Goal: Task Accomplishment & Management: Manage account settings

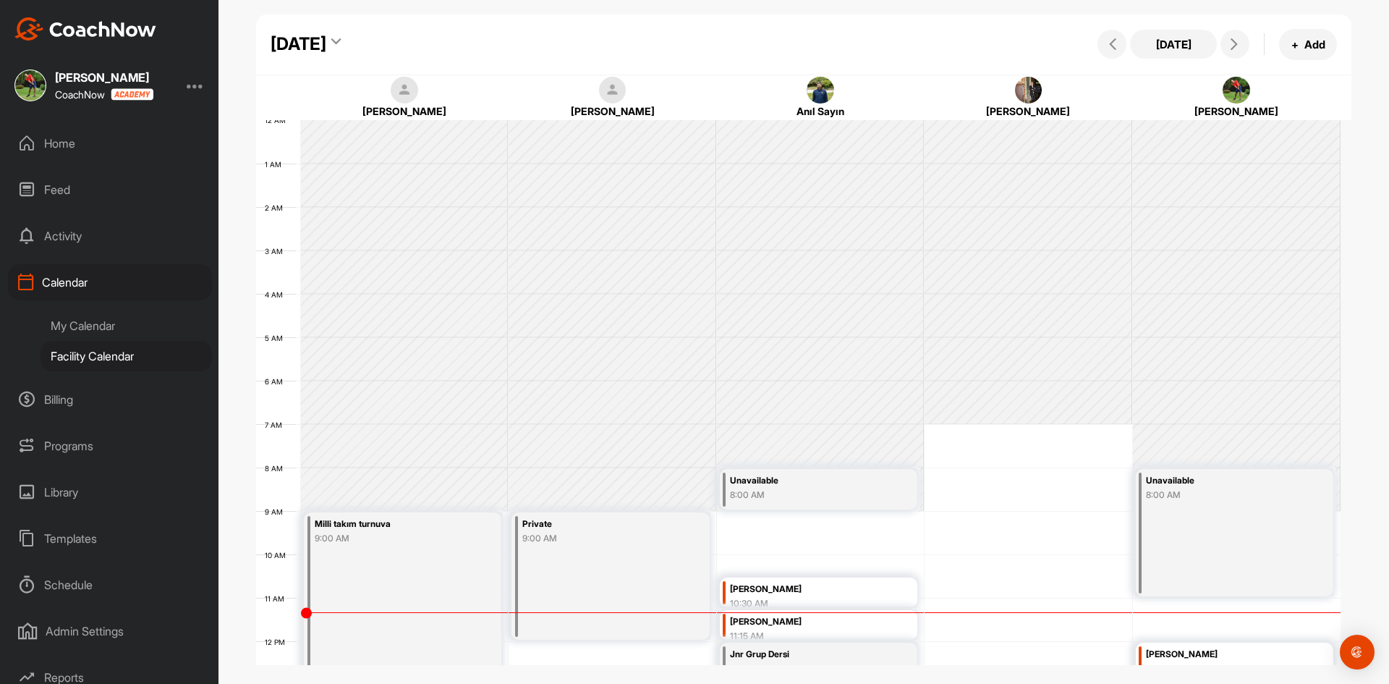
scroll to position [250, 0]
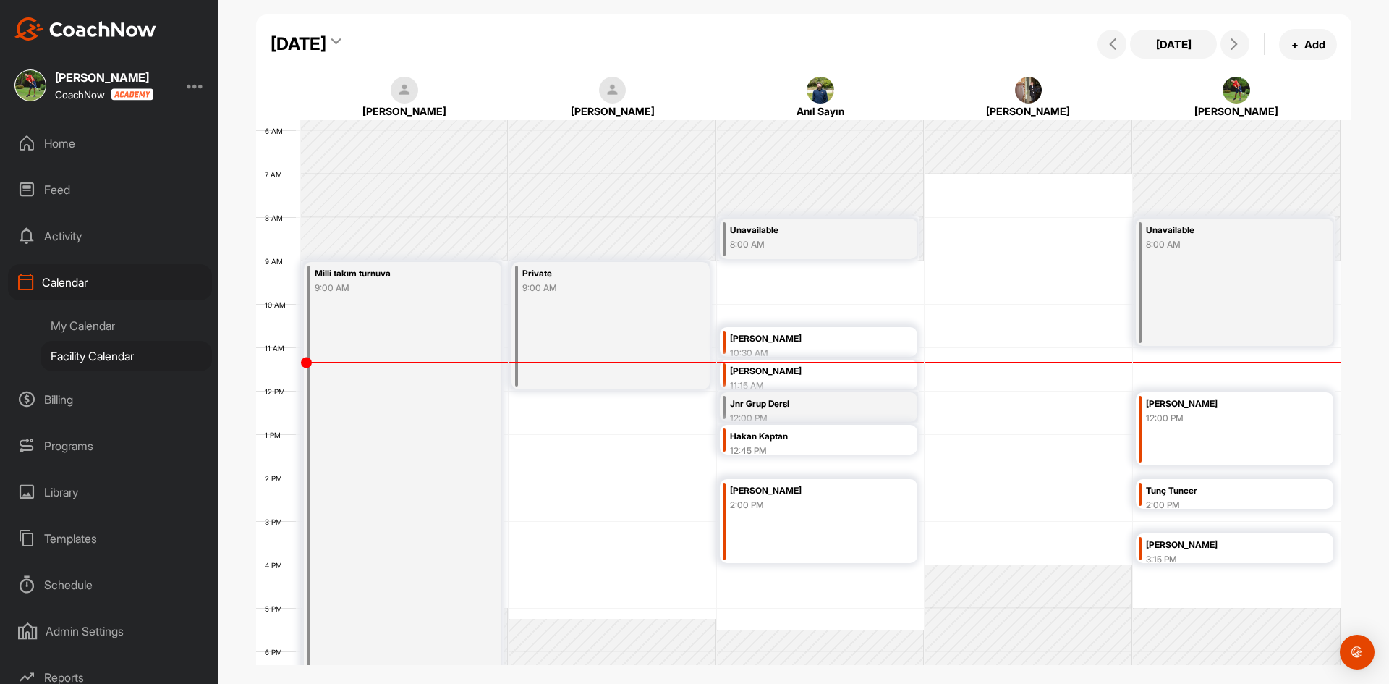
click at [80, 669] on div "Reports" at bounding box center [110, 677] width 204 height 36
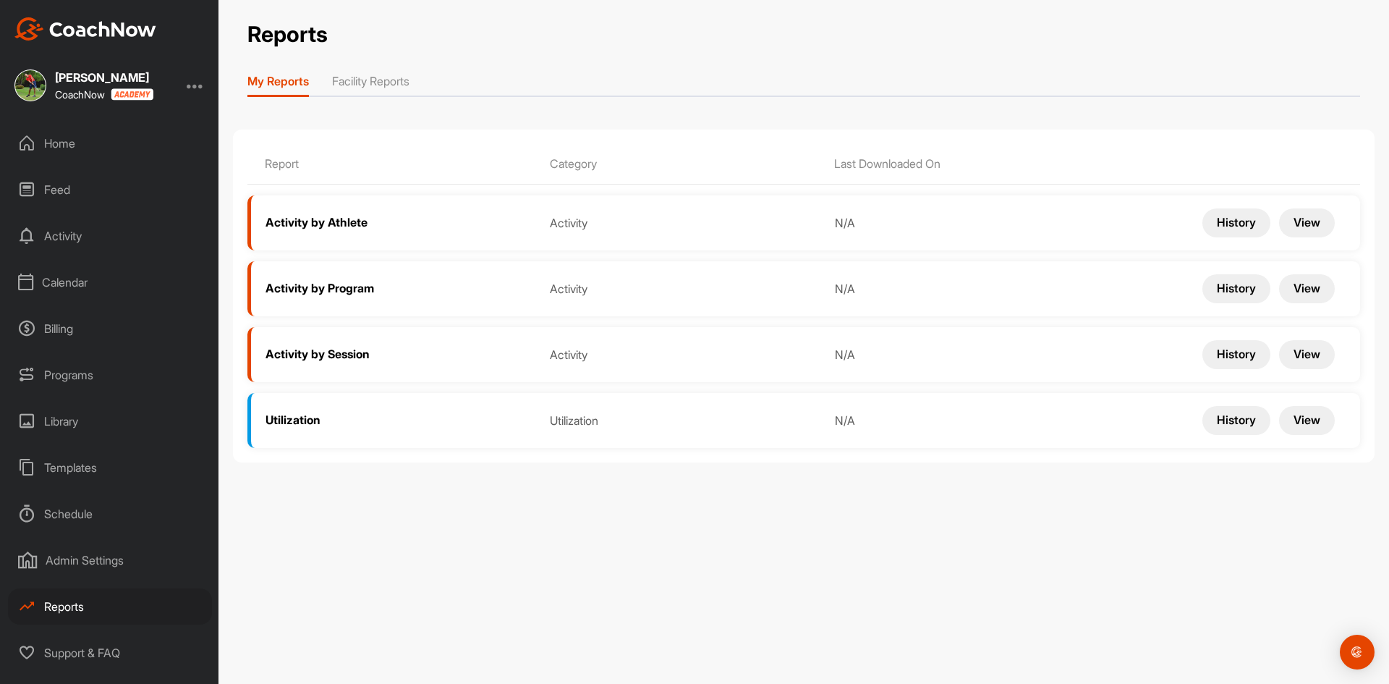
click at [1239, 216] on button "History" at bounding box center [1237, 222] width 68 height 29
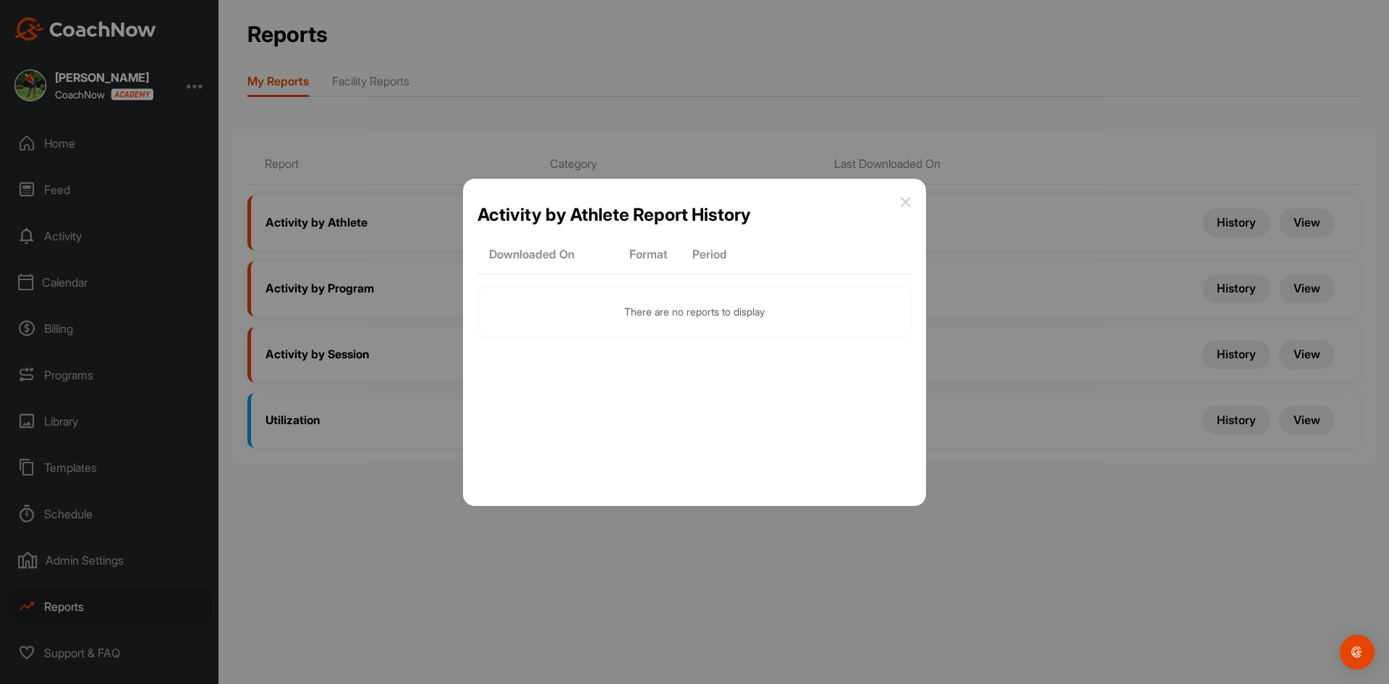
drag, startPoint x: 902, startPoint y: 201, endPoint x: 1162, endPoint y: 200, distance: 259.7
click at [903, 201] on icon at bounding box center [906, 202] width 12 height 12
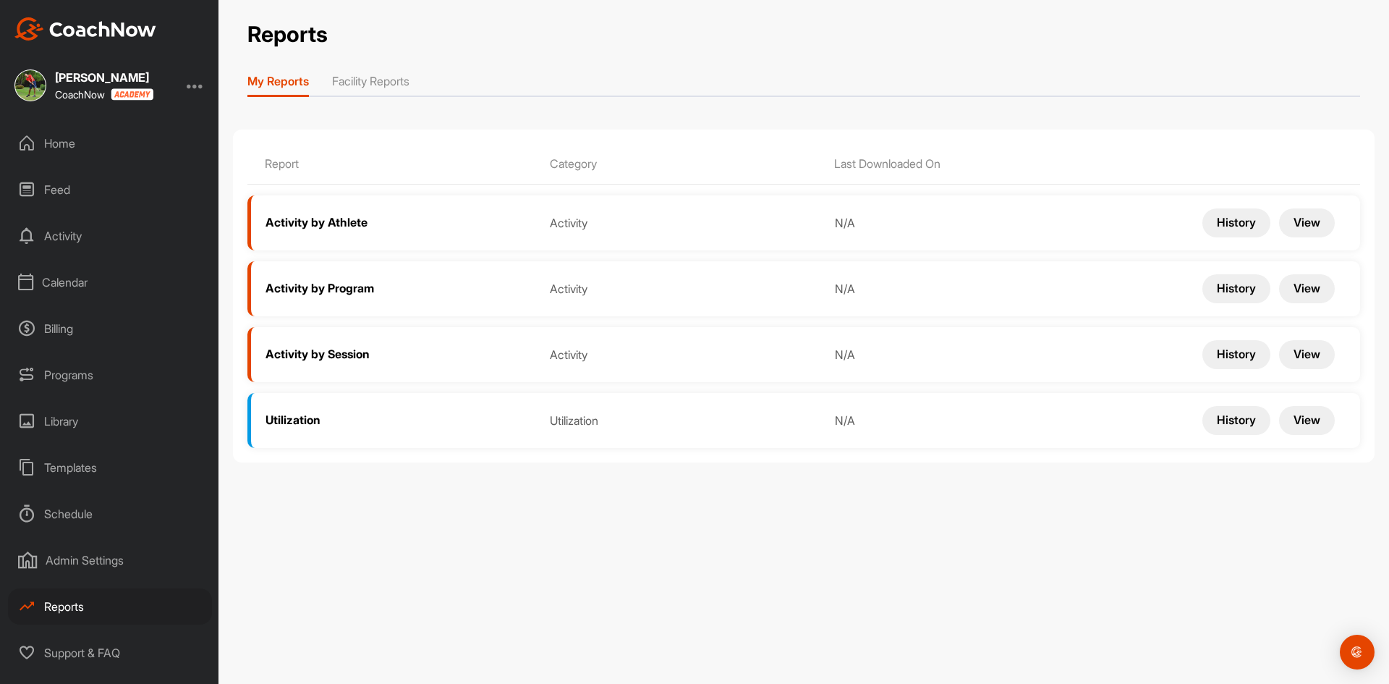
click at [1295, 224] on button "View" at bounding box center [1307, 222] width 56 height 29
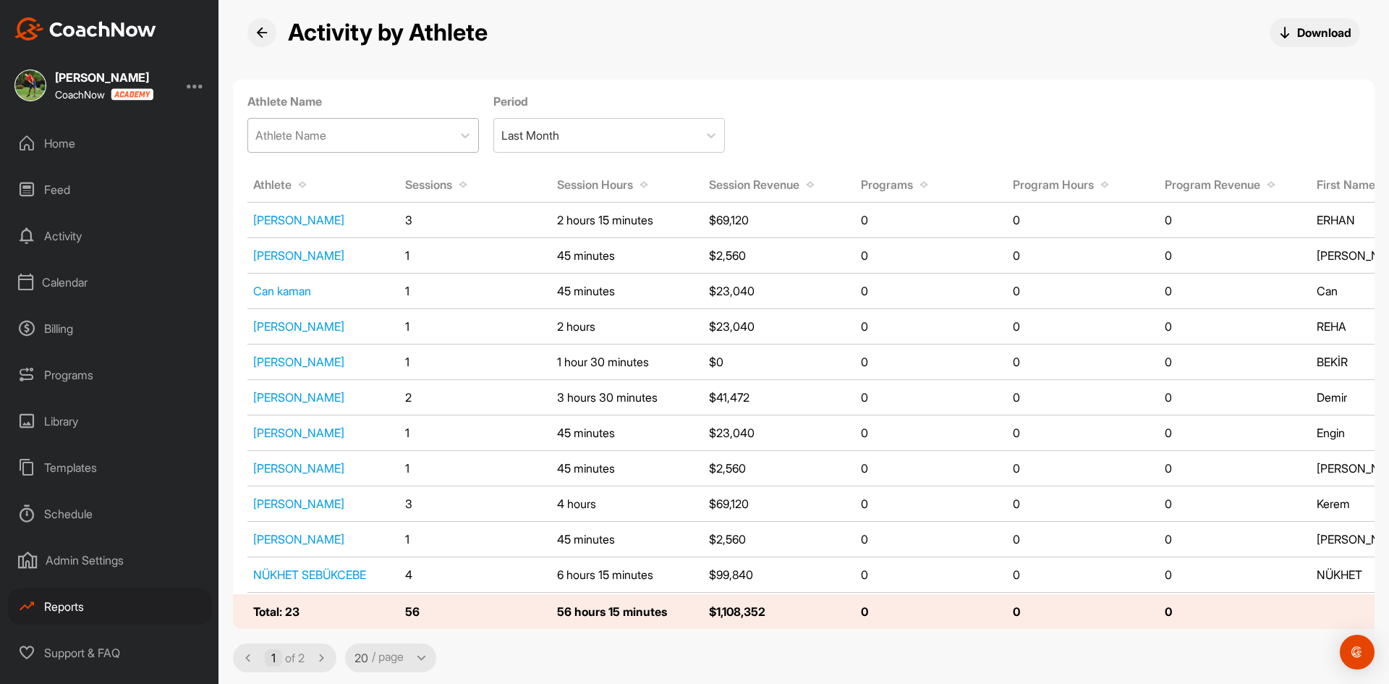
click at [401, 128] on div "Athlete Name" at bounding box center [350, 135] width 204 height 33
type input "Z"
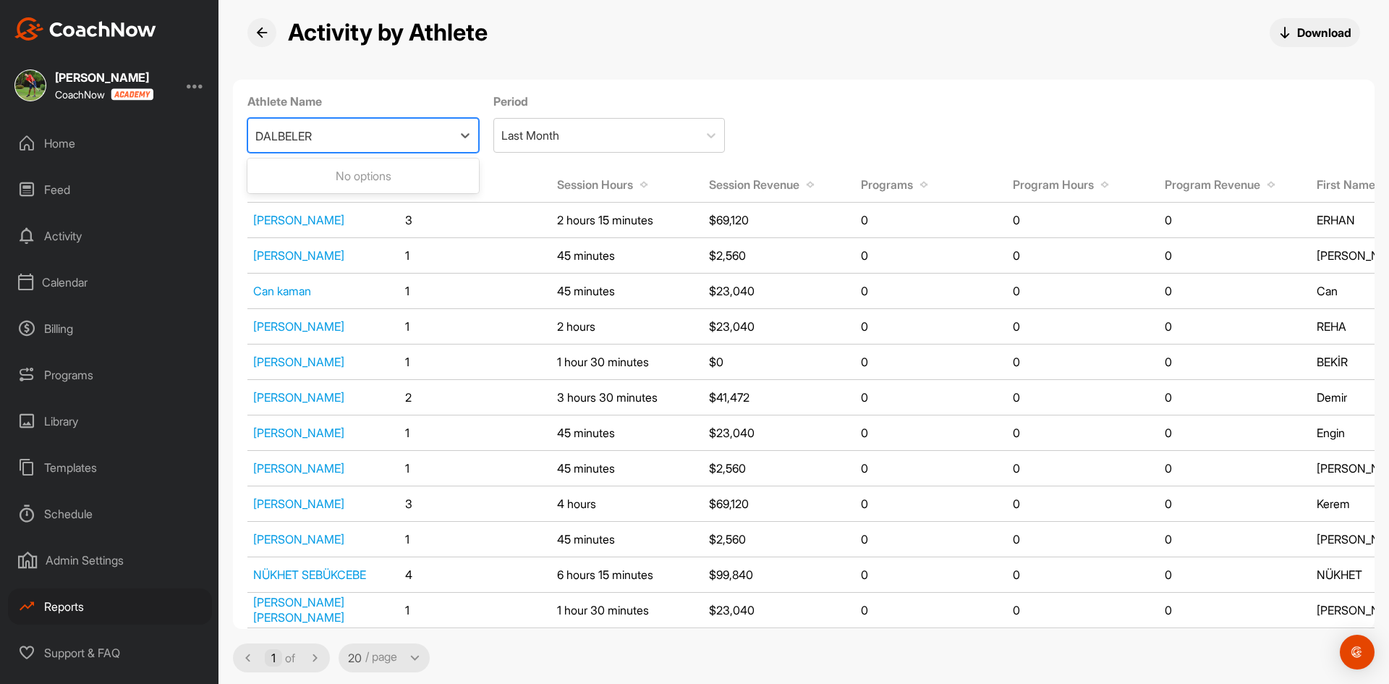
type input "DALBELER"
click at [468, 132] on icon at bounding box center [465, 135] width 14 height 14
click at [465, 136] on icon at bounding box center [465, 135] width 14 height 14
type input "AKSY"
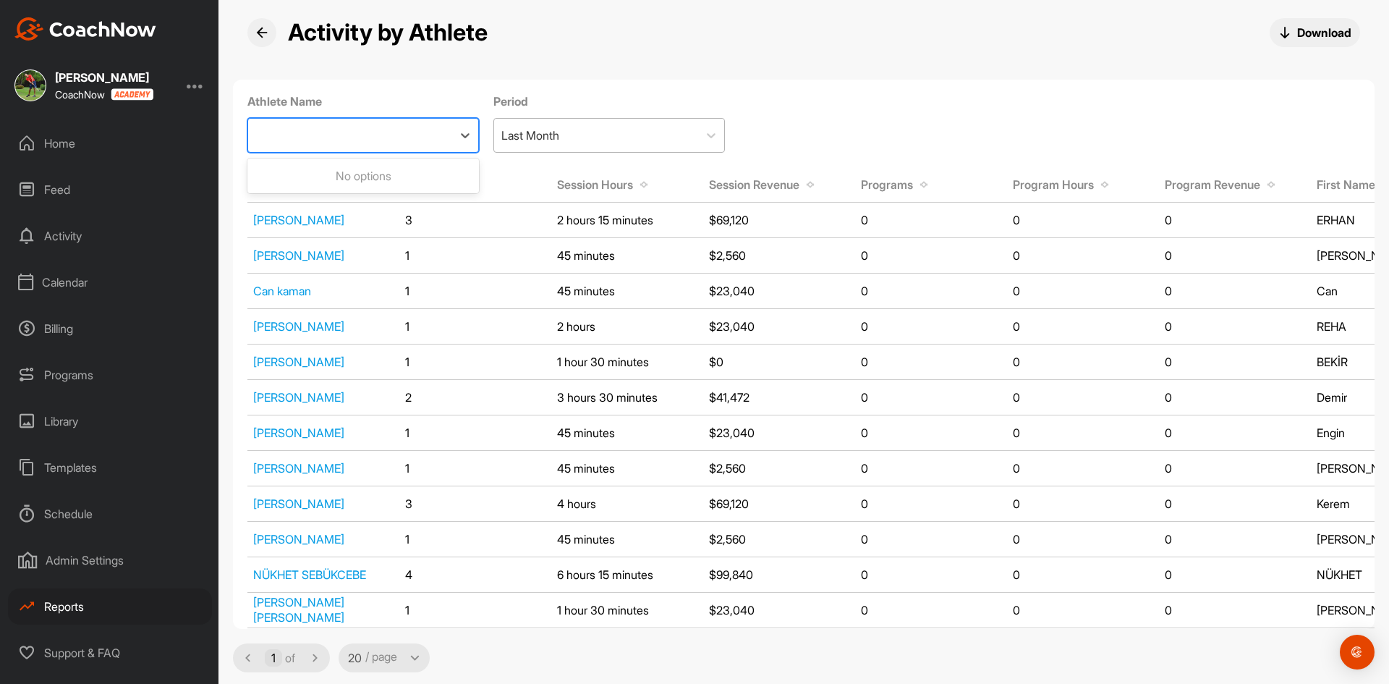
click at [658, 136] on div "Last Month" at bounding box center [596, 135] width 204 height 33
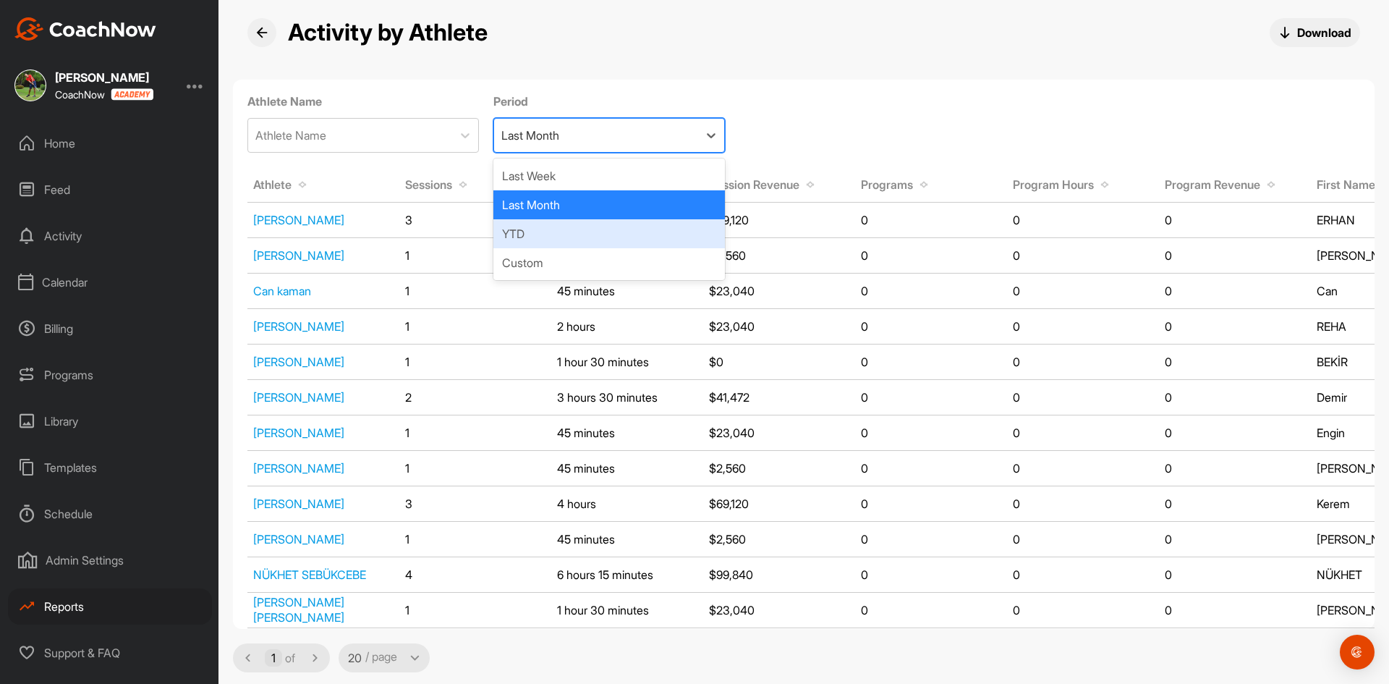
click at [535, 236] on div "YTD" at bounding box center [609, 233] width 232 height 29
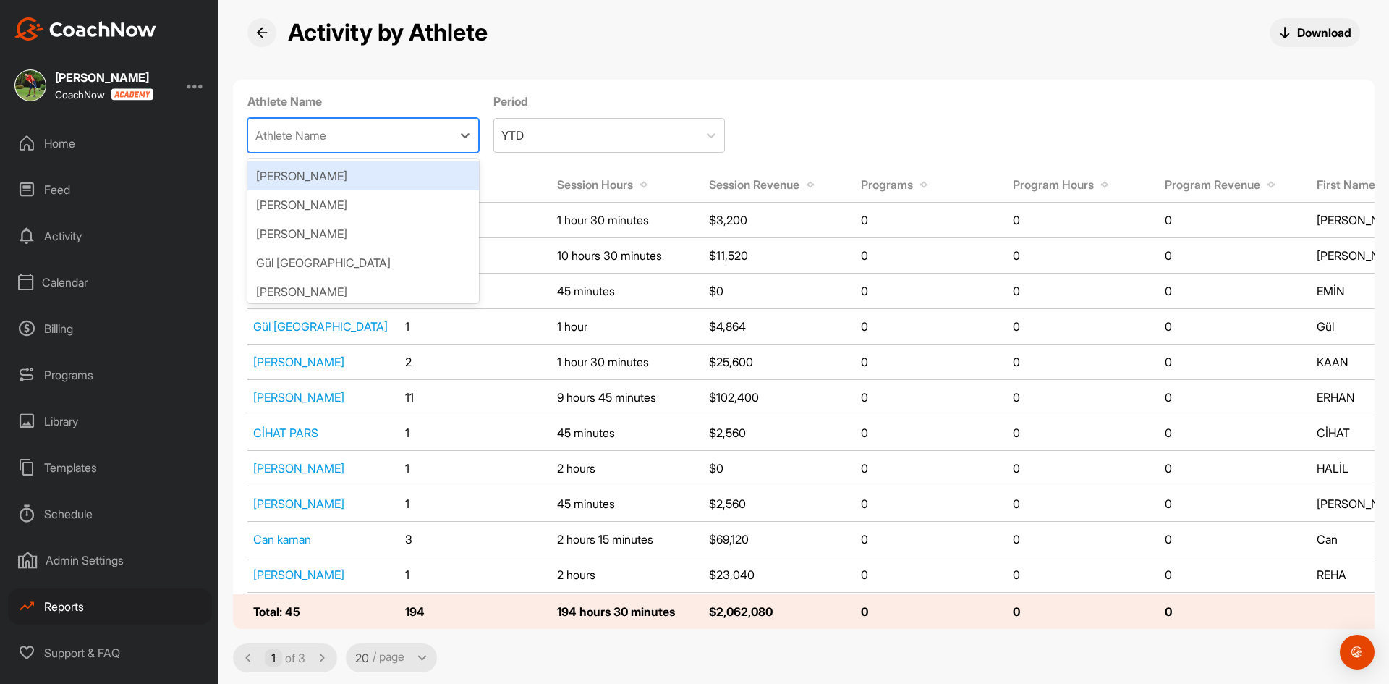
click at [346, 143] on div "Athlete Name" at bounding box center [350, 135] width 204 height 33
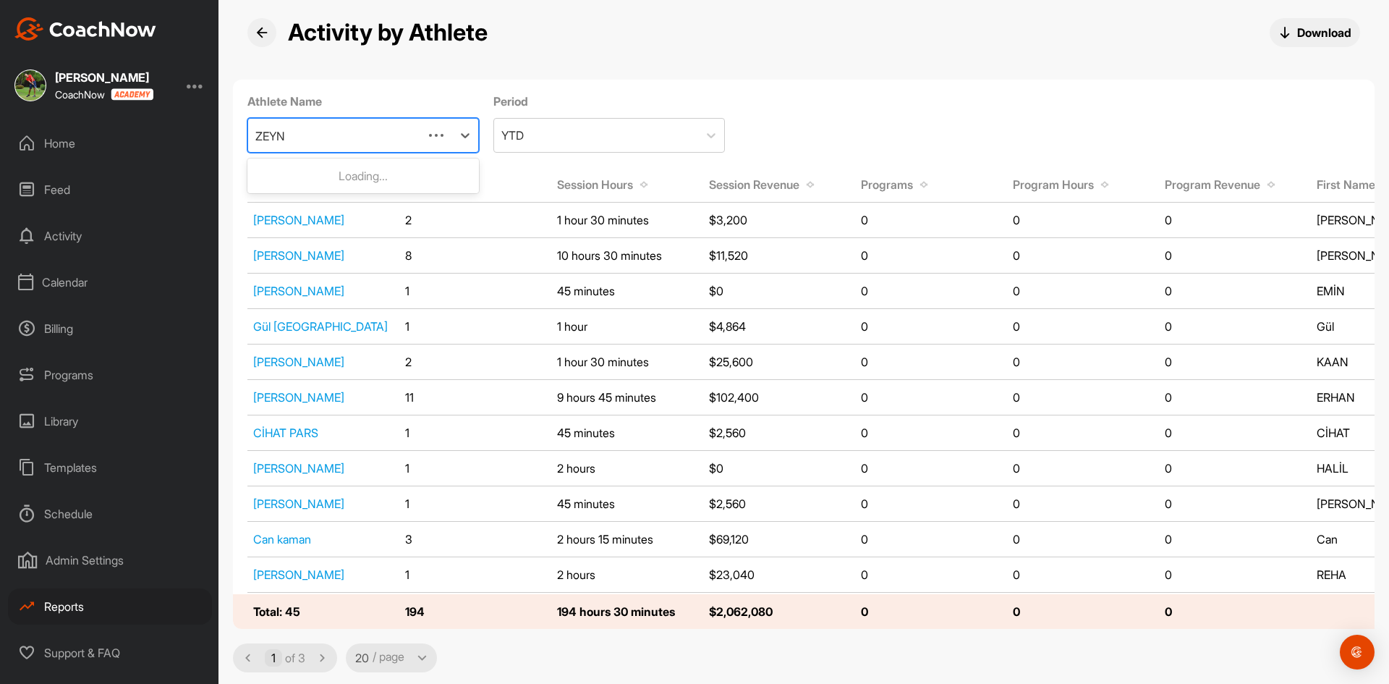
type input "ZEYNE"
click at [336, 177] on div "[PERSON_NAME]" at bounding box center [363, 175] width 232 height 29
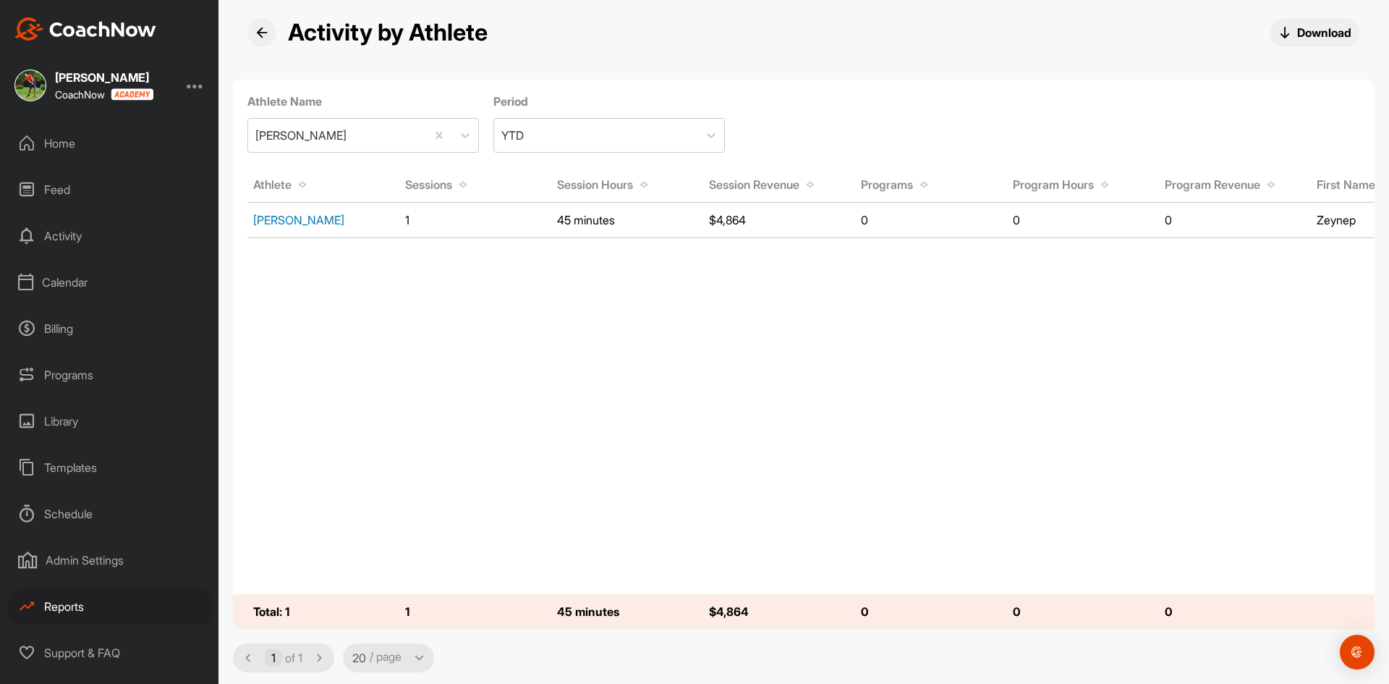
click at [307, 217] on link "[PERSON_NAME]" at bounding box center [298, 220] width 91 height 14
click at [454, 136] on div at bounding box center [465, 135] width 26 height 26
type input "BELİ"
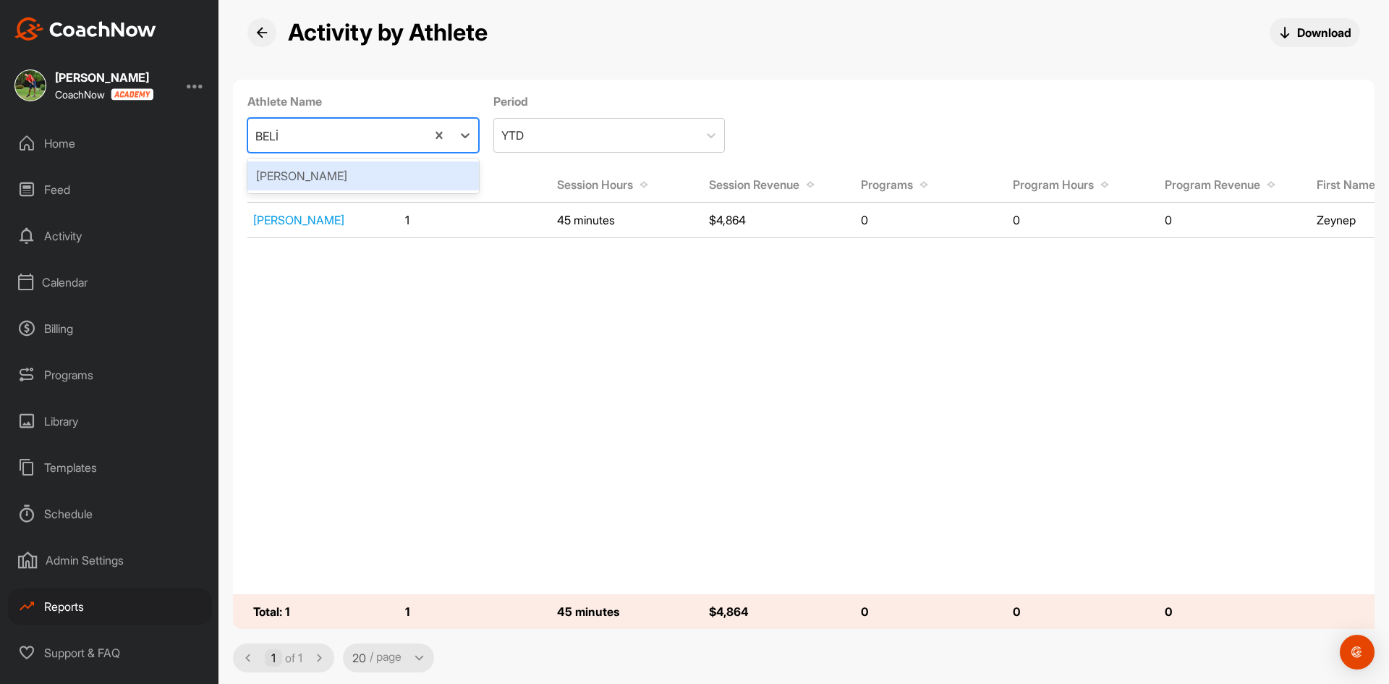
click at [314, 177] on div "[PERSON_NAME]" at bounding box center [363, 175] width 232 height 29
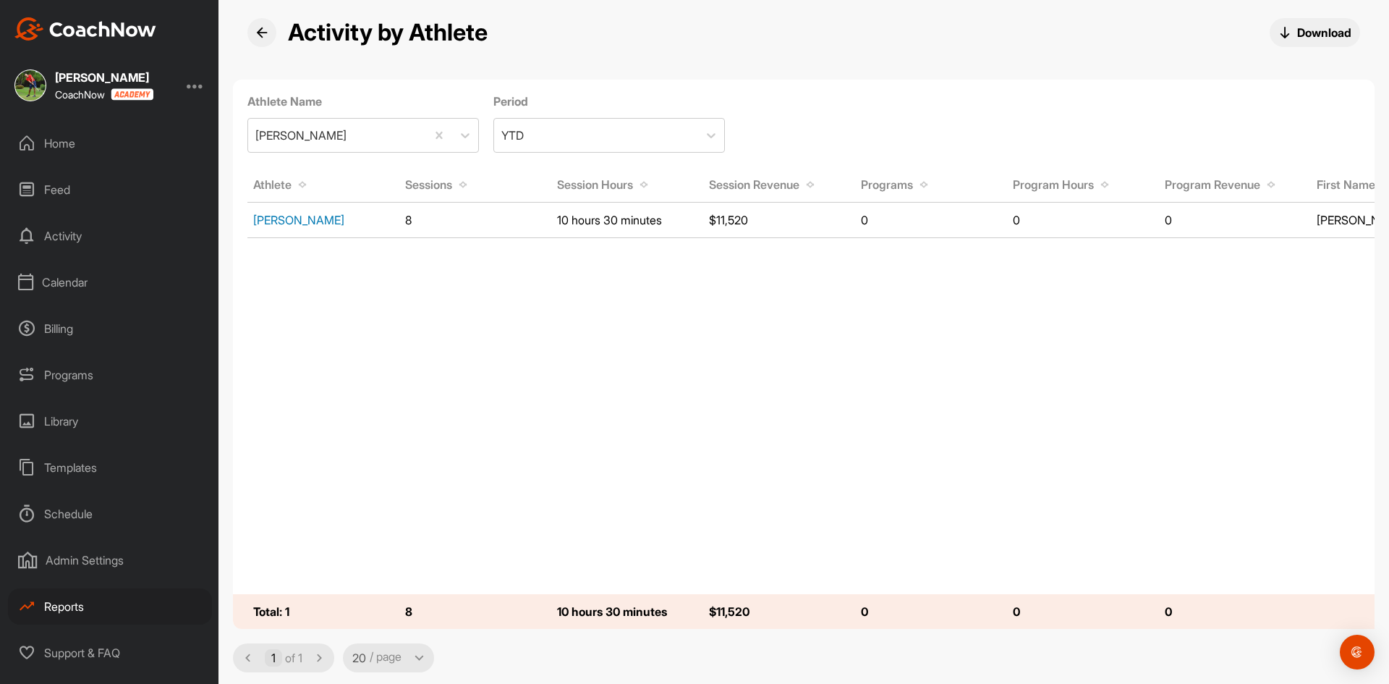
click at [271, 219] on link "[PERSON_NAME]" at bounding box center [298, 220] width 91 height 14
click at [813, 183] on icon at bounding box center [810, 182] width 7 height 7
click at [619, 133] on div "YTD" at bounding box center [596, 135] width 204 height 33
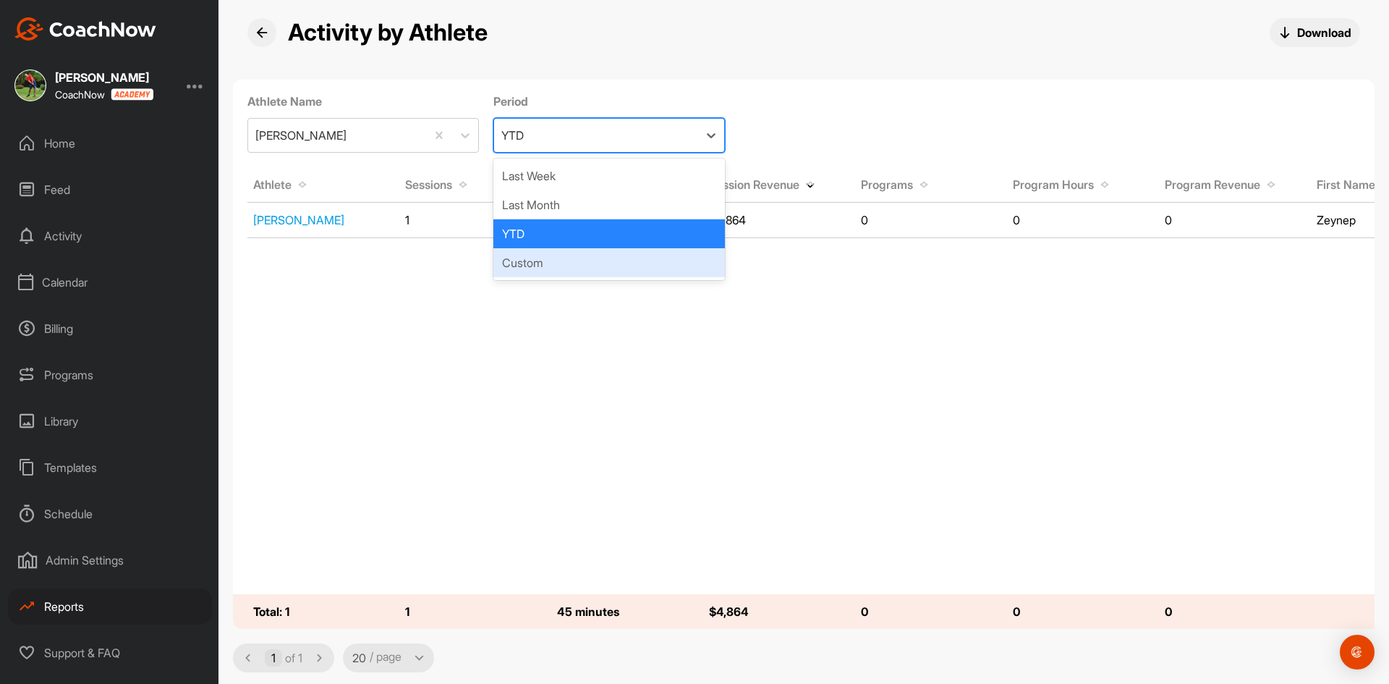
click at [529, 256] on div "Custom" at bounding box center [609, 262] width 232 height 29
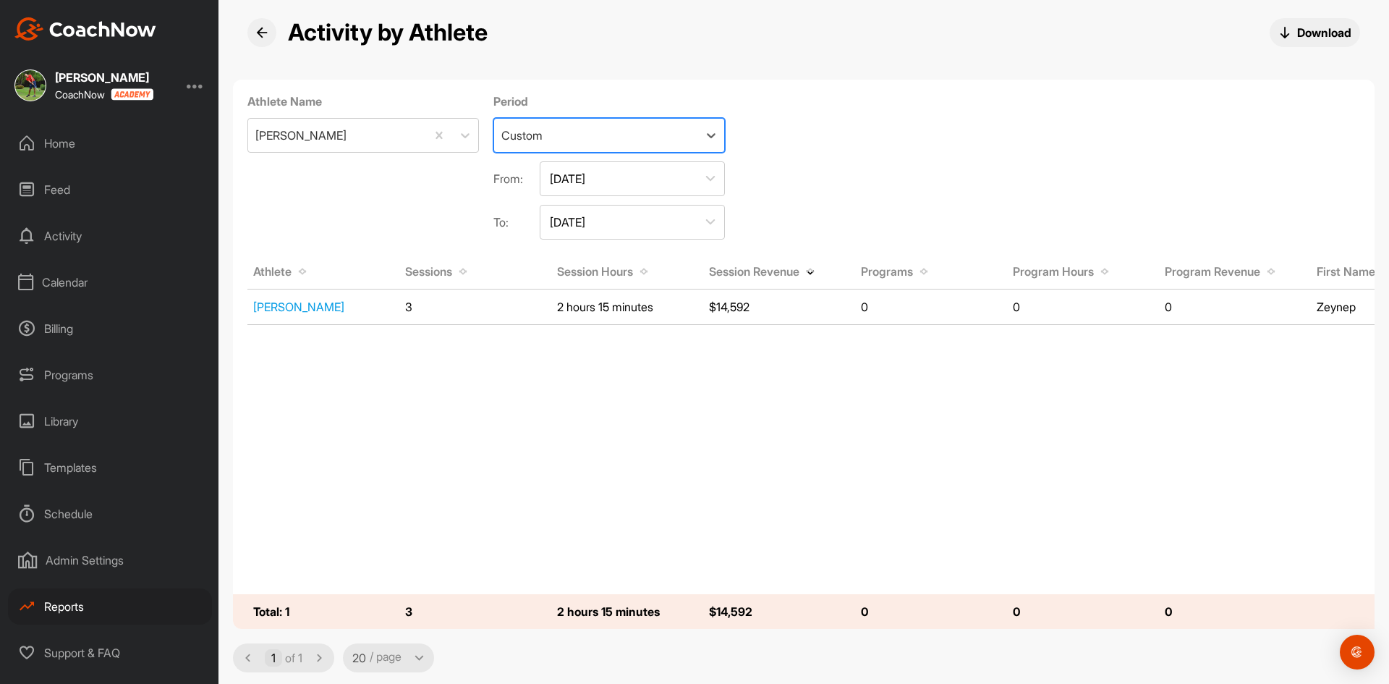
click at [702, 225] on button "Aug 24, 2025" at bounding box center [632, 222] width 185 height 35
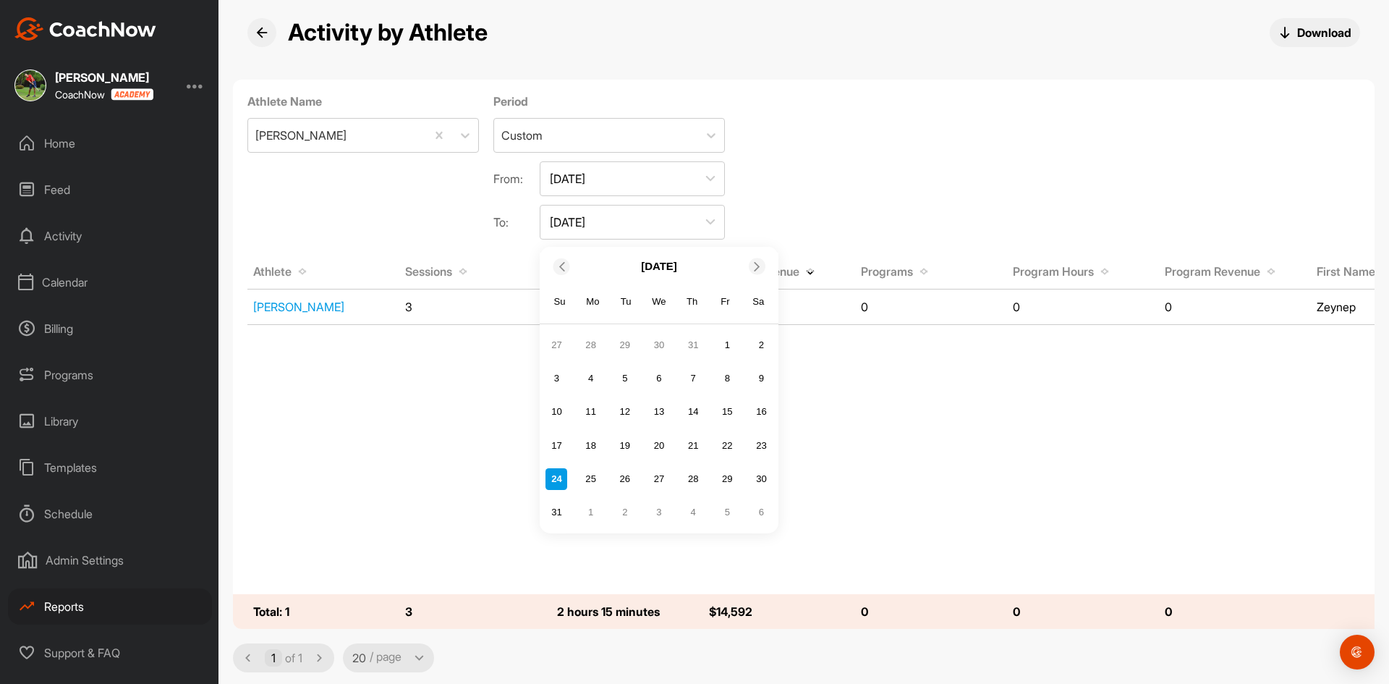
click at [702, 225] on button "Aug 24, 2025" at bounding box center [632, 222] width 185 height 35
click at [696, 141] on div "Custom" at bounding box center [596, 135] width 204 height 33
click at [913, 190] on div "Athlete Name Zeynep Aksu Period Custom From: Jan 1, 2025 To: Aug 24, 2025" at bounding box center [804, 160] width 1142 height 160
click at [814, 271] on icon at bounding box center [810, 269] width 7 height 7
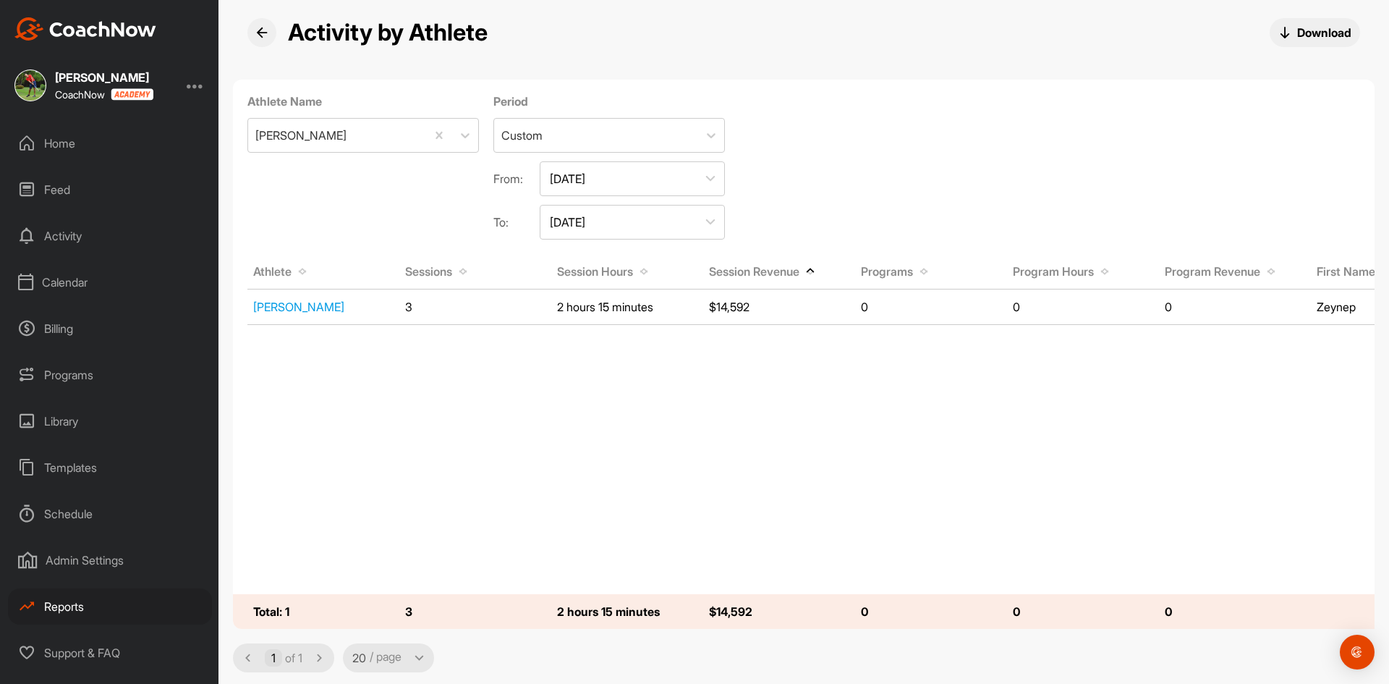
click at [738, 598] on td "$14,592" at bounding box center [779, 611] width 152 height 33
click at [59, 282] on div "Calendar" at bounding box center [110, 282] width 204 height 36
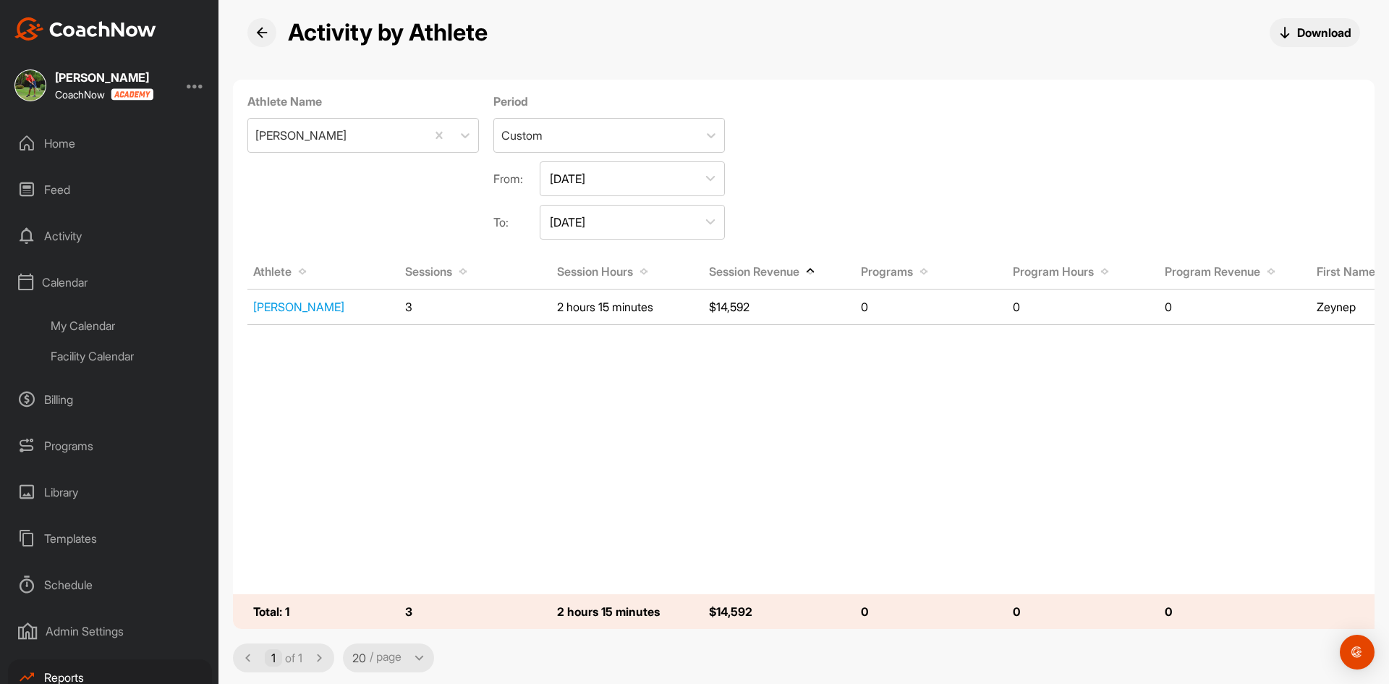
click at [75, 324] on div "My Calendar" at bounding box center [126, 325] width 171 height 30
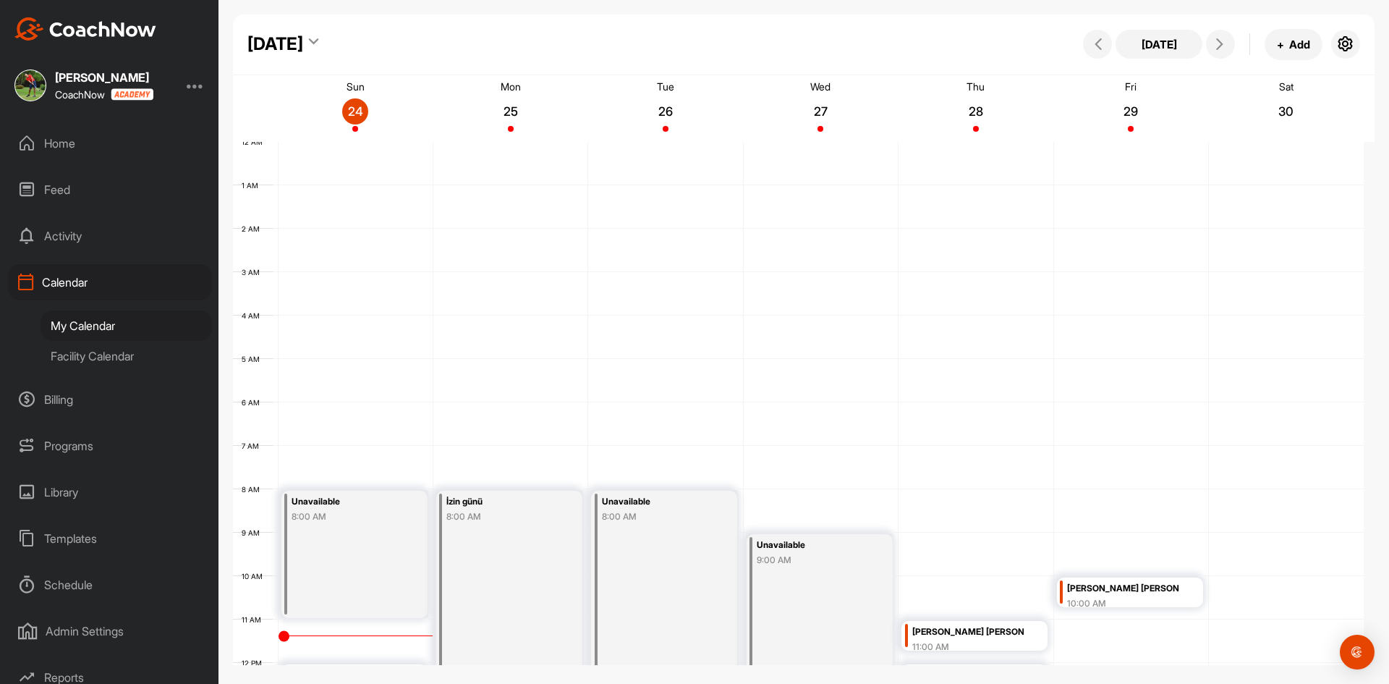
scroll to position [250, 0]
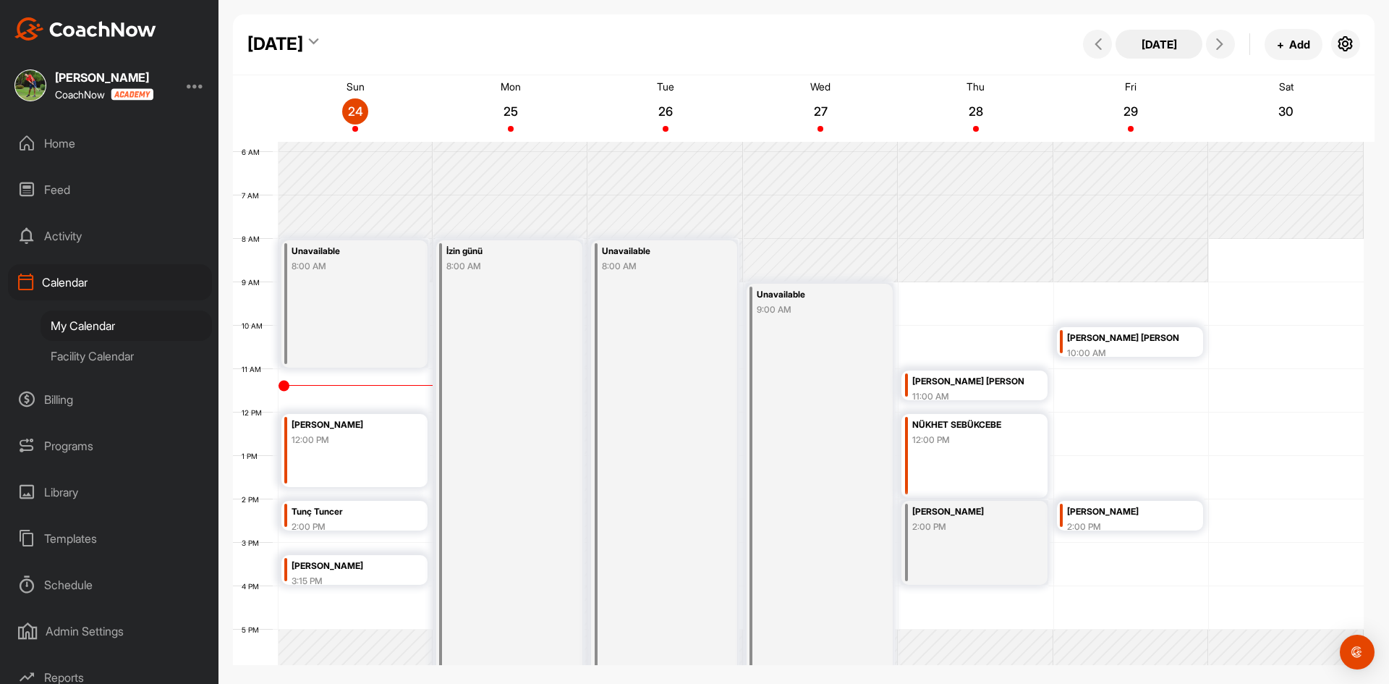
click at [1165, 38] on button "[DATE]" at bounding box center [1159, 44] width 87 height 29
click at [1156, 47] on button "[DATE]" at bounding box center [1159, 44] width 87 height 29
click at [347, 449] on div "Belis Tacir 12:00 PM" at bounding box center [354, 450] width 146 height 73
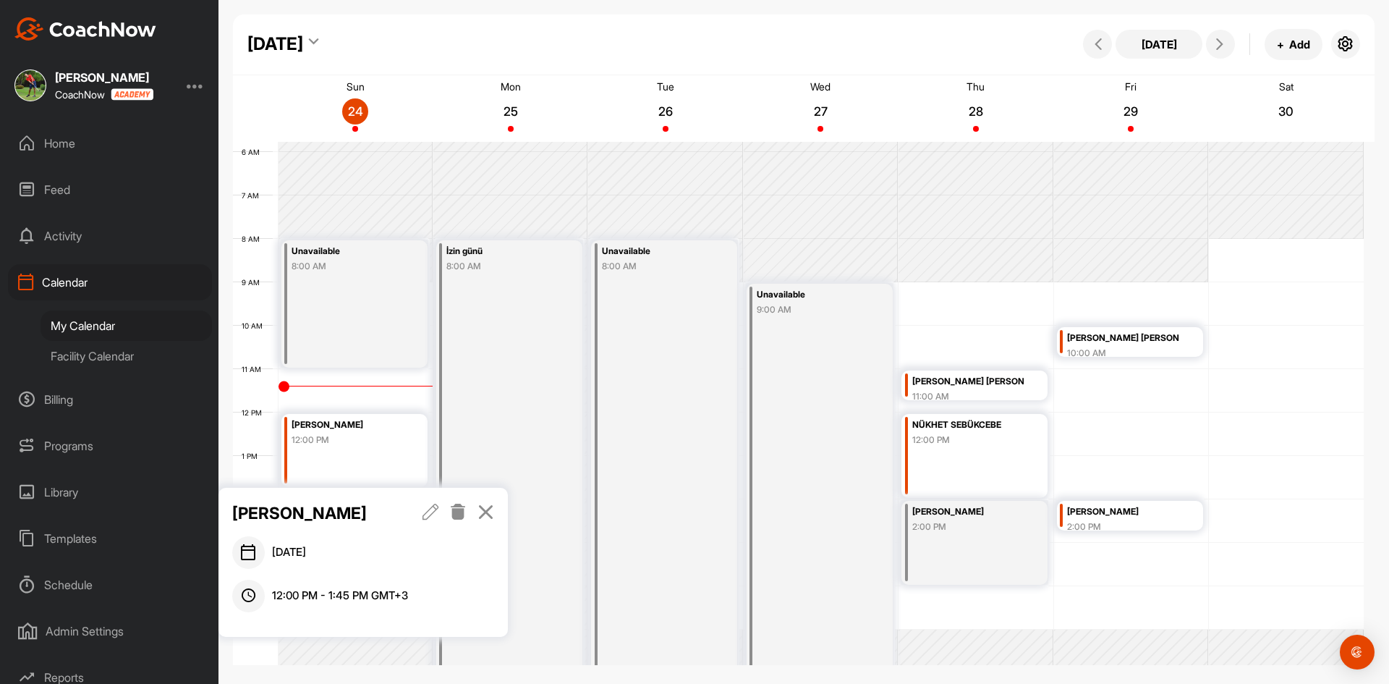
click at [432, 506] on icon at bounding box center [431, 512] width 17 height 16
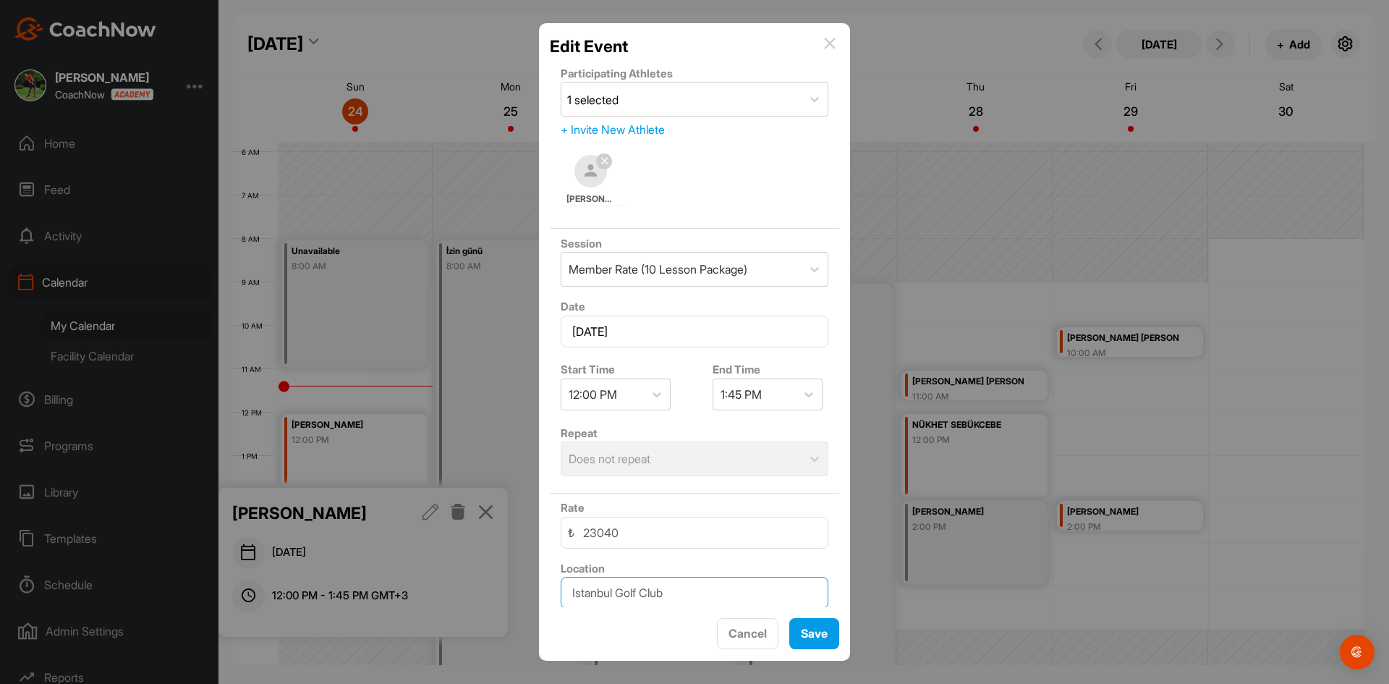
click at [678, 591] on input "Istanbul Golf Club" at bounding box center [695, 593] width 268 height 32
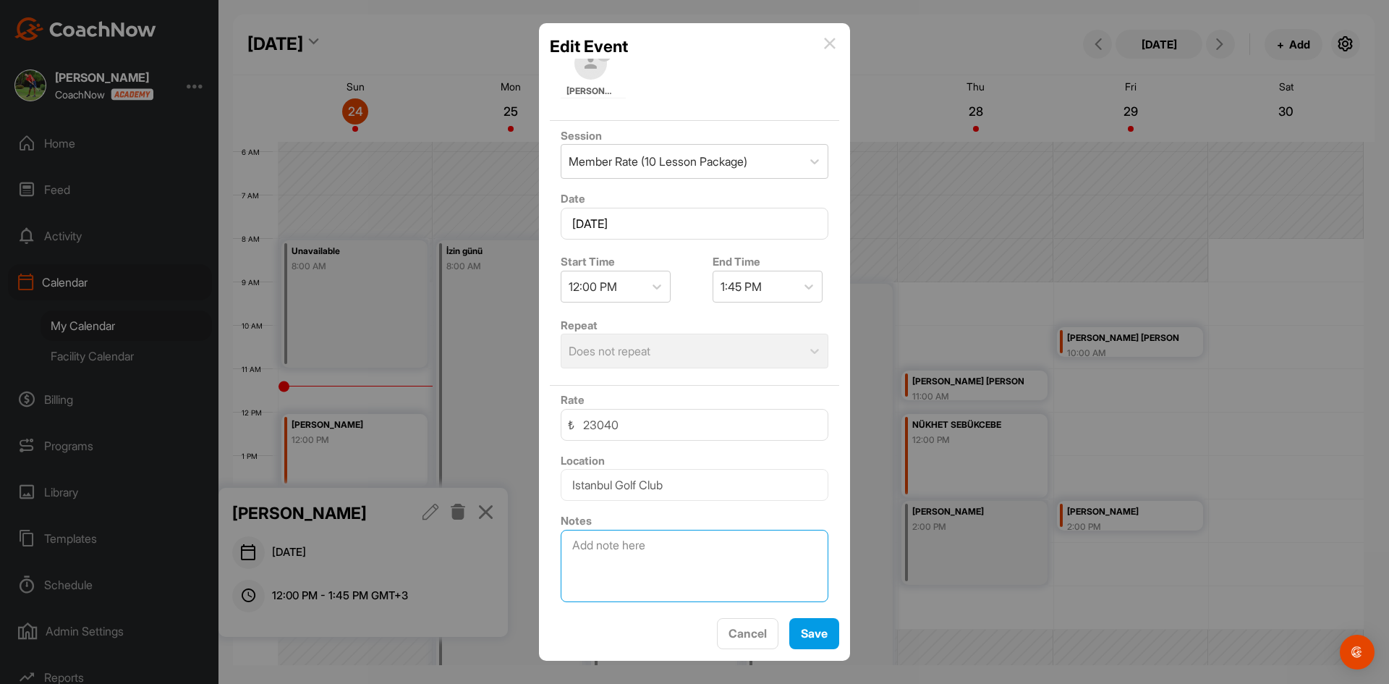
drag, startPoint x: 750, startPoint y: 545, endPoint x: 627, endPoint y: 541, distance: 123.1
click at [627, 541] on textarea at bounding box center [695, 566] width 268 height 72
type textarea "d"
type textarea "DERİN TACİR"
click at [817, 639] on button "Save" at bounding box center [814, 633] width 50 height 31
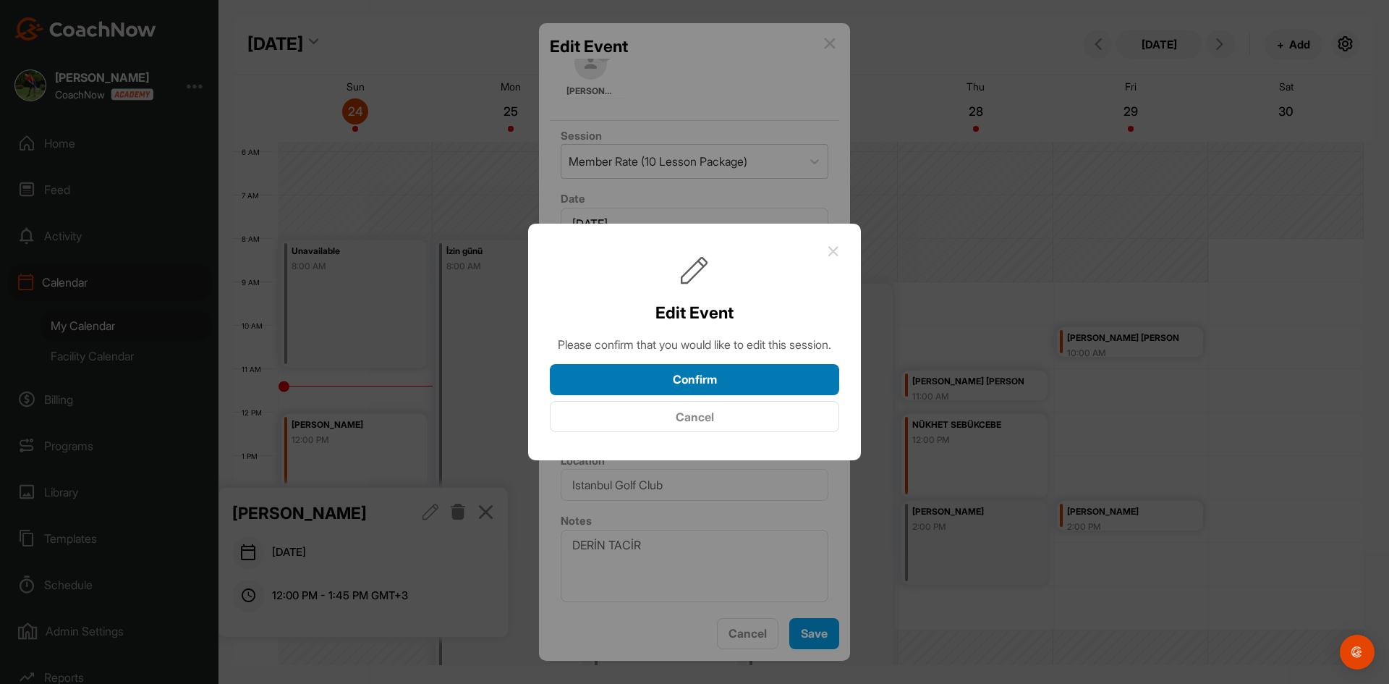
click at [691, 393] on button "Confirm" at bounding box center [694, 379] width 289 height 31
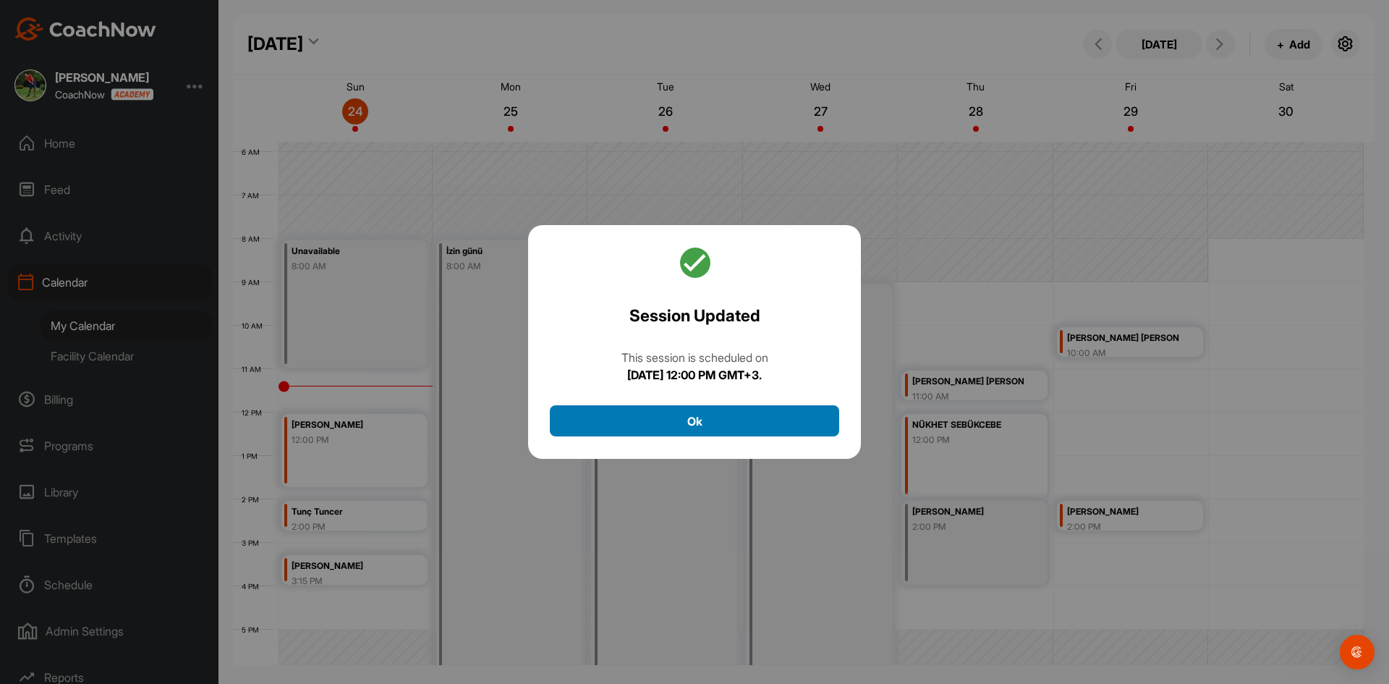
click at [695, 423] on button "Ok" at bounding box center [694, 420] width 289 height 31
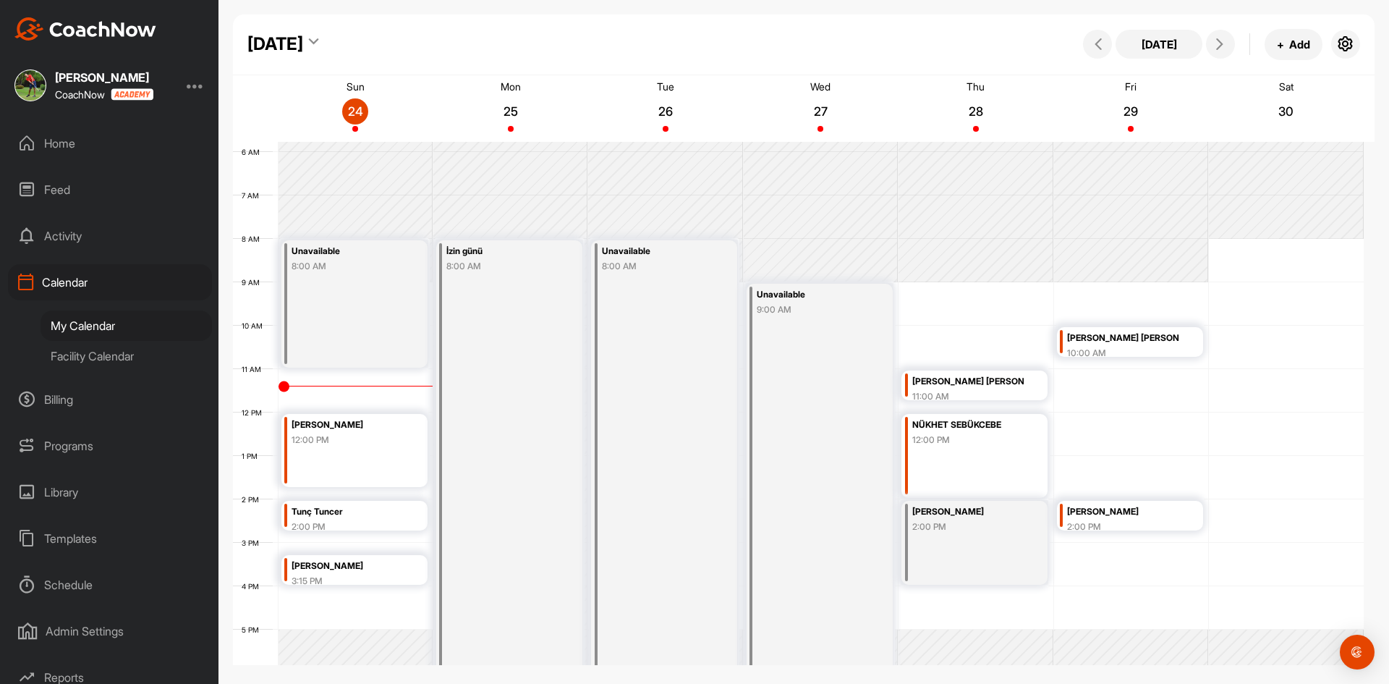
click at [358, 459] on div "Belis Tacir 12:00 PM" at bounding box center [354, 450] width 146 height 73
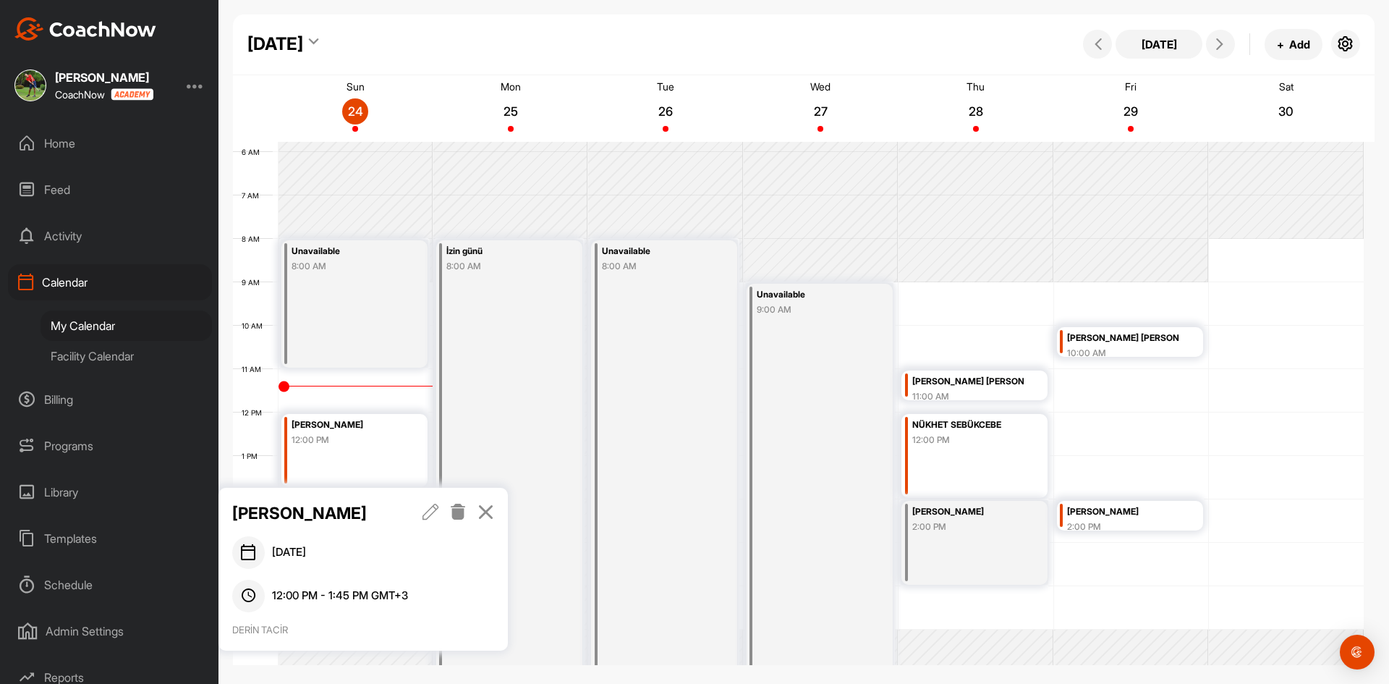
click at [484, 511] on icon at bounding box center [486, 512] width 17 height 16
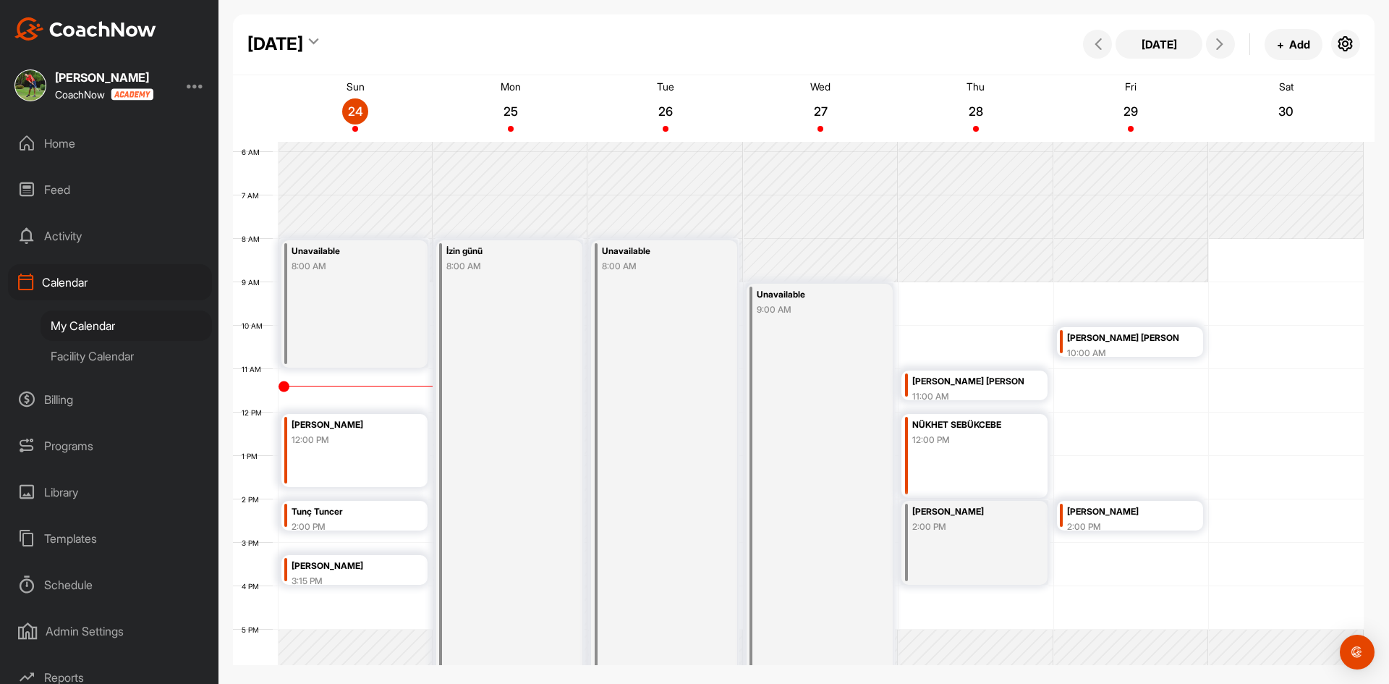
click at [368, 433] on div "12:00 PM" at bounding box center [347, 439] width 111 height 13
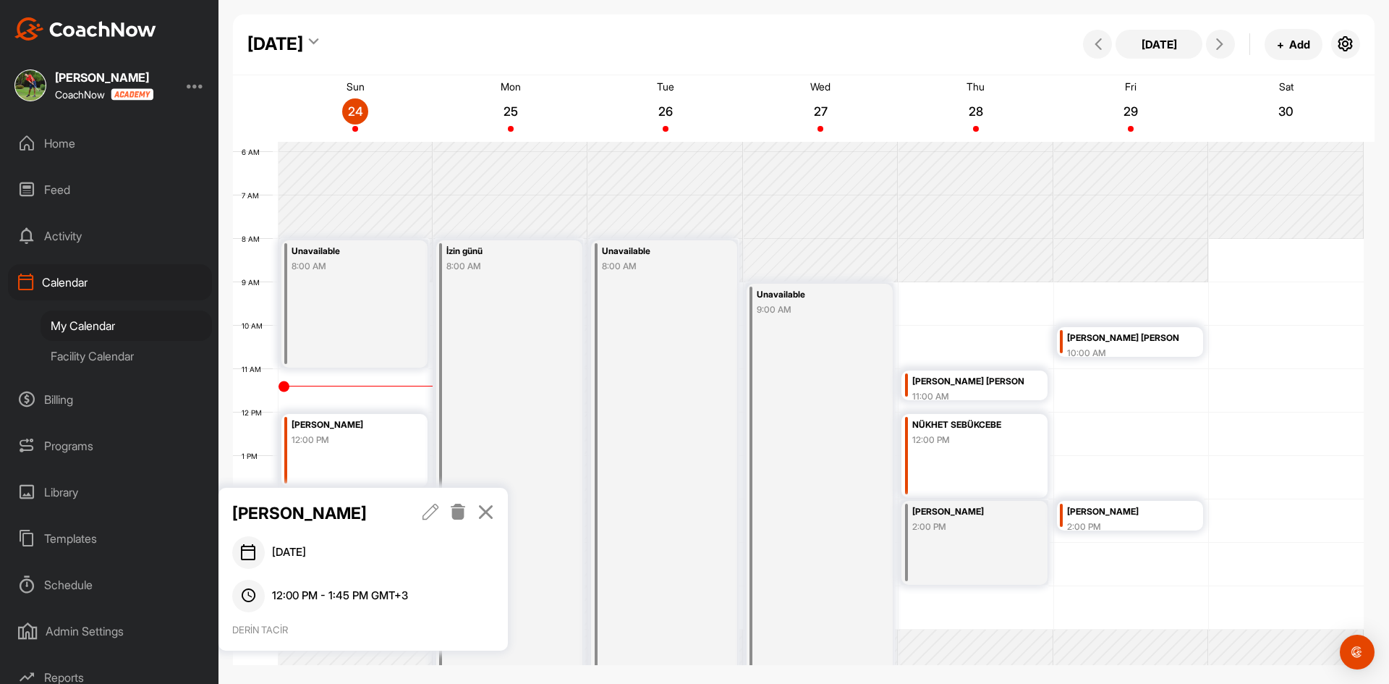
click at [428, 516] on icon at bounding box center [431, 512] width 17 height 16
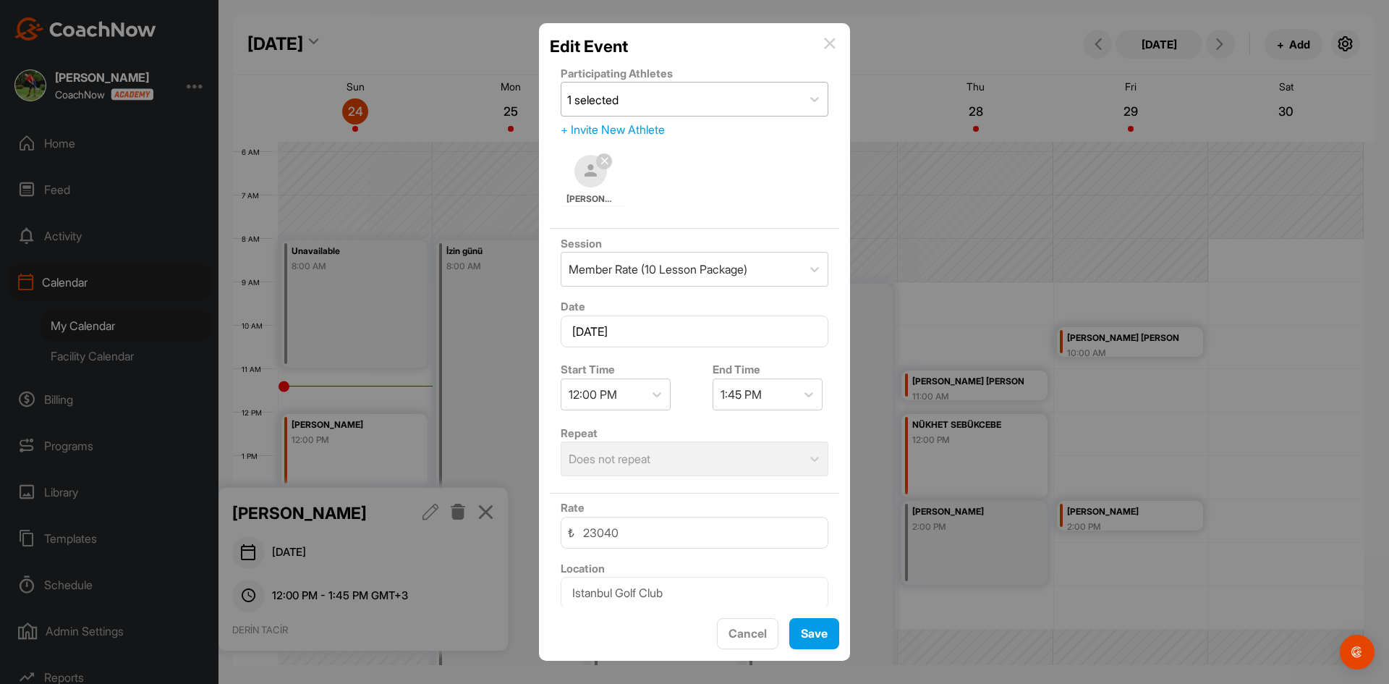
click at [690, 103] on div "1 selected" at bounding box center [681, 98] width 240 height 33
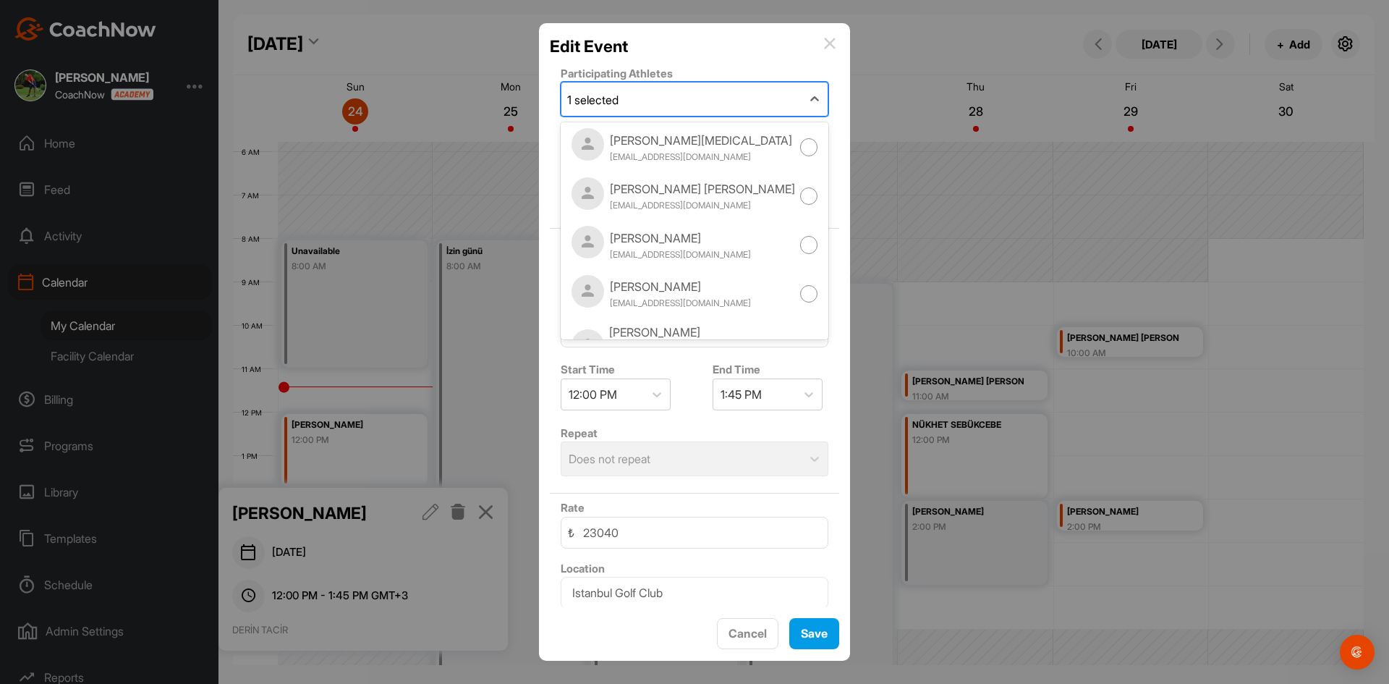
scroll to position [4486, 0]
click at [829, 41] on img at bounding box center [830, 44] width 12 height 12
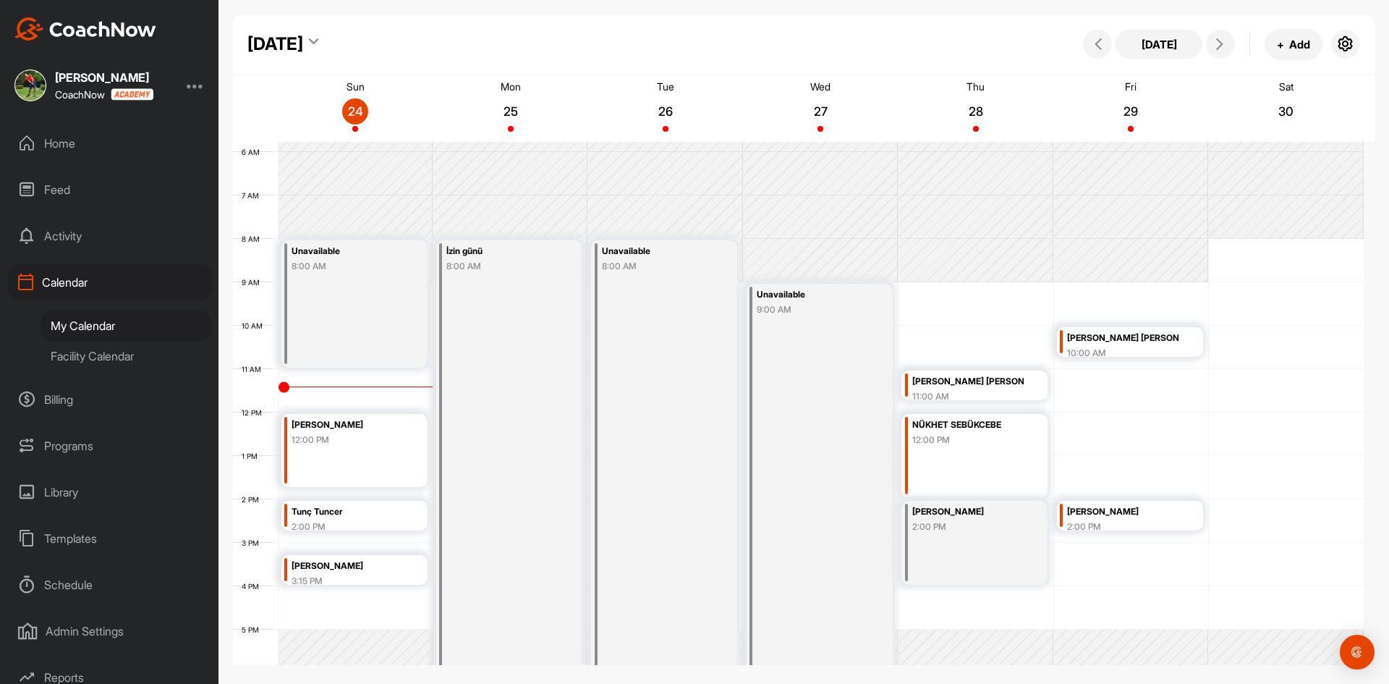
click at [380, 434] on div "12:00 PM" at bounding box center [347, 439] width 111 height 13
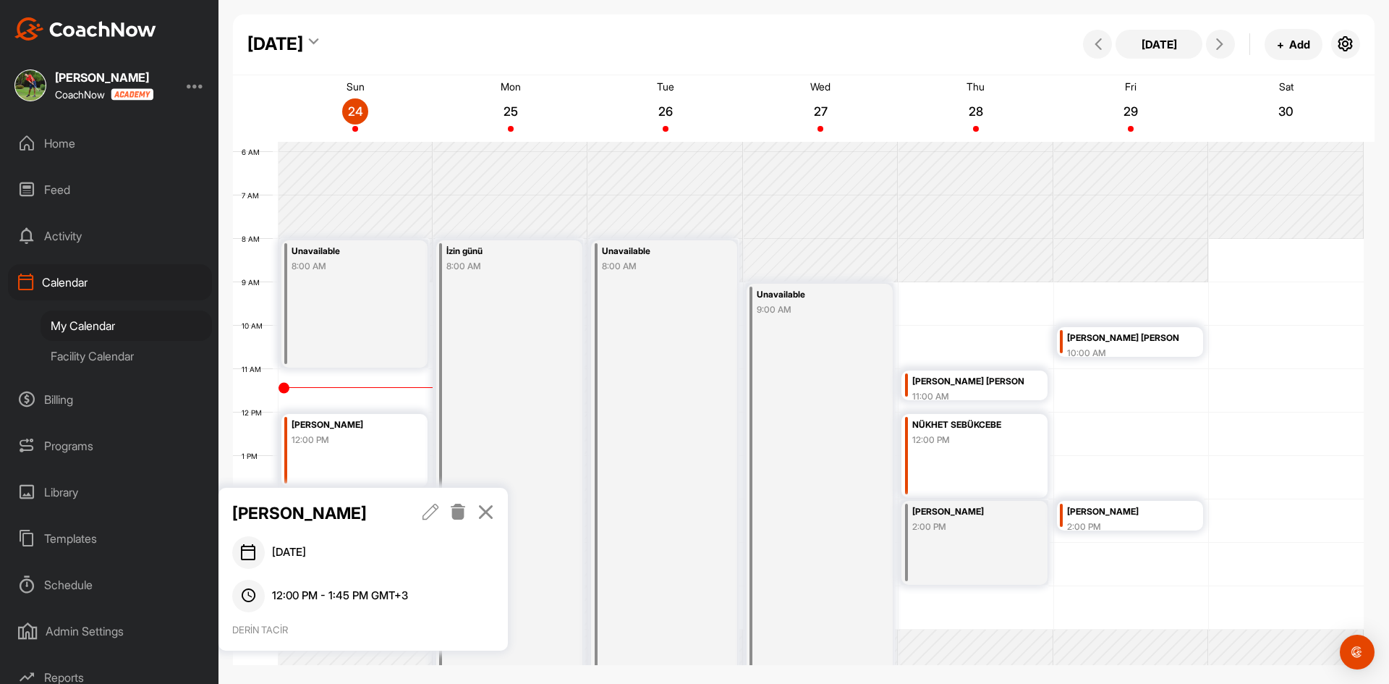
click at [434, 509] on icon at bounding box center [431, 512] width 17 height 16
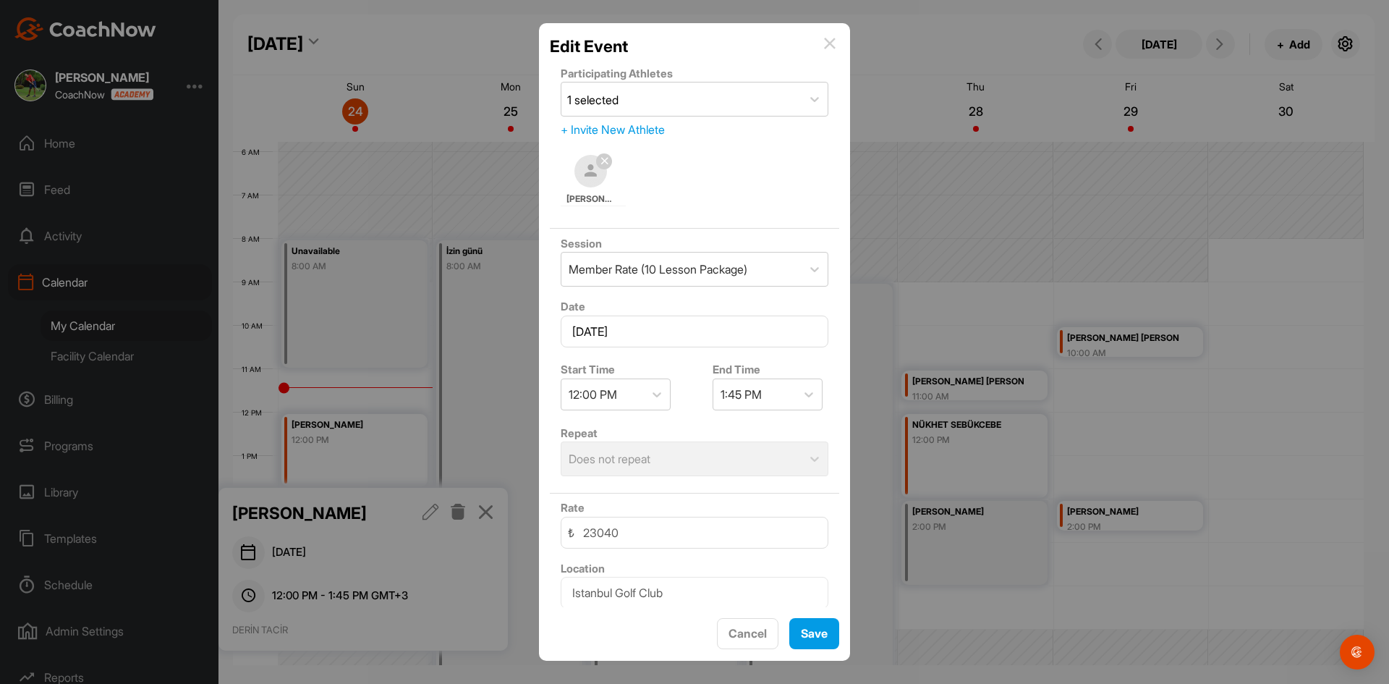
click at [619, 130] on div "+ Invite New Athlete" at bounding box center [695, 129] width 268 height 17
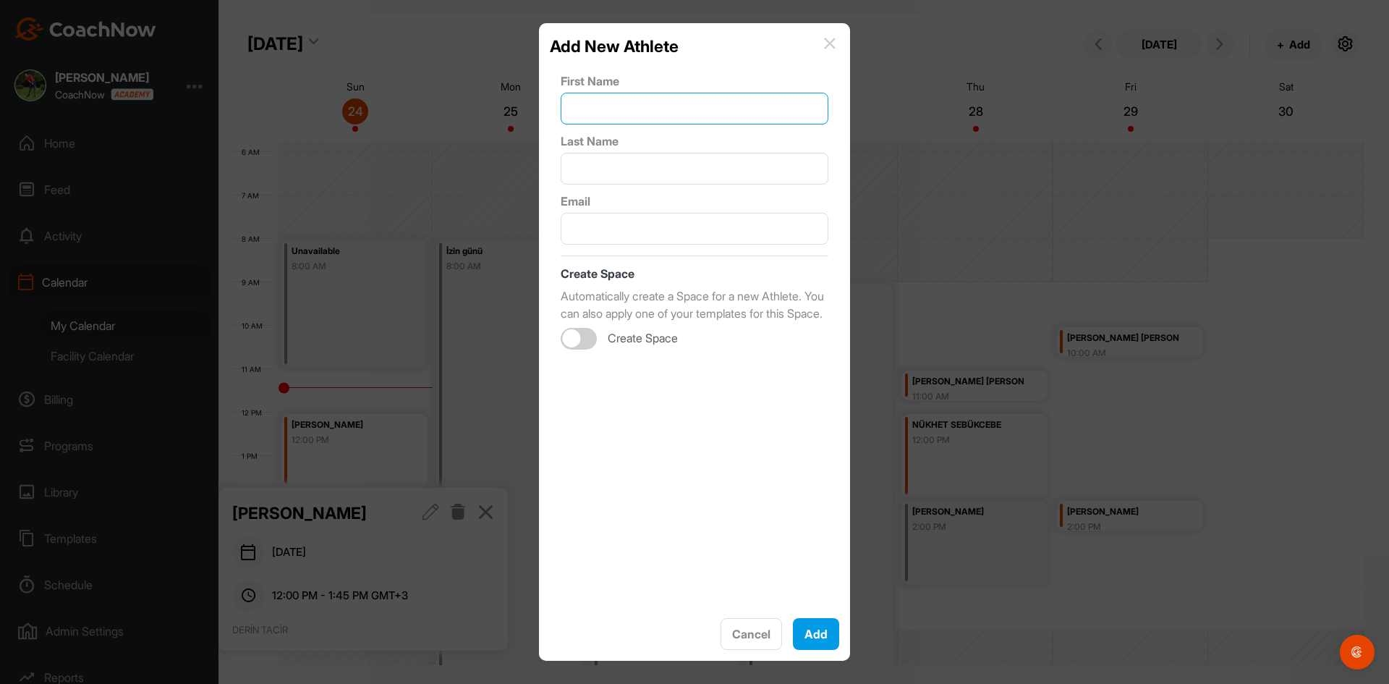
click at [626, 114] on input "text" at bounding box center [695, 109] width 268 height 32
type input "DERİN"
click at [619, 167] on input "text" at bounding box center [695, 169] width 268 height 32
type input "TACİR"
click at [637, 236] on input "text" at bounding box center [695, 229] width 268 height 32
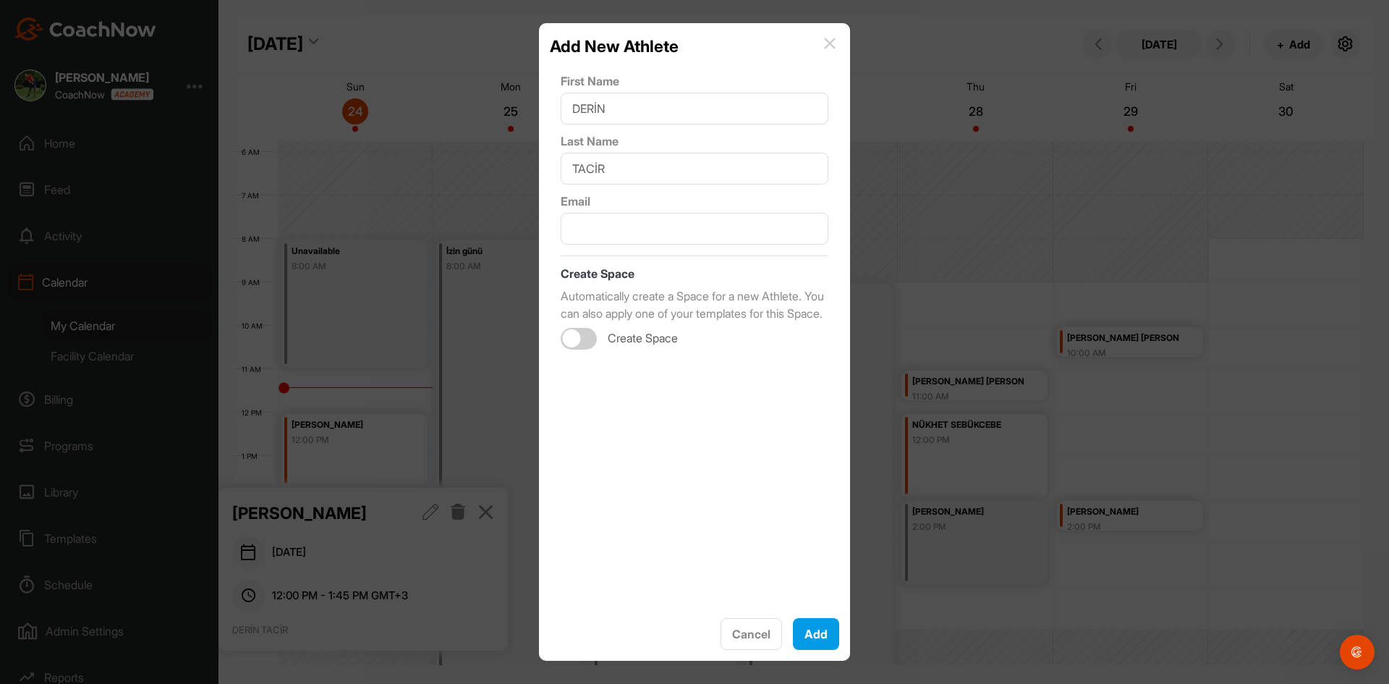
click at [574, 347] on div at bounding box center [572, 338] width 18 height 18
checkbox input "true"
click at [811, 639] on button "Add" at bounding box center [816, 634] width 46 height 32
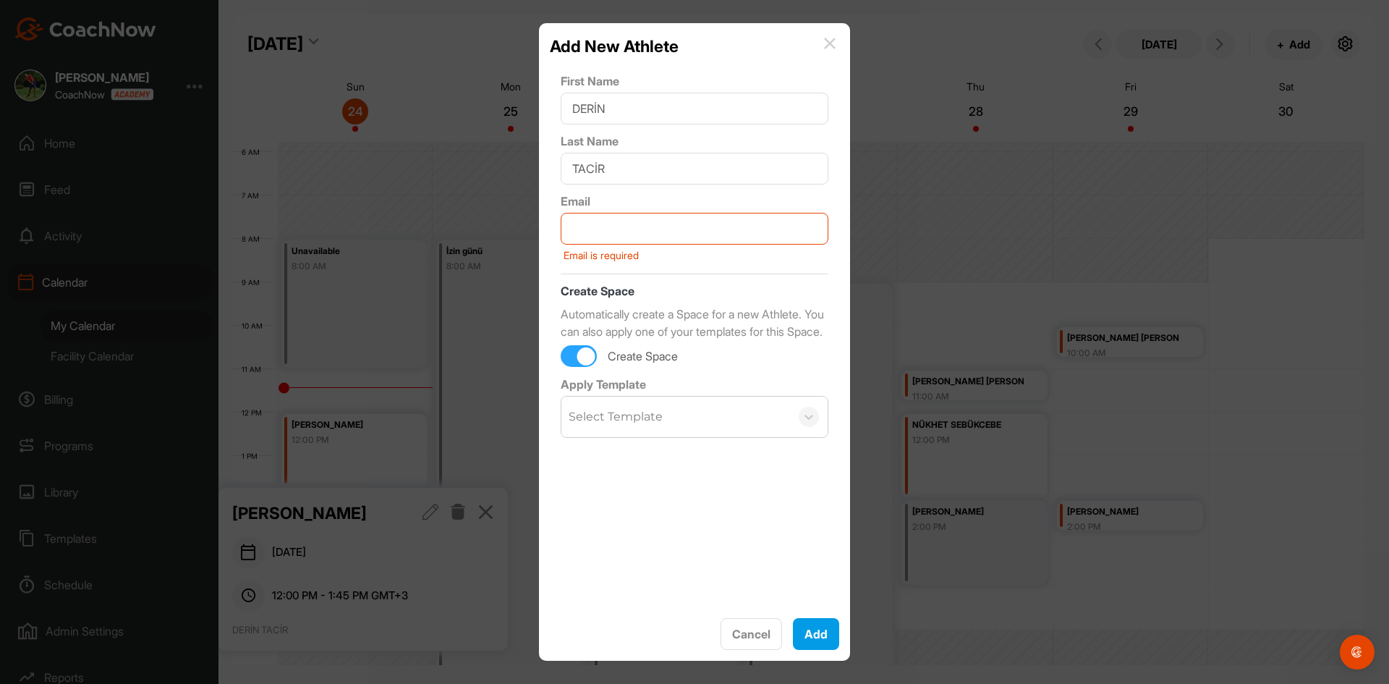
click at [760, 32] on div "Add New Athlete First Name DERİN Last Name TACİR Email Email is required Create…" at bounding box center [694, 341] width 311 height 637
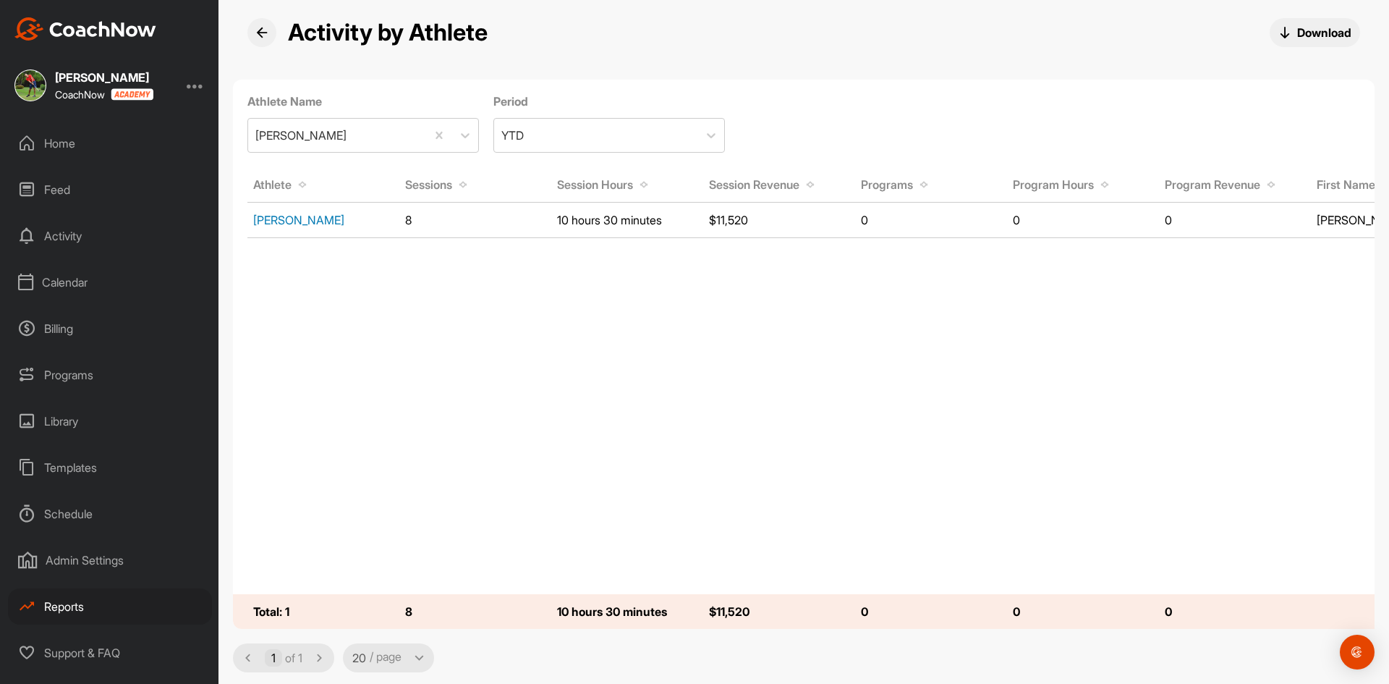
click at [297, 221] on link "[PERSON_NAME]" at bounding box center [298, 220] width 91 height 14
click at [198, 85] on div at bounding box center [195, 85] width 17 height 17
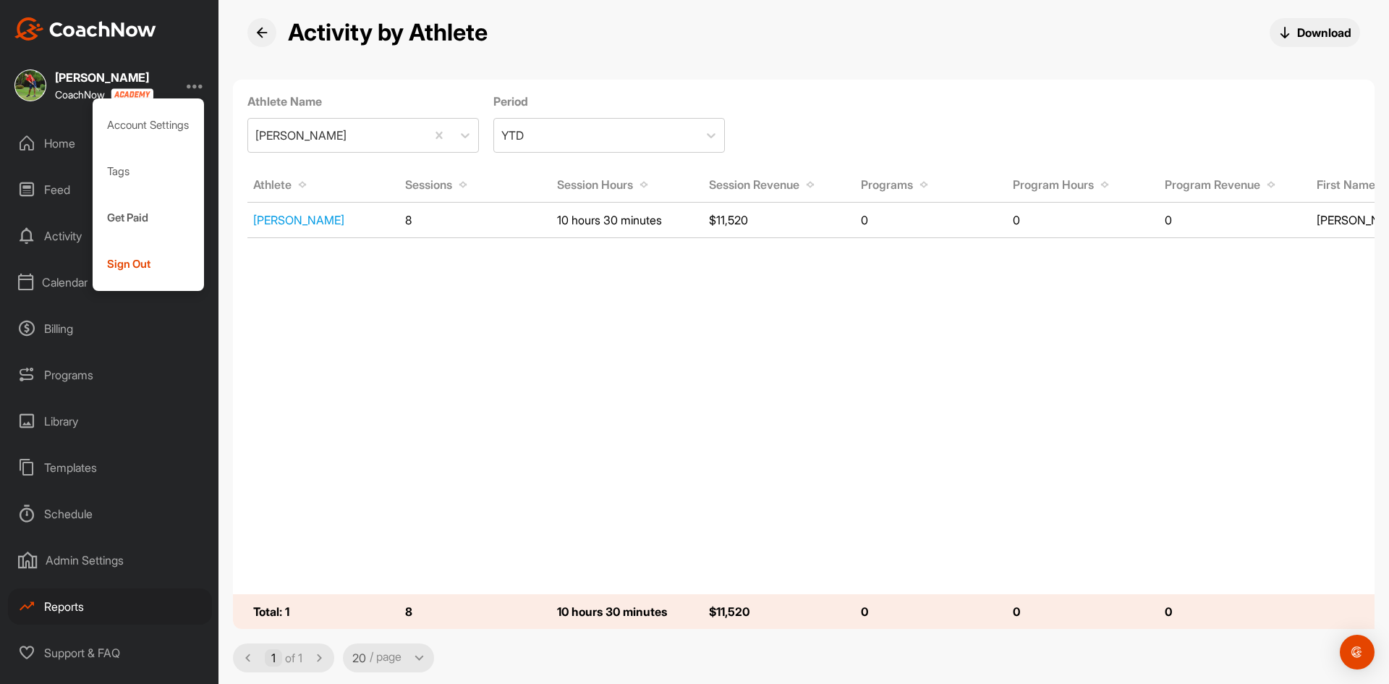
click at [145, 440] on div "Home Feed Activity Calendar Billing Programs Library Templates Schedule Admin S…" at bounding box center [109, 398] width 219 height 546
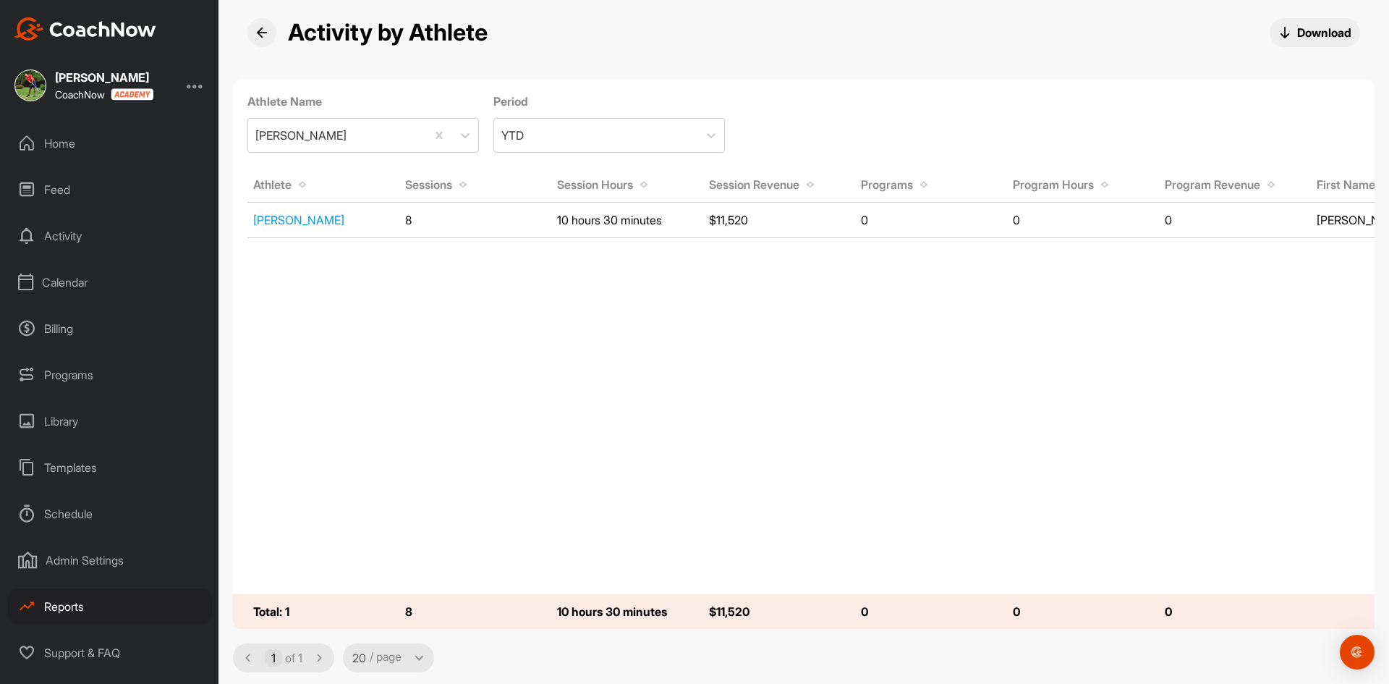
click at [64, 420] on div "Library" at bounding box center [110, 421] width 204 height 36
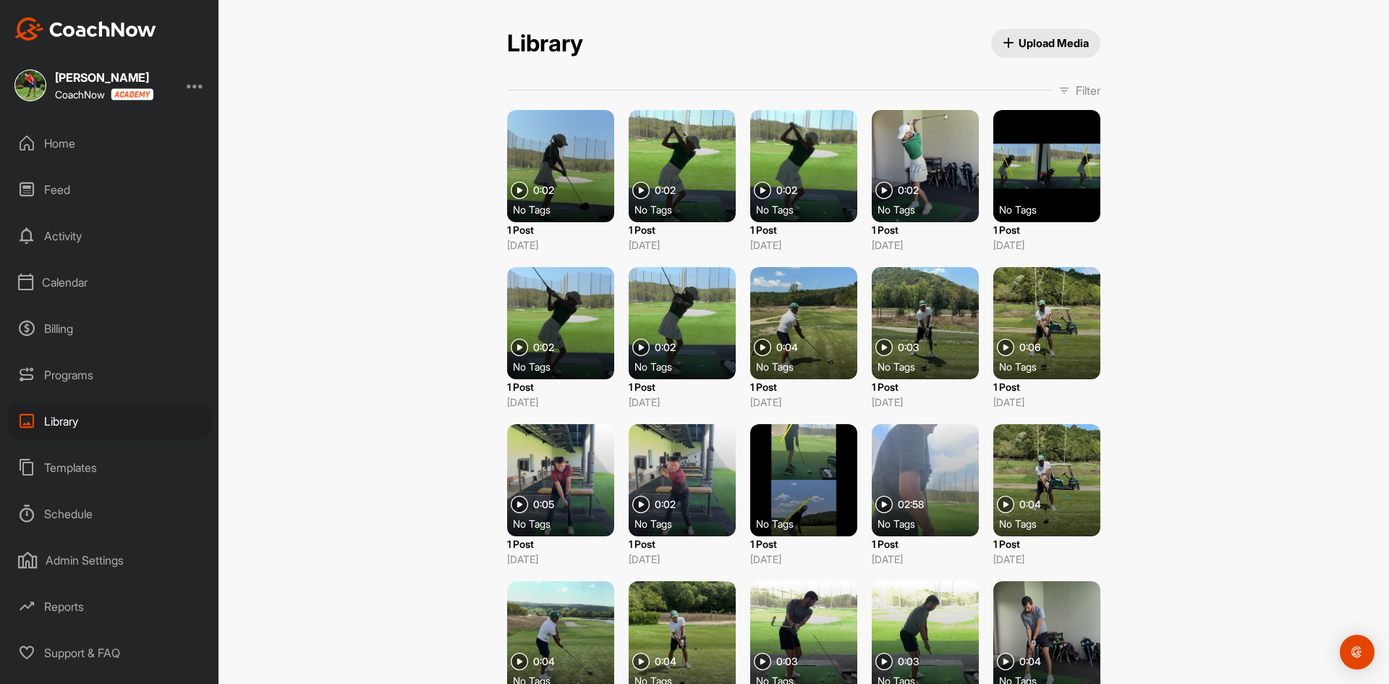
click at [67, 143] on div "Home" at bounding box center [110, 143] width 204 height 36
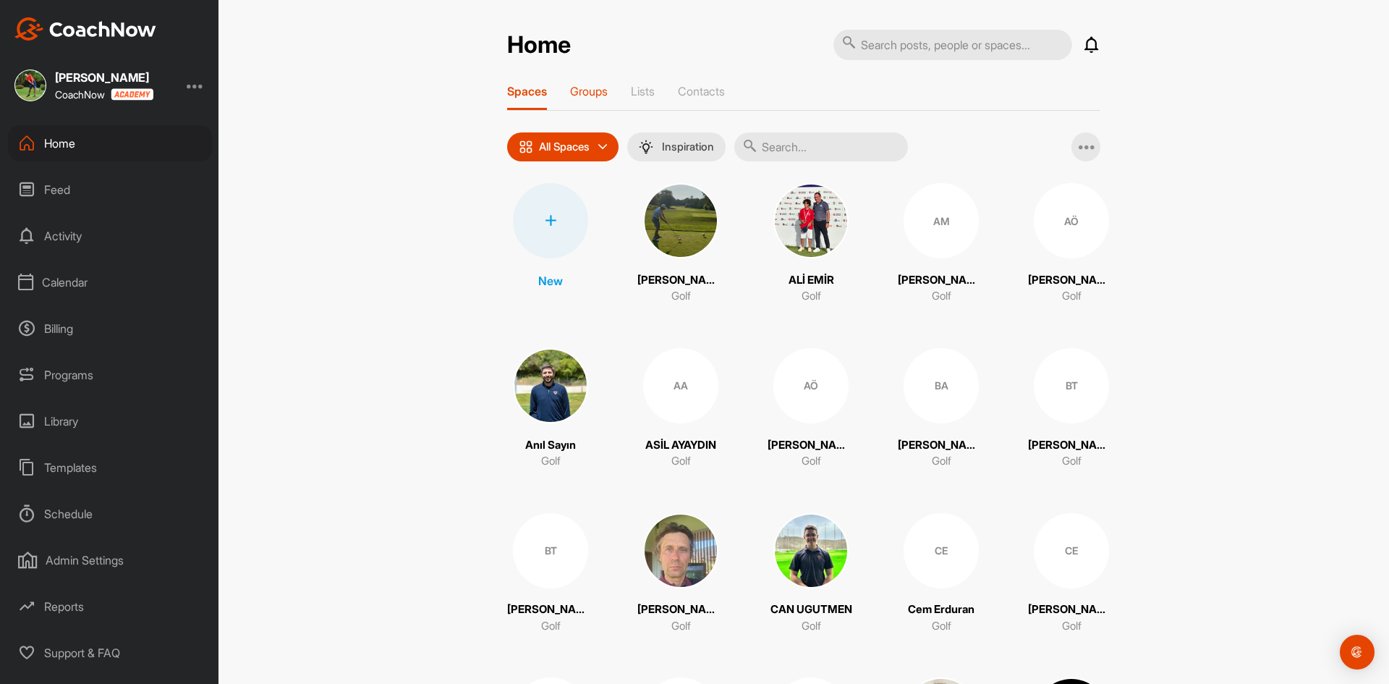
click at [586, 90] on p "Groups" at bounding box center [589, 91] width 38 height 14
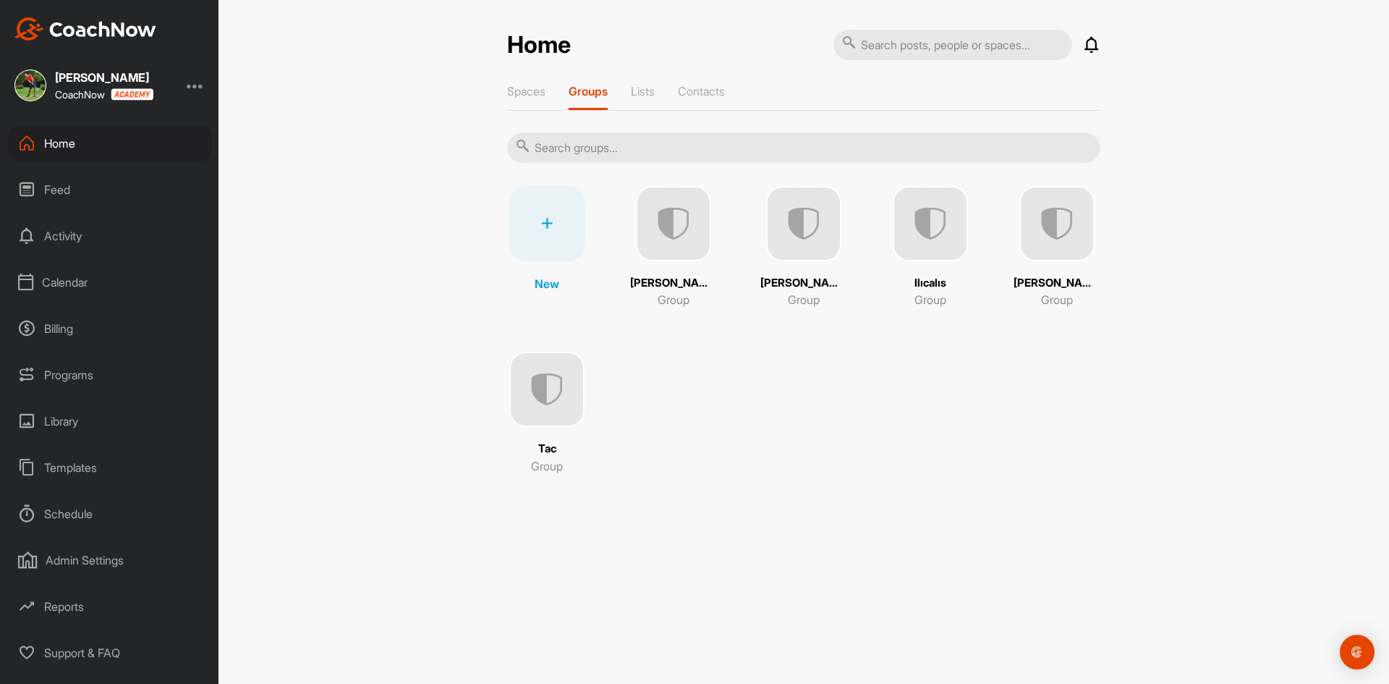
click at [545, 410] on img at bounding box center [546, 389] width 75 height 75
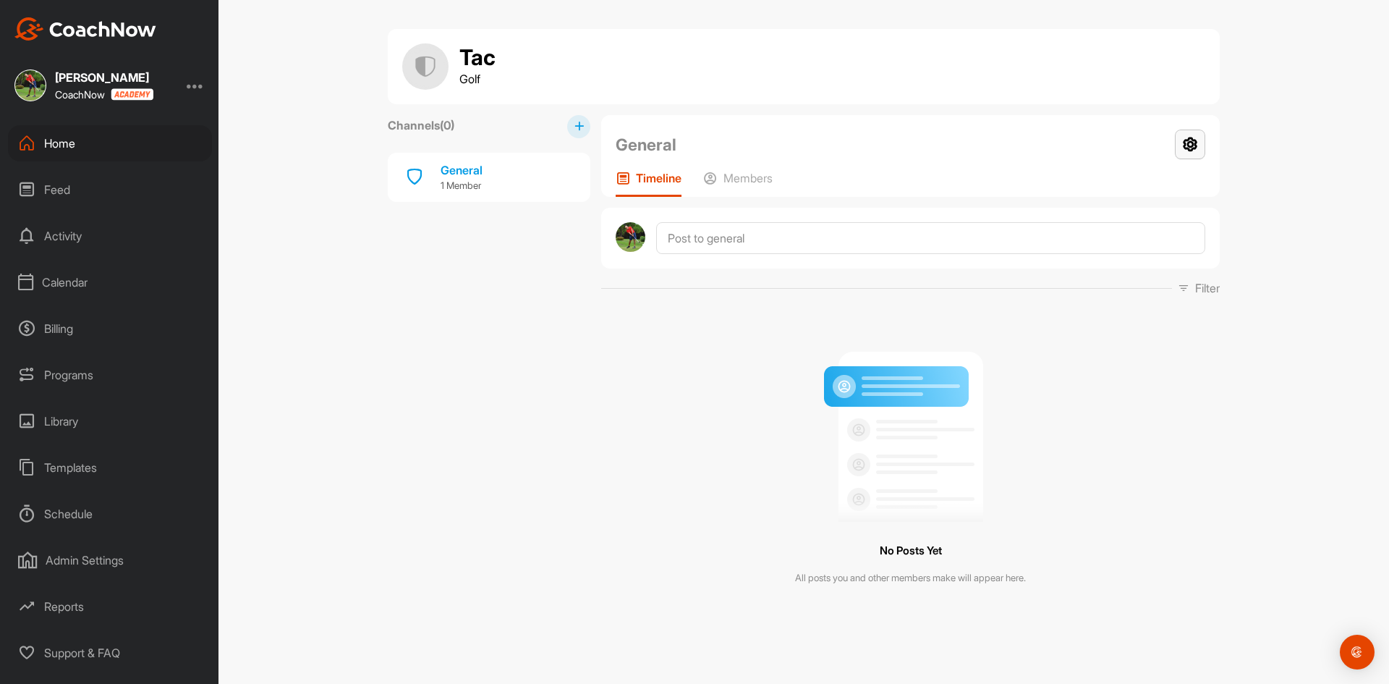
click at [1188, 142] on icon at bounding box center [1190, 145] width 30 height 30
click at [1163, 185] on li "Group Settings" at bounding box center [1147, 186] width 118 height 46
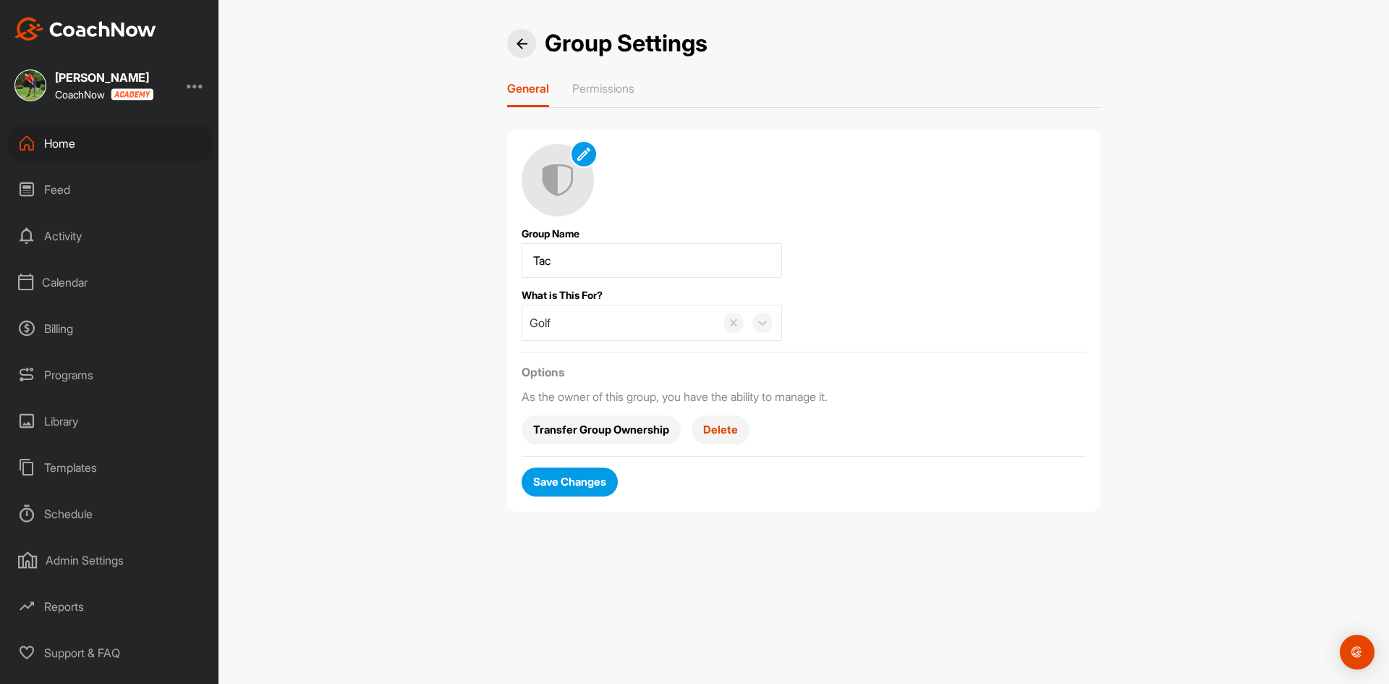
click at [59, 132] on div "Home" at bounding box center [110, 143] width 204 height 36
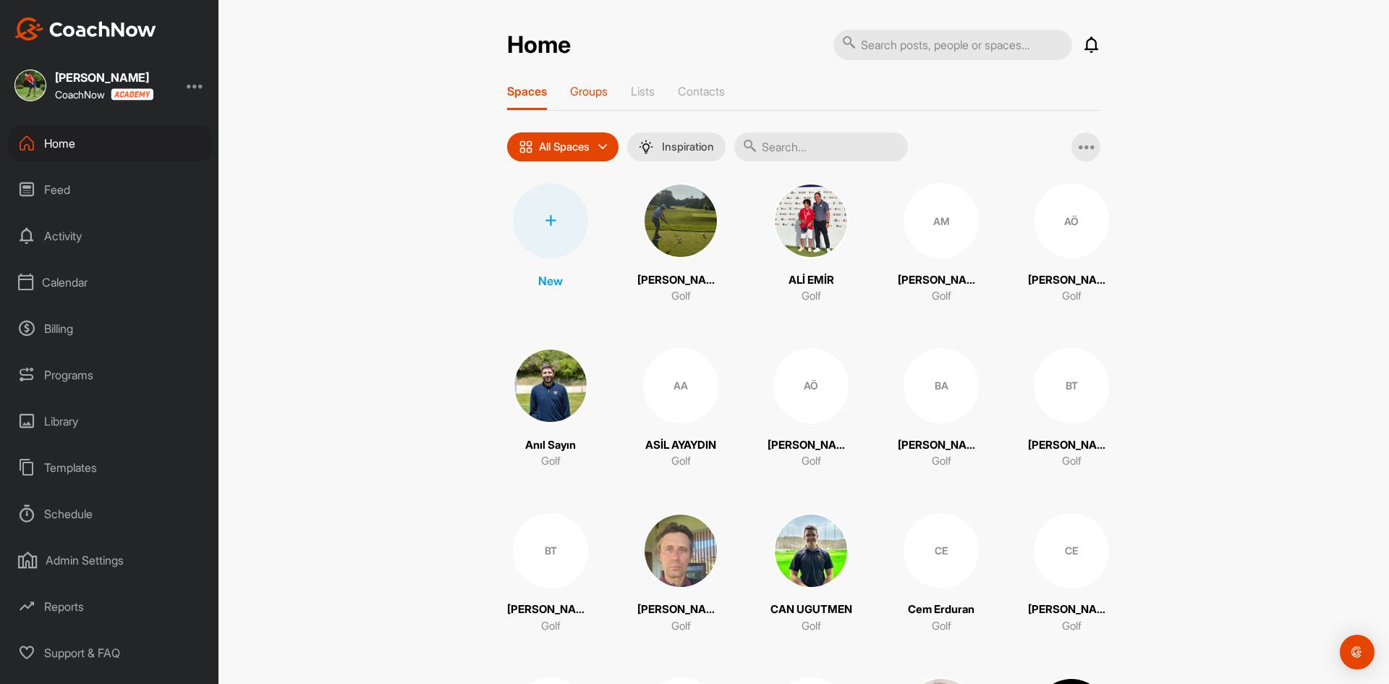
click at [580, 92] on p "Groups" at bounding box center [589, 91] width 38 height 14
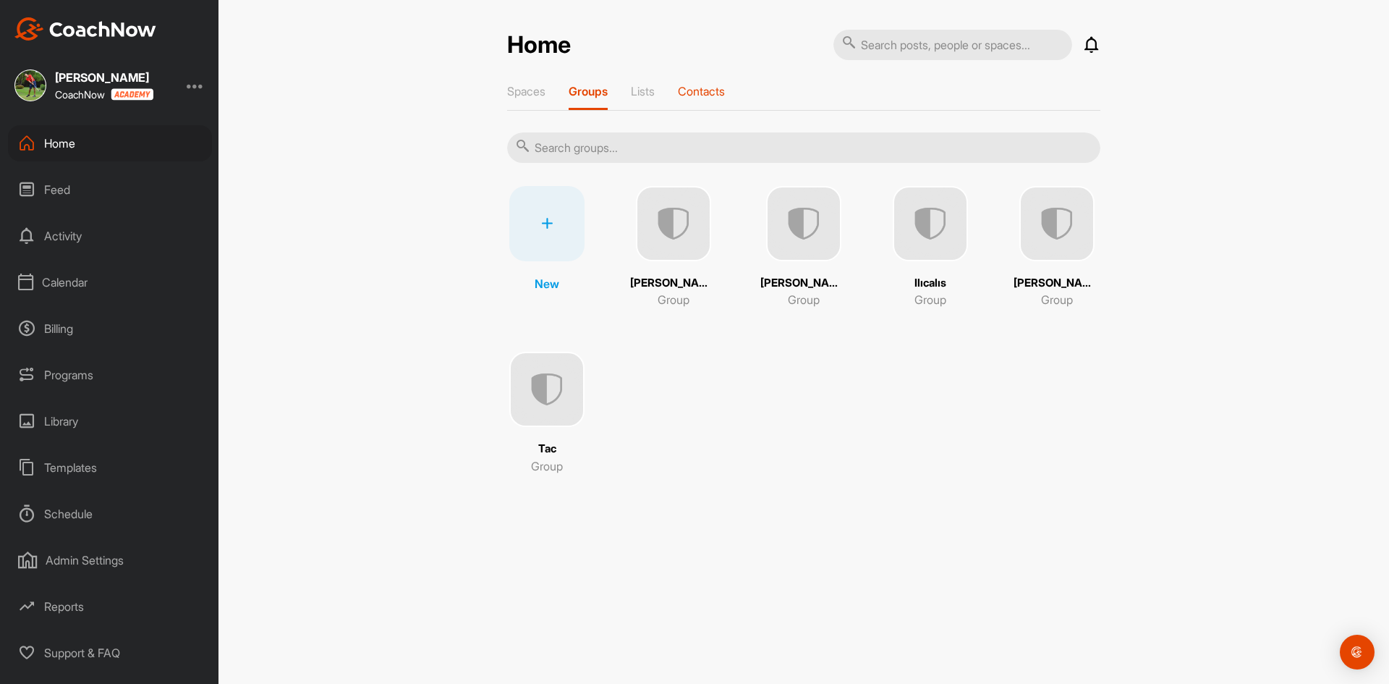
click at [700, 89] on p "Contacts" at bounding box center [701, 91] width 47 height 14
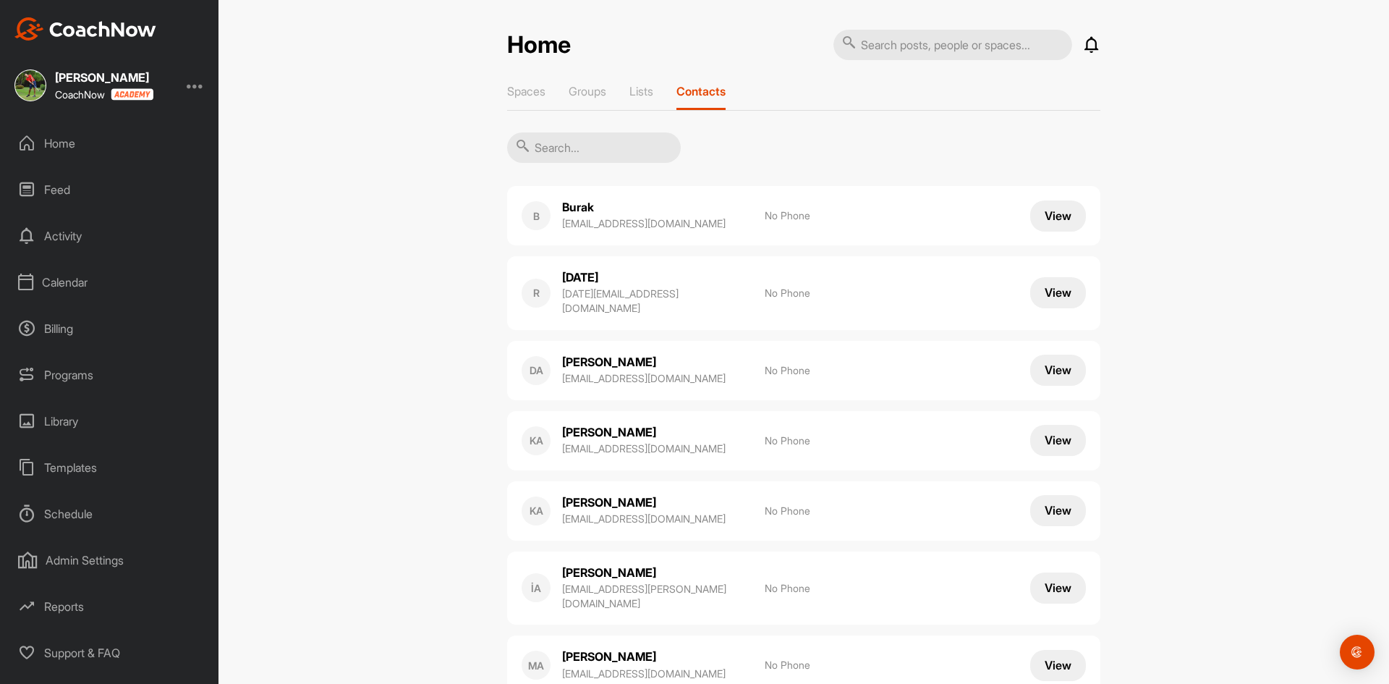
click at [629, 148] on input "text" at bounding box center [594, 147] width 174 height 30
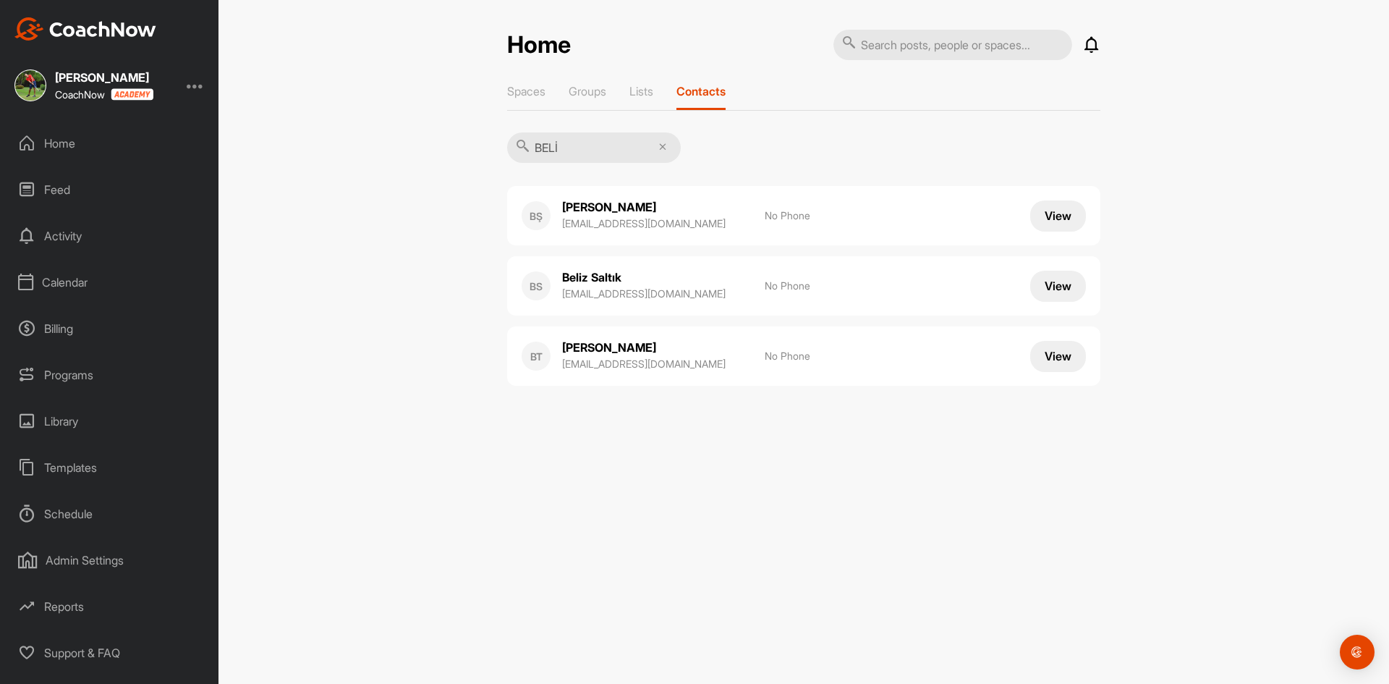
type input "BELİ"
click at [653, 364] on p "tacirbelis@gmail.com" at bounding box center [656, 364] width 188 height 14
click at [959, 114] on div "Spaces Groups Lists Contacts BELİ BŞ Belis Şahin belissahin1@gmail.com No Phone…" at bounding box center [803, 240] width 593 height 313
drag, startPoint x: 624, startPoint y: 364, endPoint x: 1027, endPoint y: 548, distance: 443.9
click at [1032, 554] on div "Home Notifications Invitations This Month II ilker i. replied to a post : "yuka…" at bounding box center [804, 342] width 1171 height 684
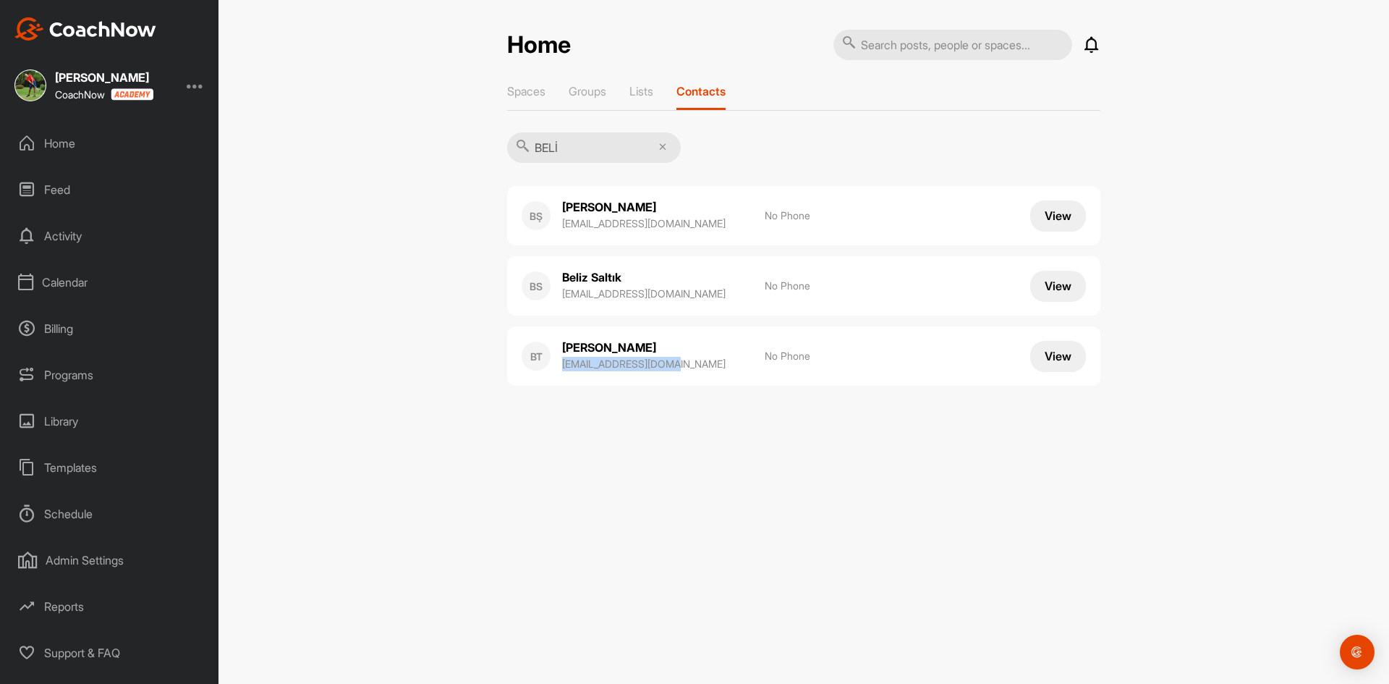
drag, startPoint x: 556, startPoint y: 367, endPoint x: 717, endPoint y: 370, distance: 160.7
click at [717, 370] on div "BT Belis Tacir tacirbelis@gmail.com" at bounding box center [636, 355] width 229 height 33
copy p "tacirbelis@gmail.com"
click at [67, 284] on div "Calendar" at bounding box center [110, 282] width 204 height 36
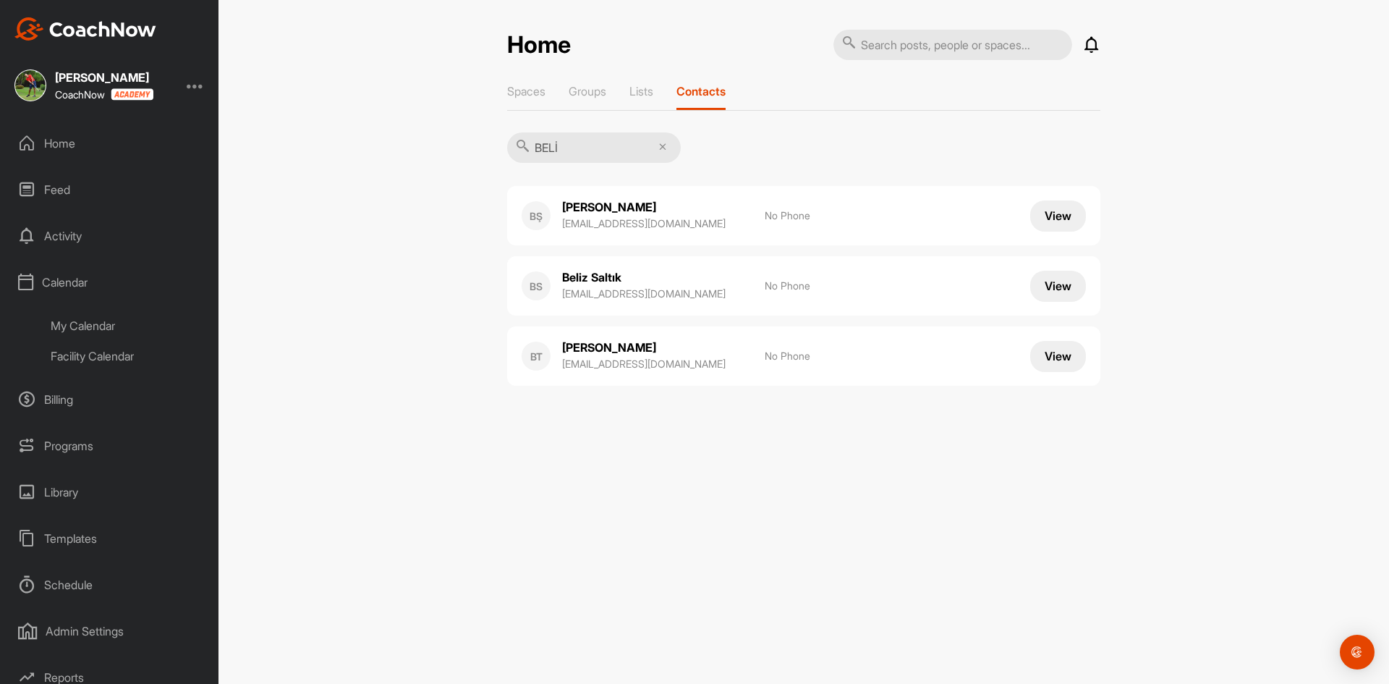
click at [82, 326] on div "My Calendar" at bounding box center [126, 325] width 171 height 30
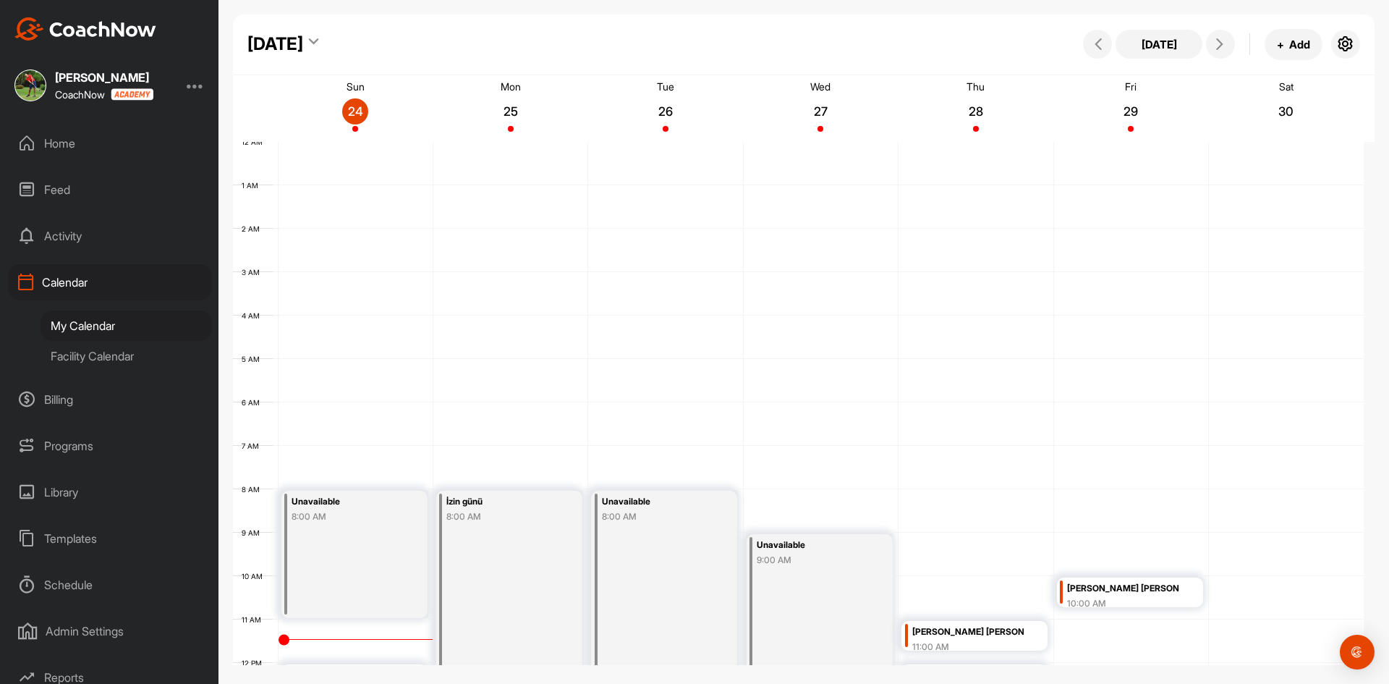
scroll to position [250, 0]
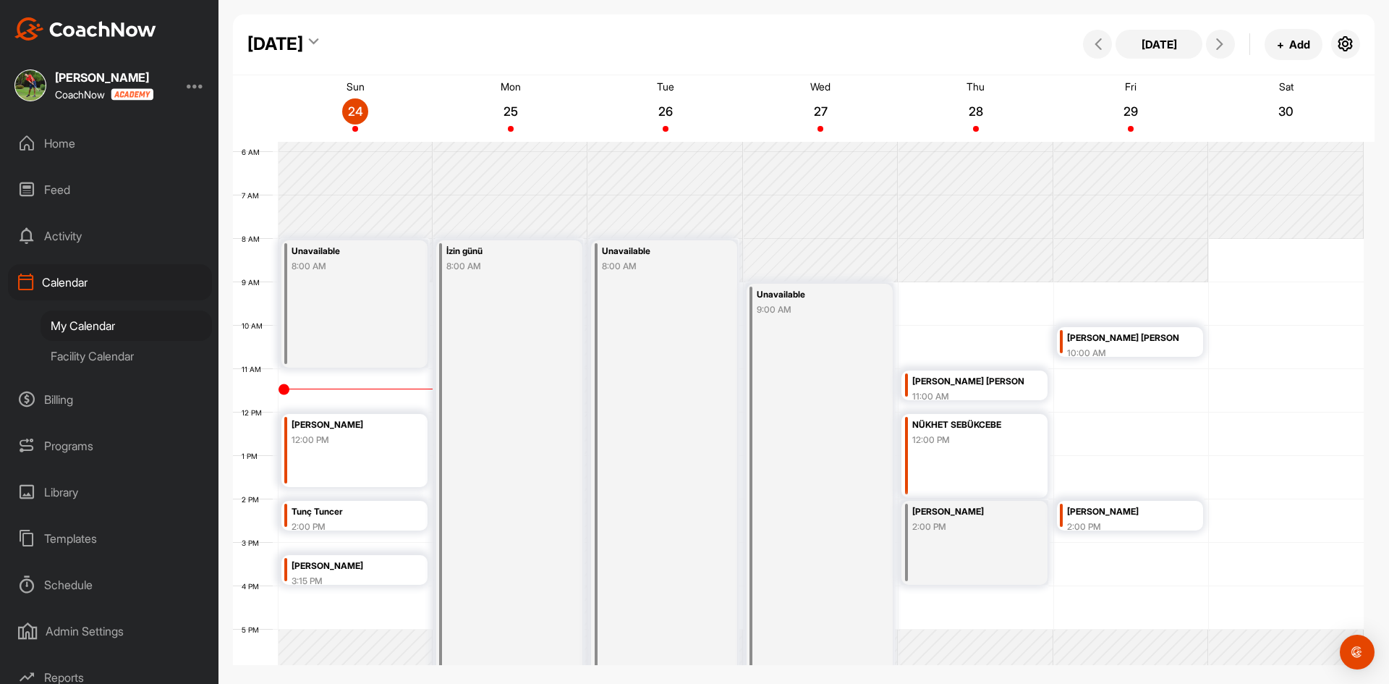
click at [337, 453] on div "Belis Tacir 12:00 PM" at bounding box center [354, 450] width 146 height 73
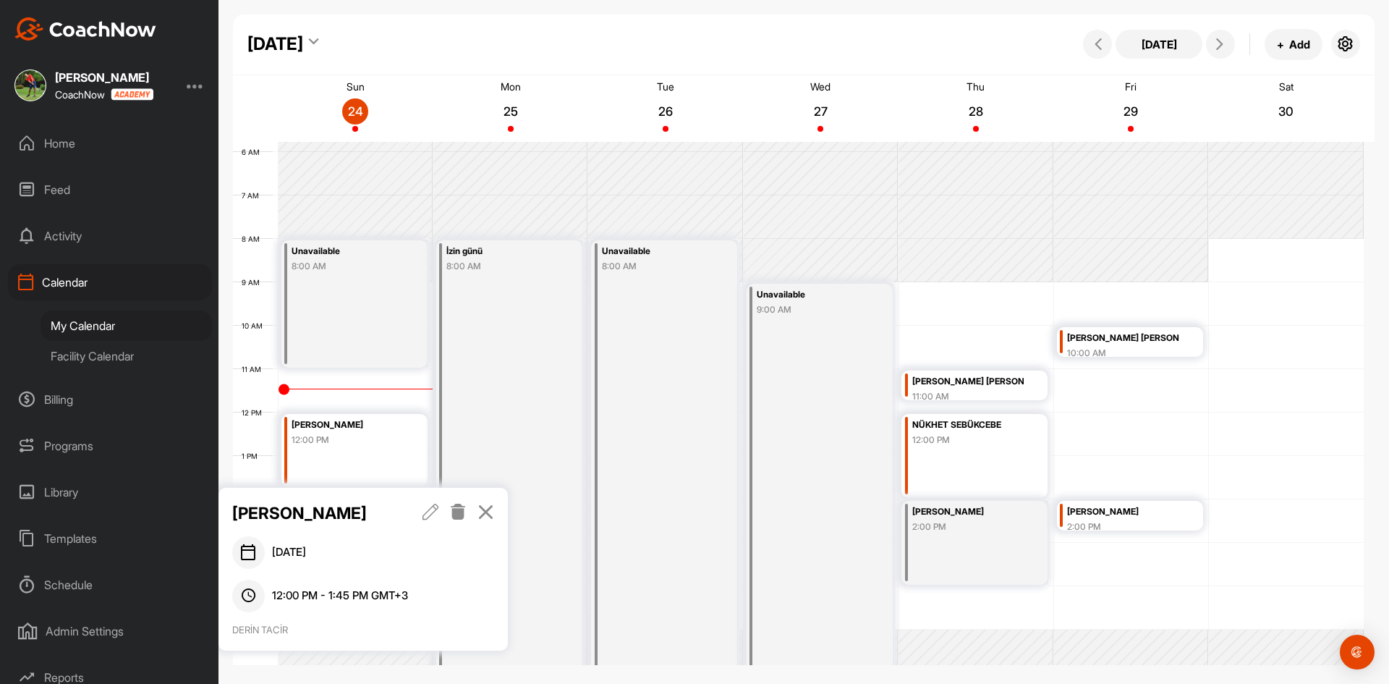
click at [431, 511] on icon at bounding box center [431, 512] width 17 height 16
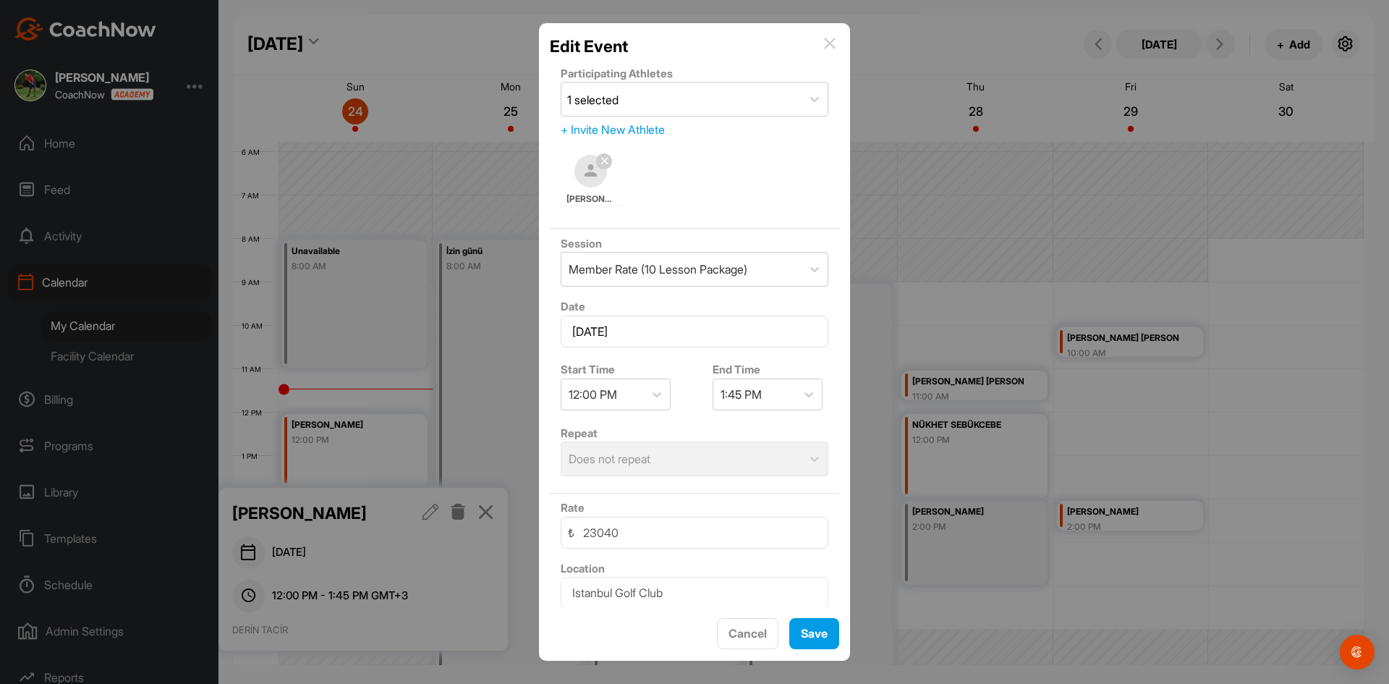
click at [635, 128] on div "+ Invite New Athlete" at bounding box center [695, 129] width 268 height 17
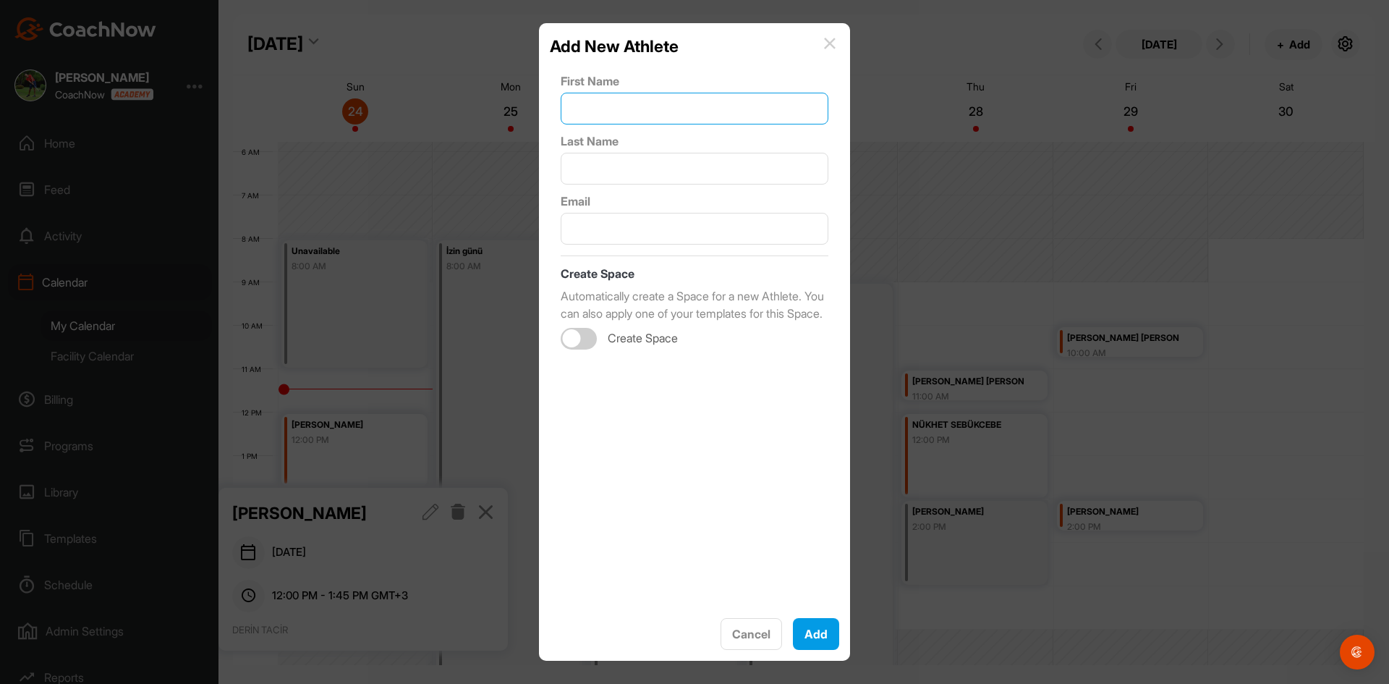
click at [624, 109] on input "text" at bounding box center [695, 109] width 268 height 32
click at [632, 235] on input "text" at bounding box center [695, 229] width 268 height 32
paste input "tacirbelis@gmail.com"
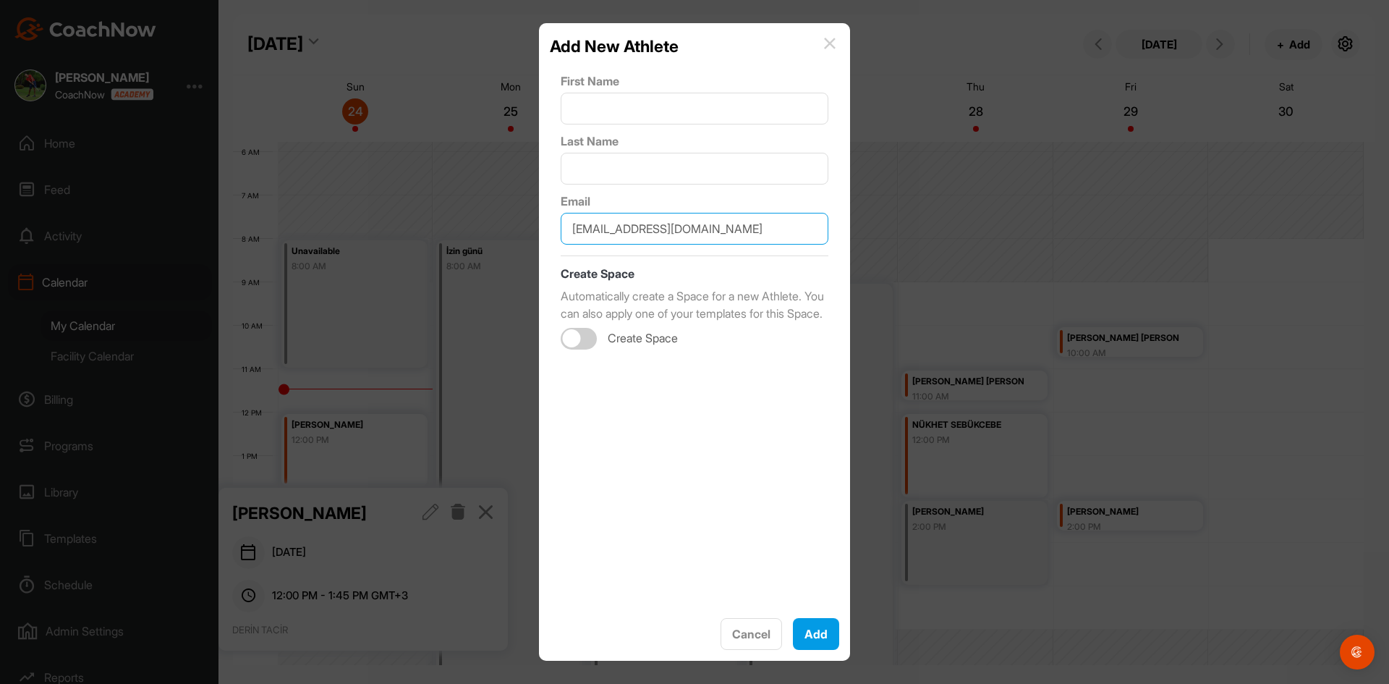
type input "tacirbelis@gmail.com"
click at [632, 114] on input "text" at bounding box center [695, 109] width 268 height 32
type input "DERİN"
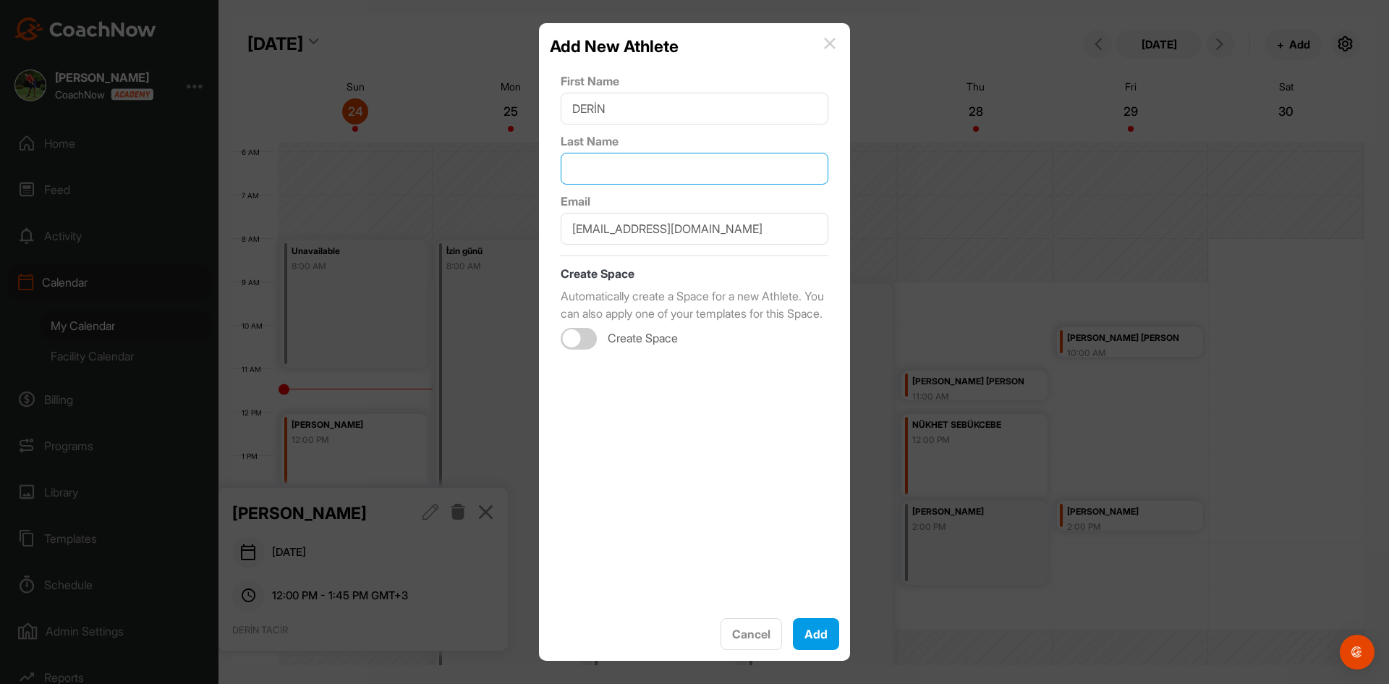
click at [639, 173] on input "text" at bounding box center [695, 169] width 268 height 32
click at [583, 349] on div at bounding box center [579, 339] width 36 height 22
type input "TACİR"
checkbox input "true"
click at [815, 637] on button "Add" at bounding box center [816, 634] width 46 height 32
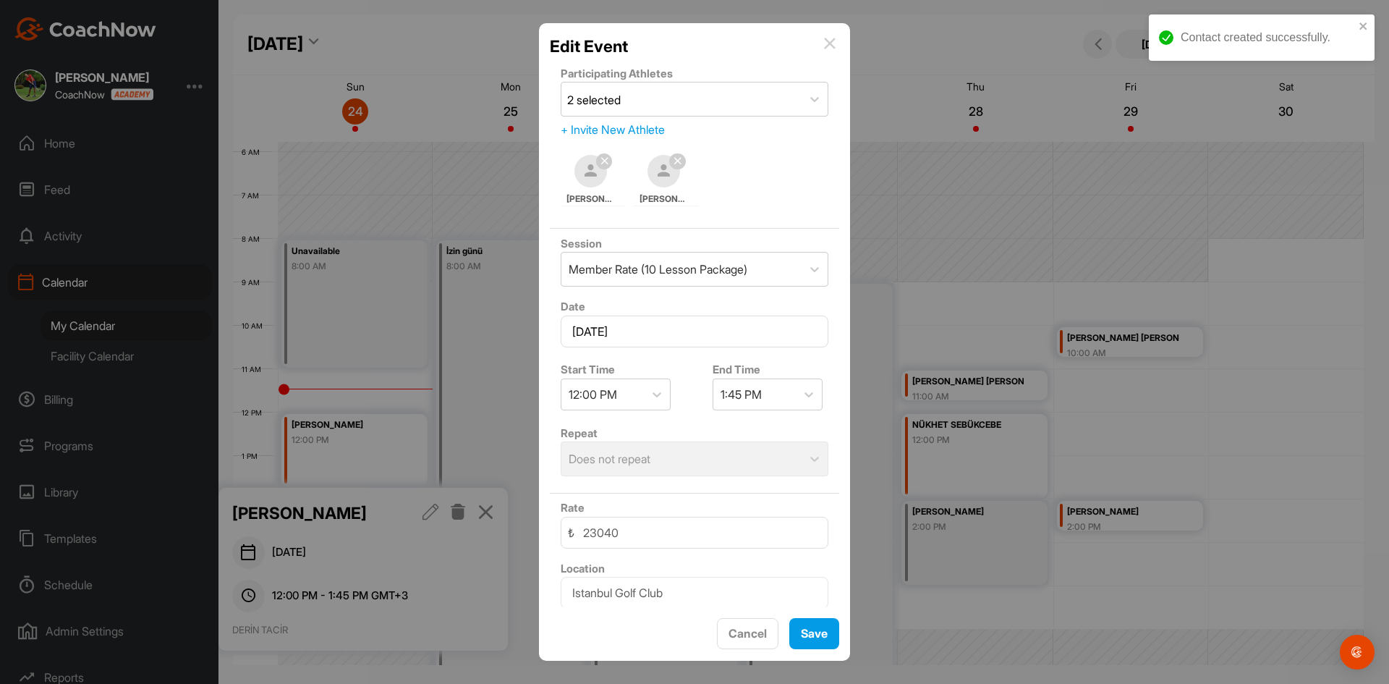
click at [606, 156] on icon at bounding box center [605, 160] width 8 height 9
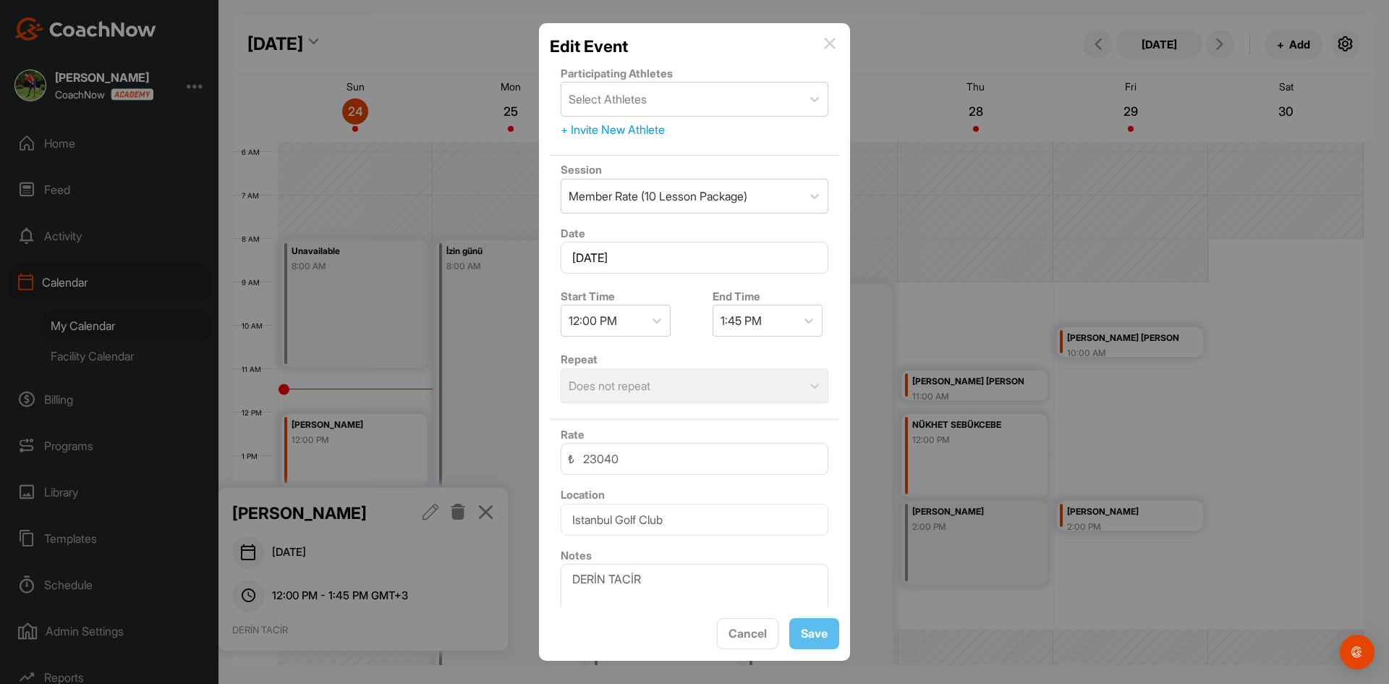
click at [750, 391] on div "Repeat Does not repeat" at bounding box center [694, 377] width 289 height 64
click at [687, 92] on div "Select Athletes" at bounding box center [681, 98] width 240 height 33
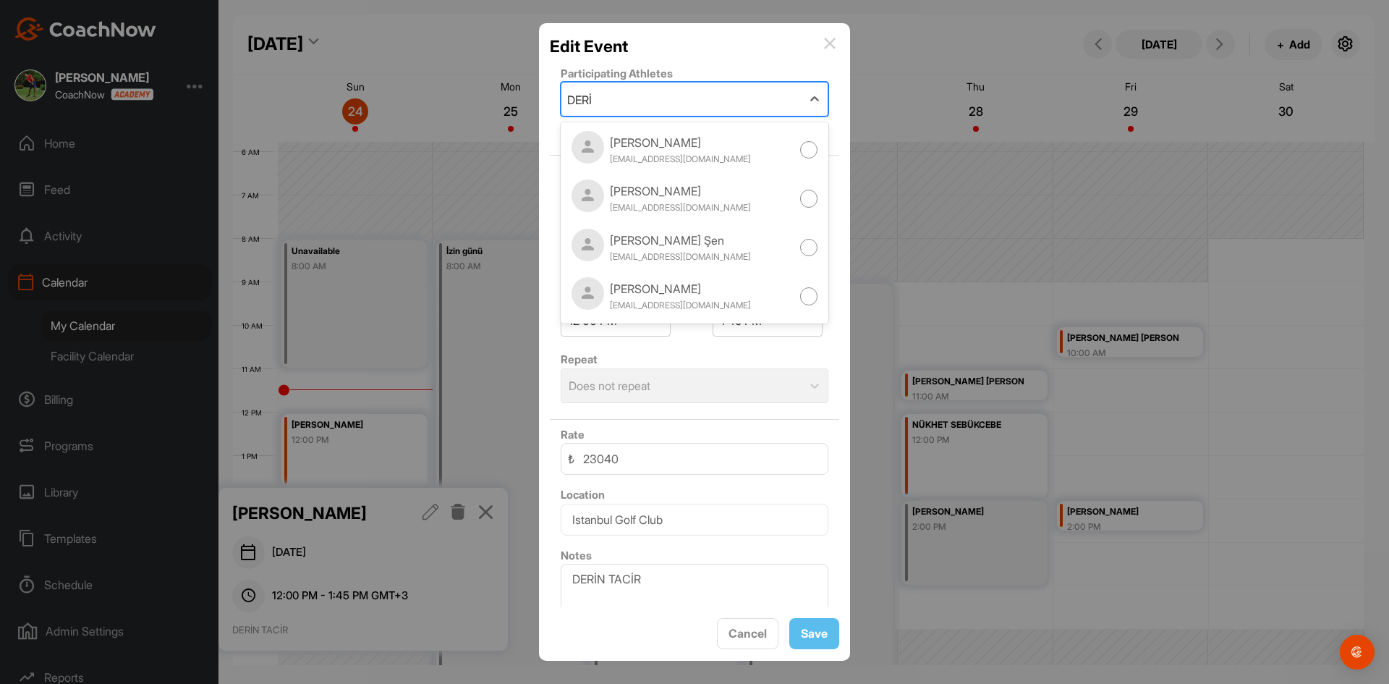
type input "DERİ"
click at [830, 42] on img at bounding box center [830, 44] width 12 height 12
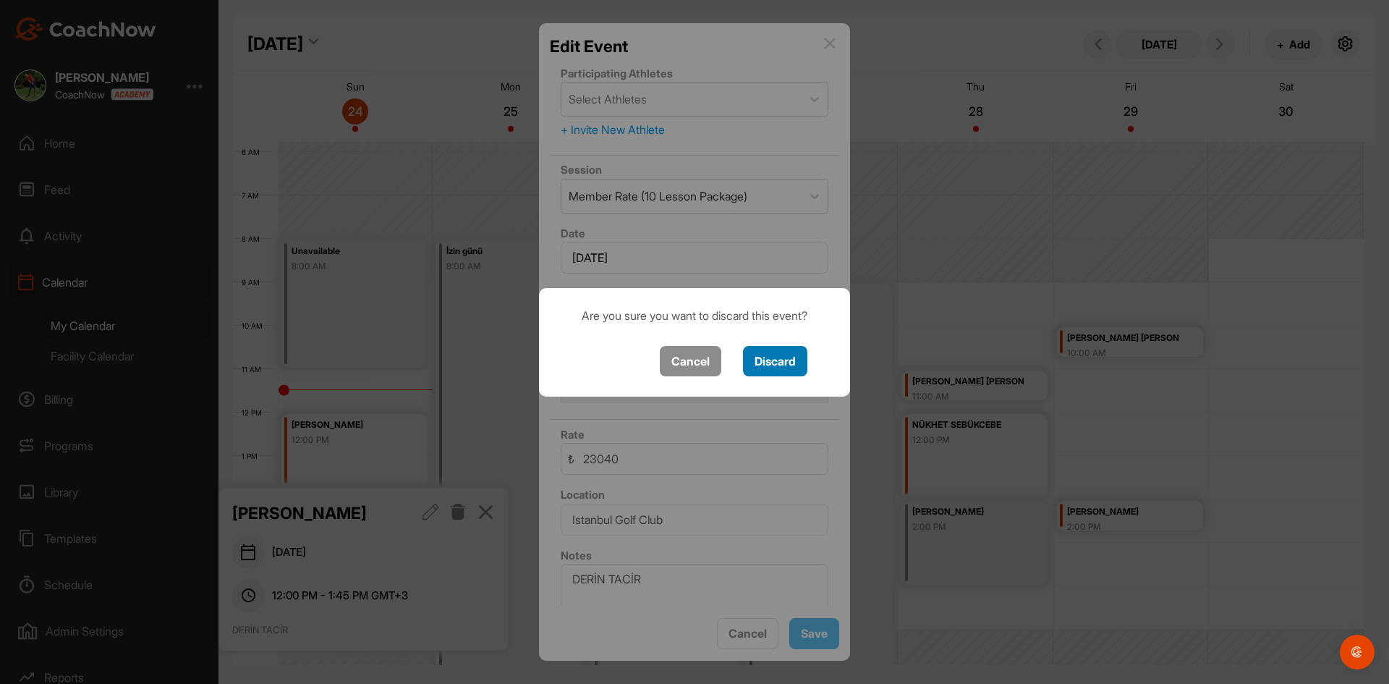
click at [784, 363] on button "Discard" at bounding box center [775, 361] width 64 height 31
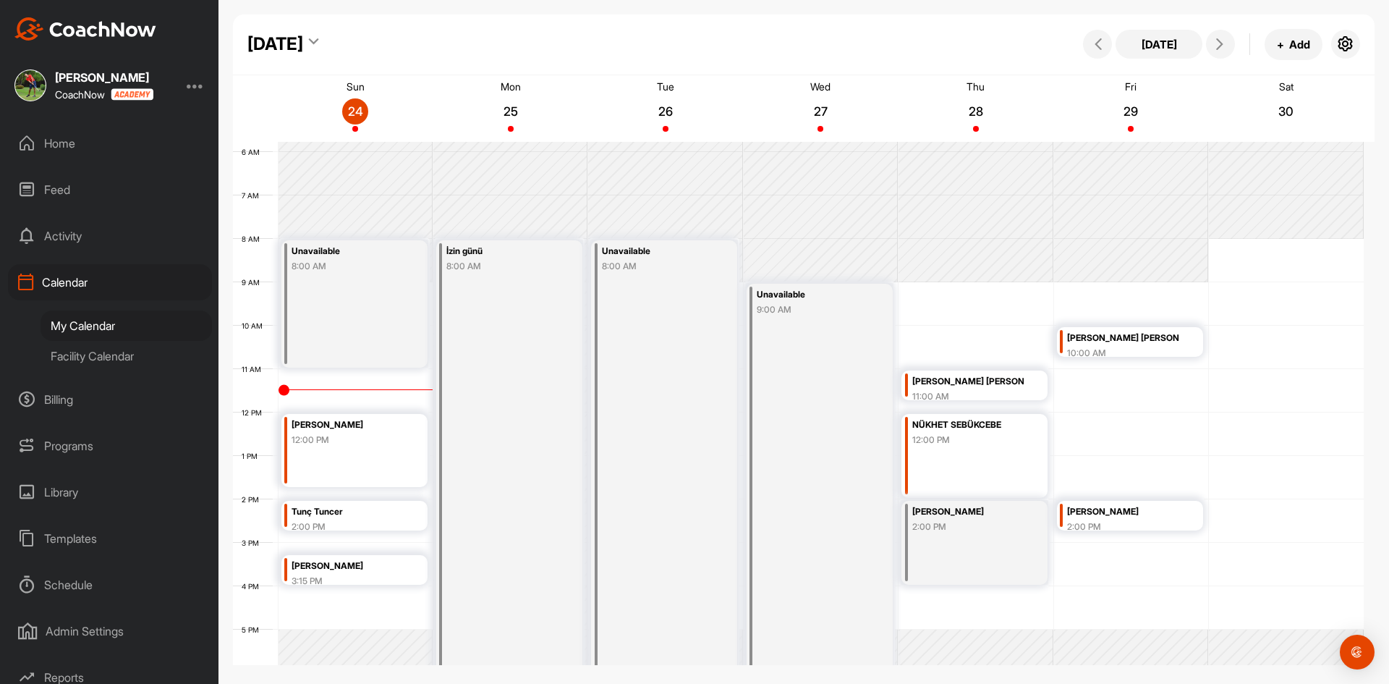
click at [353, 446] on div "Belis Tacir 12:00 PM" at bounding box center [347, 433] width 111 height 33
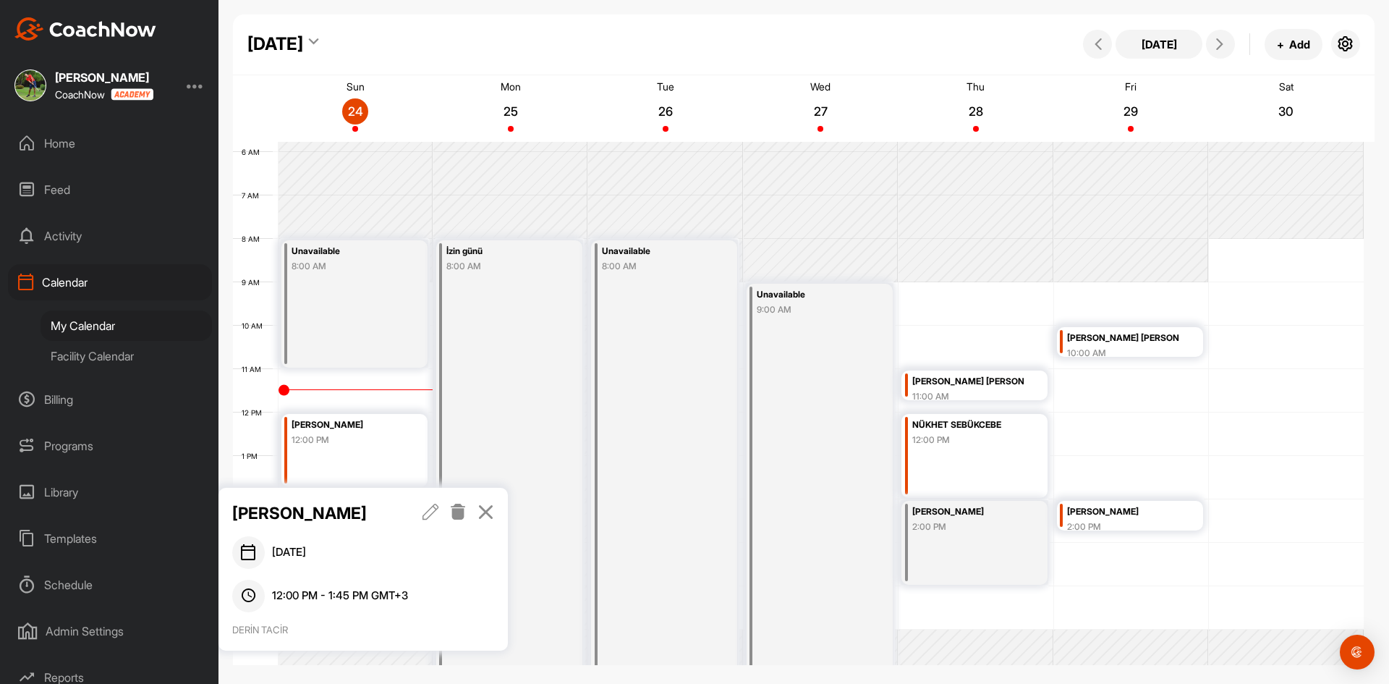
click at [430, 510] on icon at bounding box center [431, 512] width 17 height 16
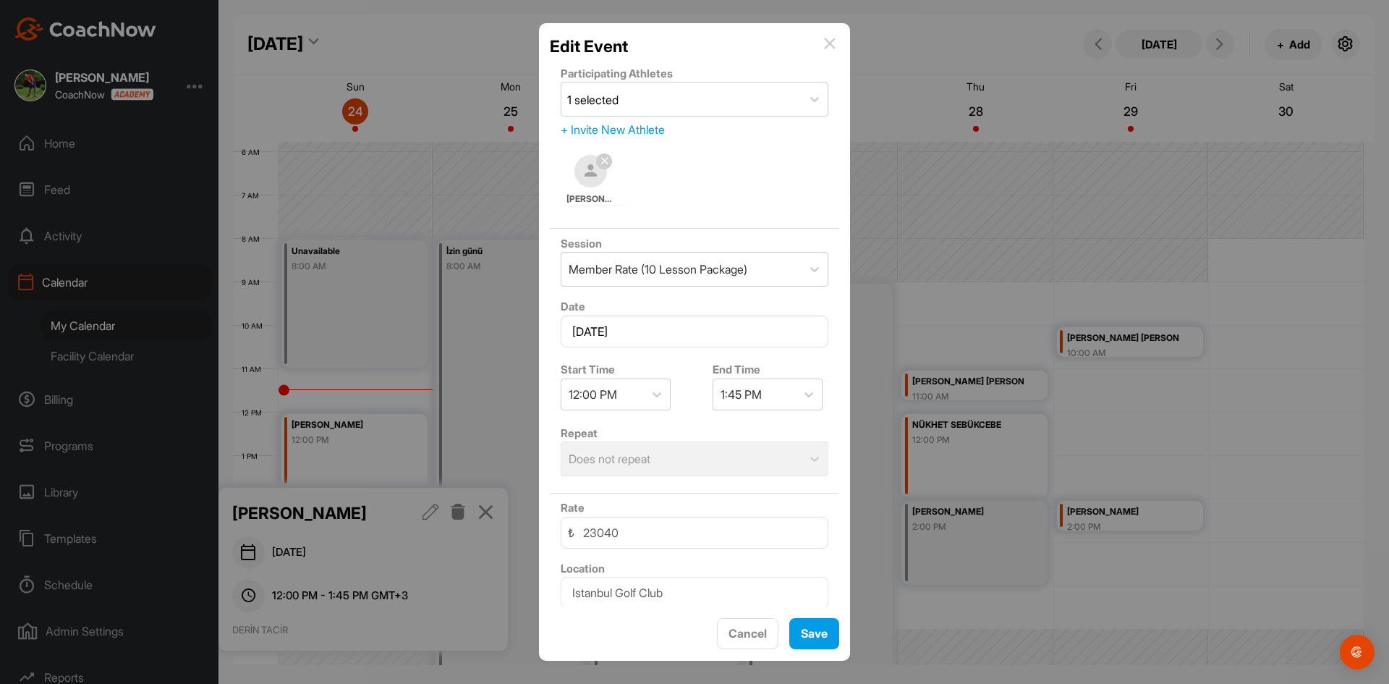
click at [661, 127] on div "+ Invite New Athlete" at bounding box center [695, 129] width 268 height 17
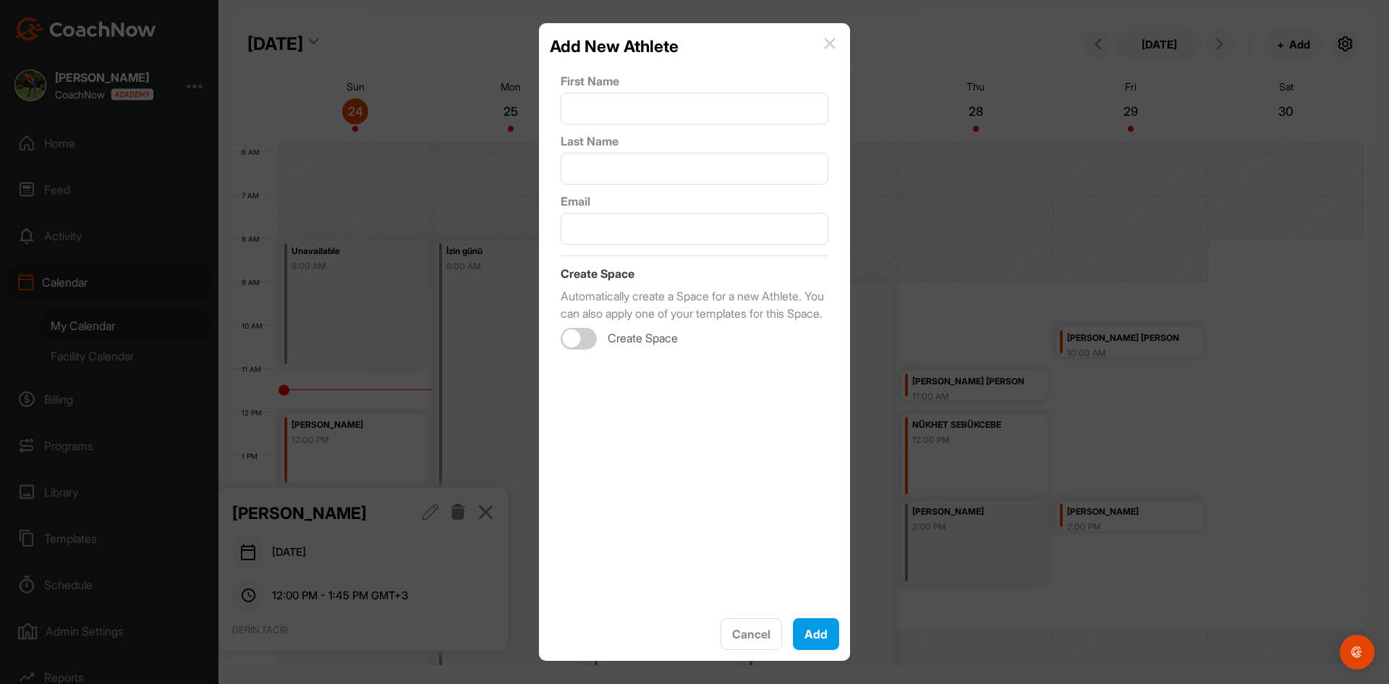
click at [828, 43] on img at bounding box center [830, 44] width 12 height 12
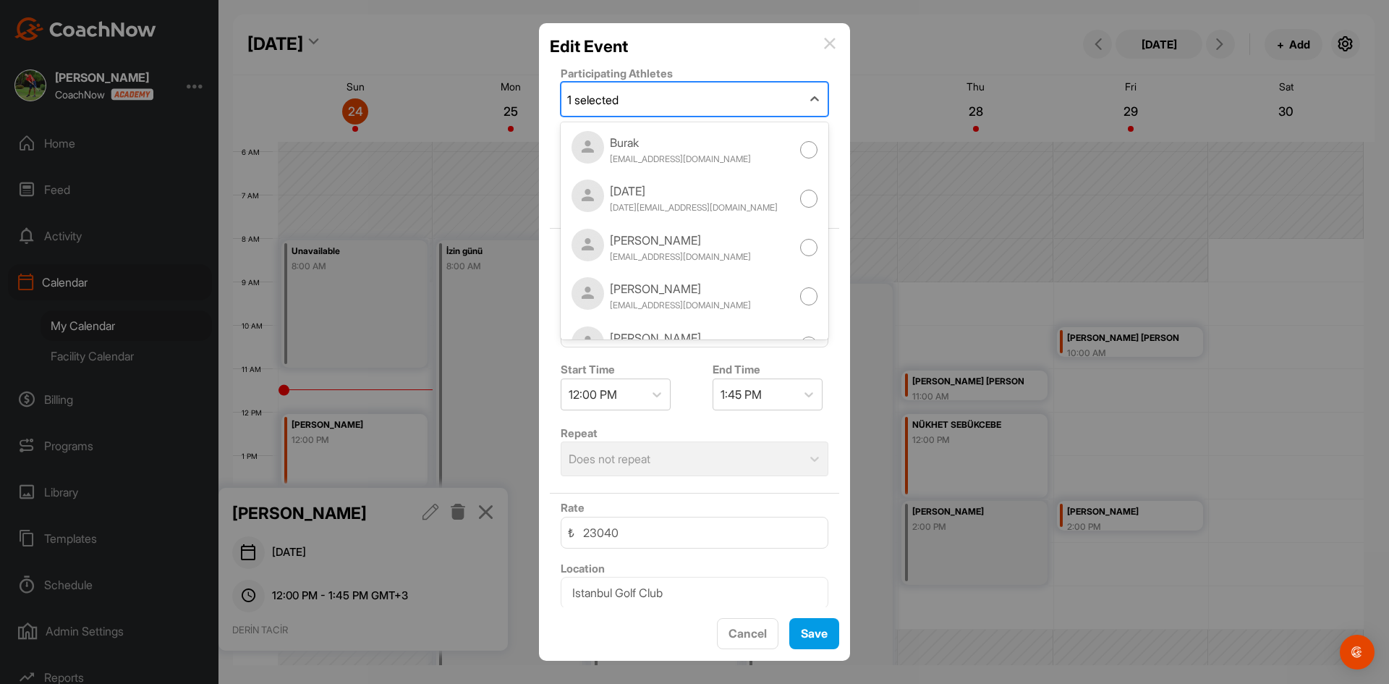
click at [732, 106] on div "1 selected" at bounding box center [681, 98] width 240 height 33
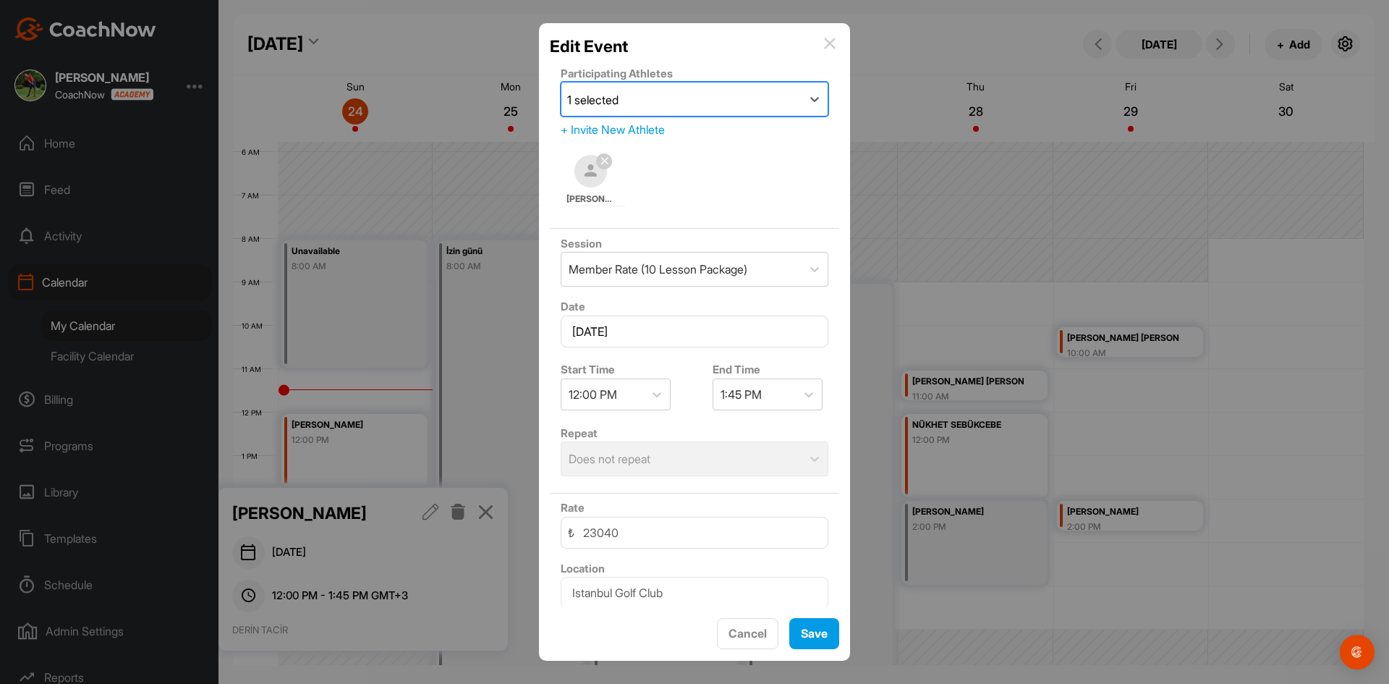
drag, startPoint x: 732, startPoint y: 106, endPoint x: 572, endPoint y: 98, distance: 160.1
click at [572, 98] on div "1 selected" at bounding box center [681, 98] width 240 height 33
type input "DERİN TAC"
click at [830, 44] on img at bounding box center [830, 44] width 12 height 12
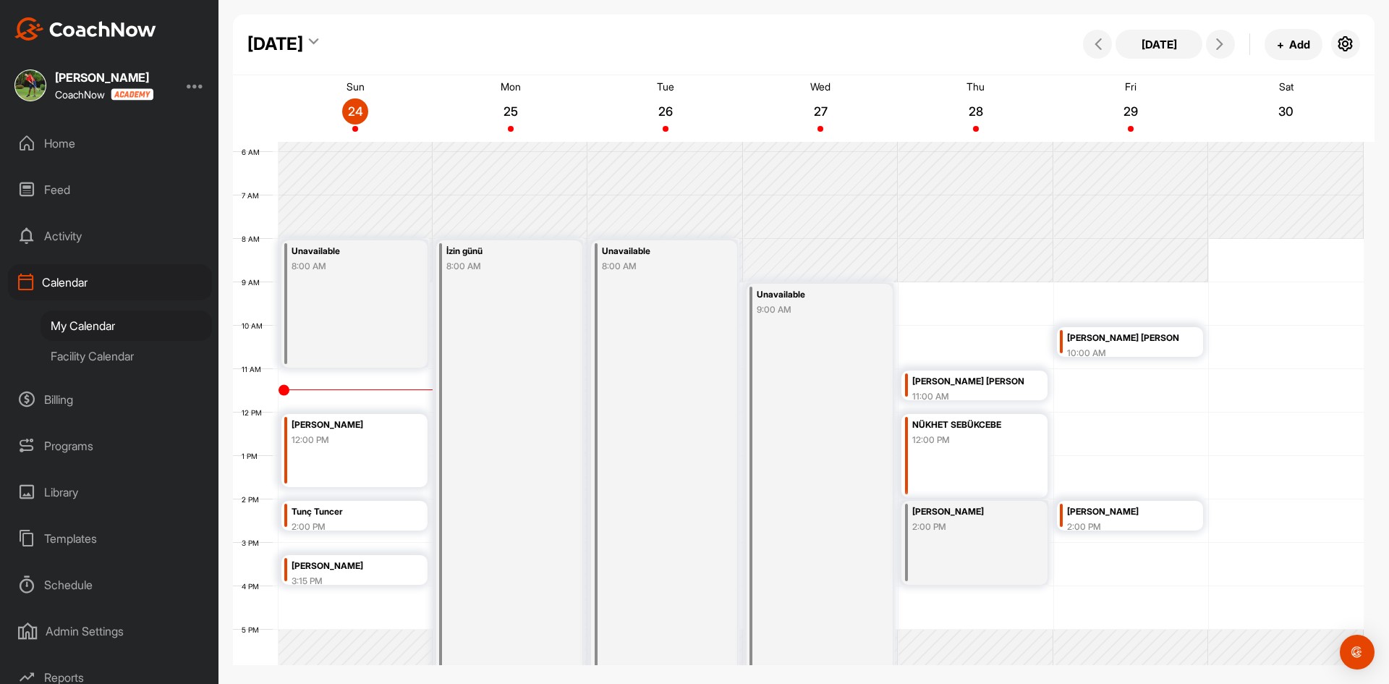
click at [66, 138] on div "Home" at bounding box center [110, 143] width 204 height 36
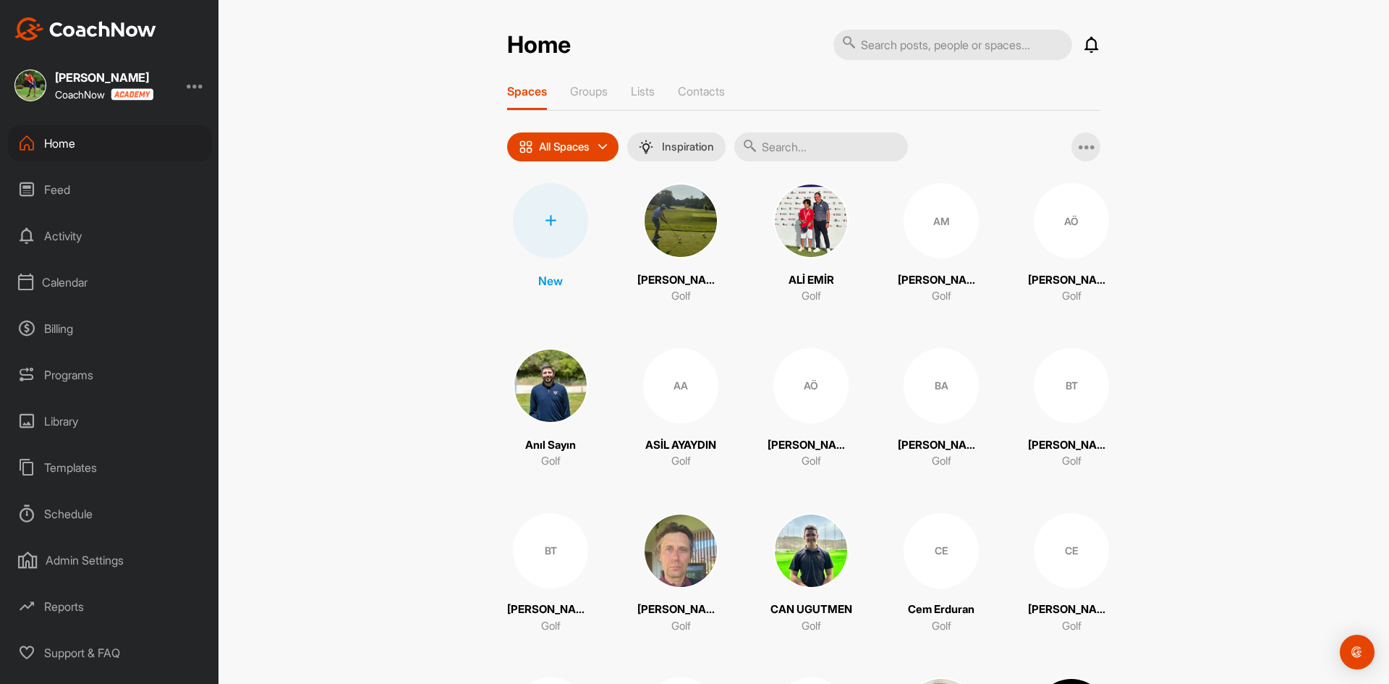
click at [876, 51] on input "text" at bounding box center [953, 45] width 239 height 30
type input "BELİ"
click at [604, 91] on p "Groups" at bounding box center [589, 91] width 38 height 14
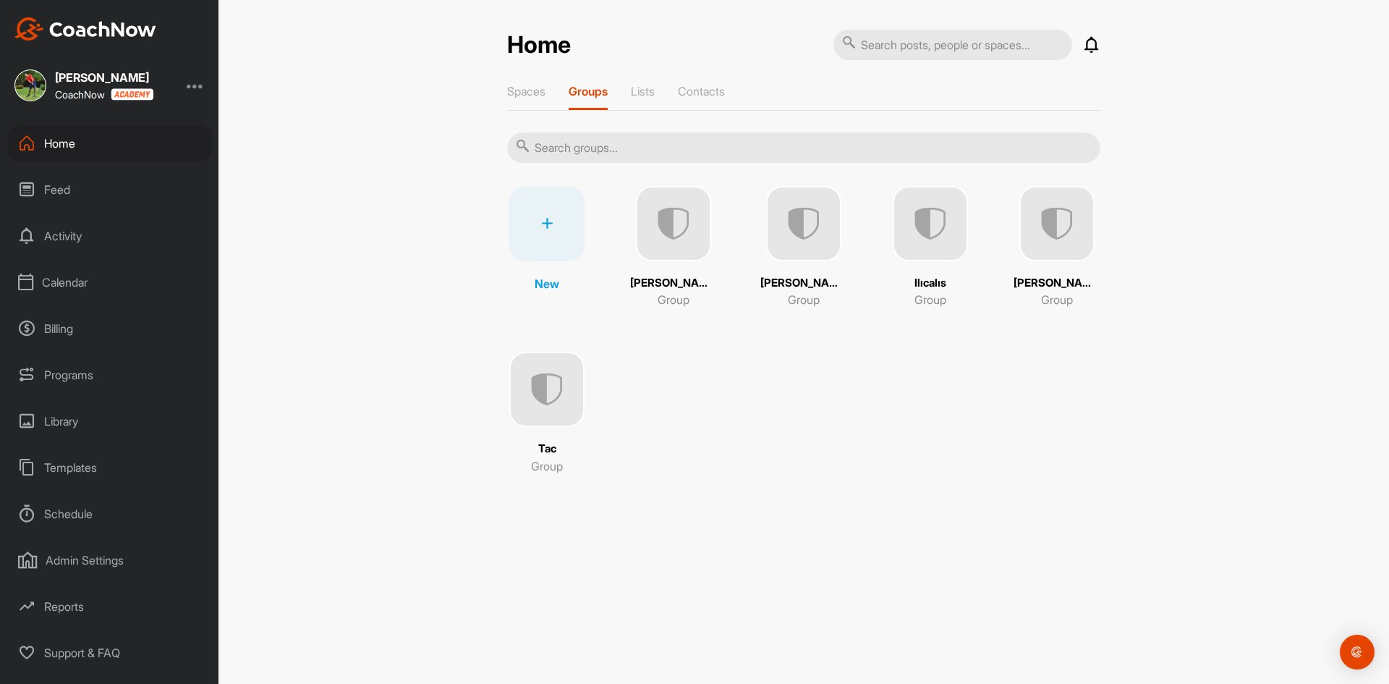
click at [807, 240] on img at bounding box center [803, 223] width 75 height 75
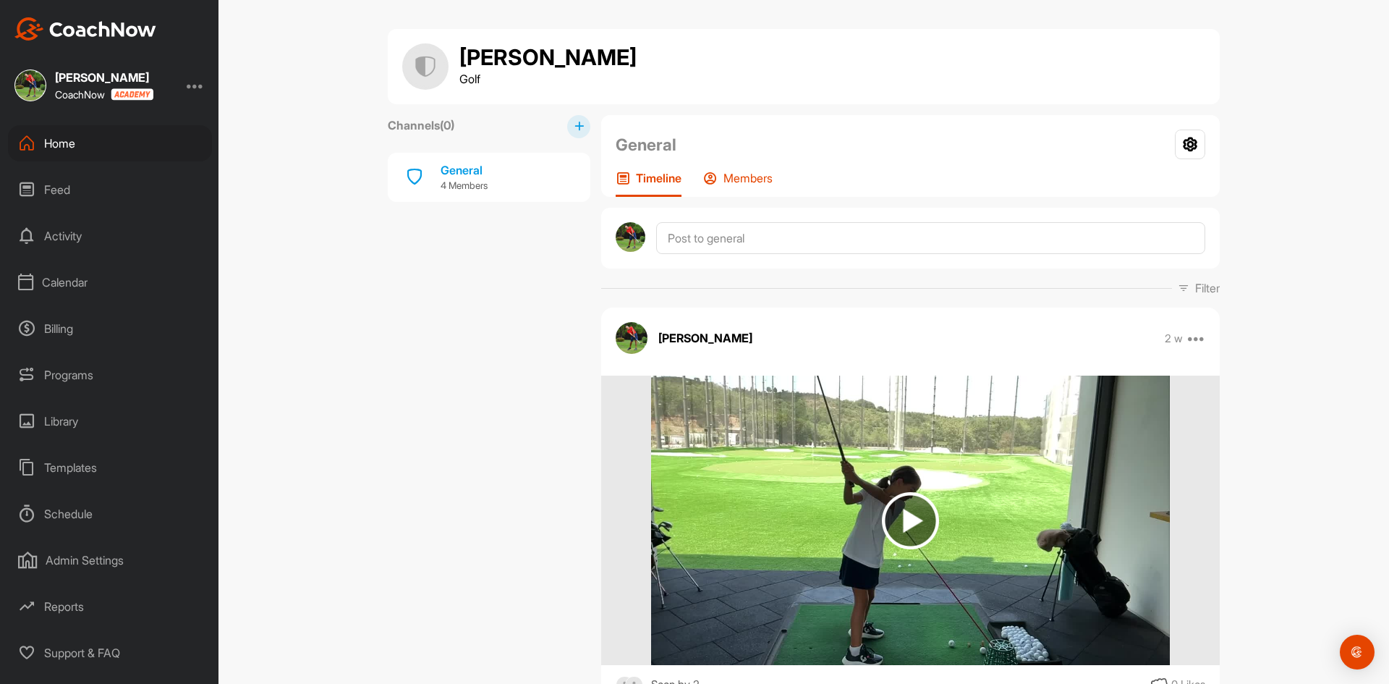
click at [743, 177] on p "Members" at bounding box center [748, 178] width 49 height 14
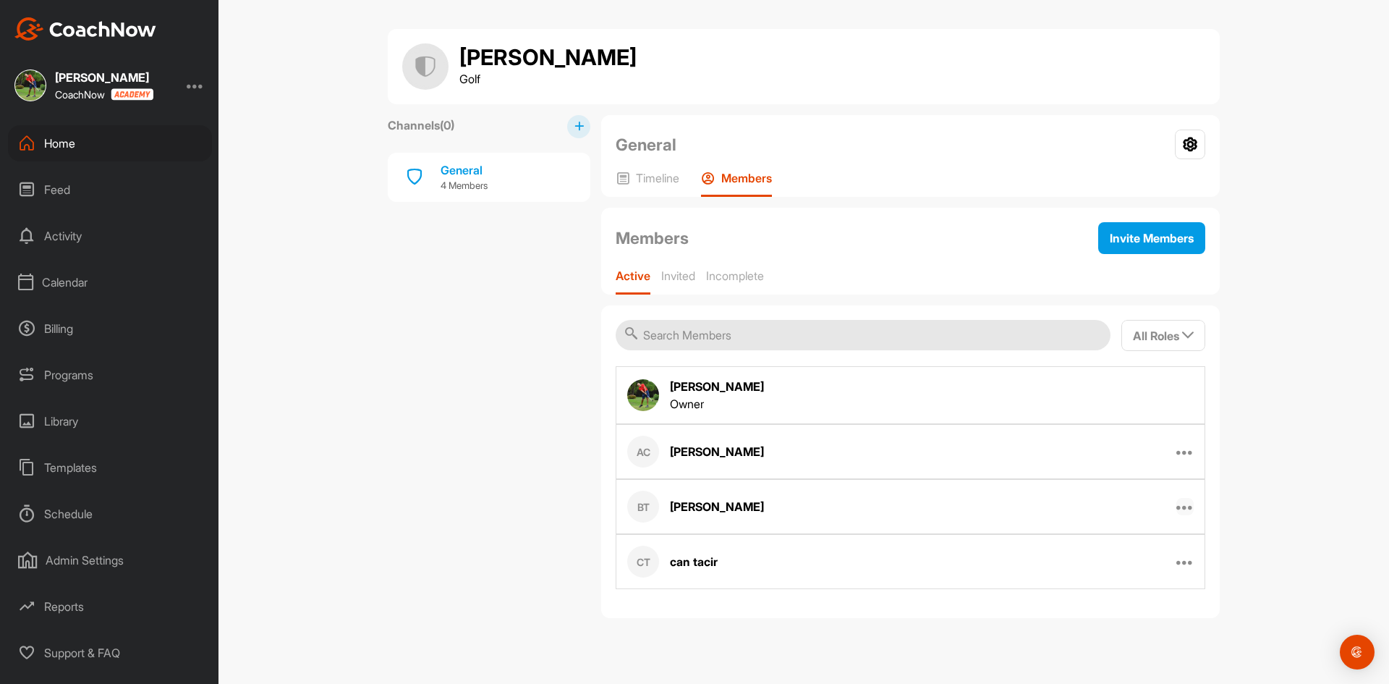
click at [1182, 506] on icon at bounding box center [1184, 506] width 17 height 17
click at [373, 444] on div "Derin Tacir Golf Channels ( 0 ) General 4 Members General Group Settings Your N…" at bounding box center [804, 342] width 1171 height 684
click at [58, 147] on div "Home" at bounding box center [110, 143] width 204 height 36
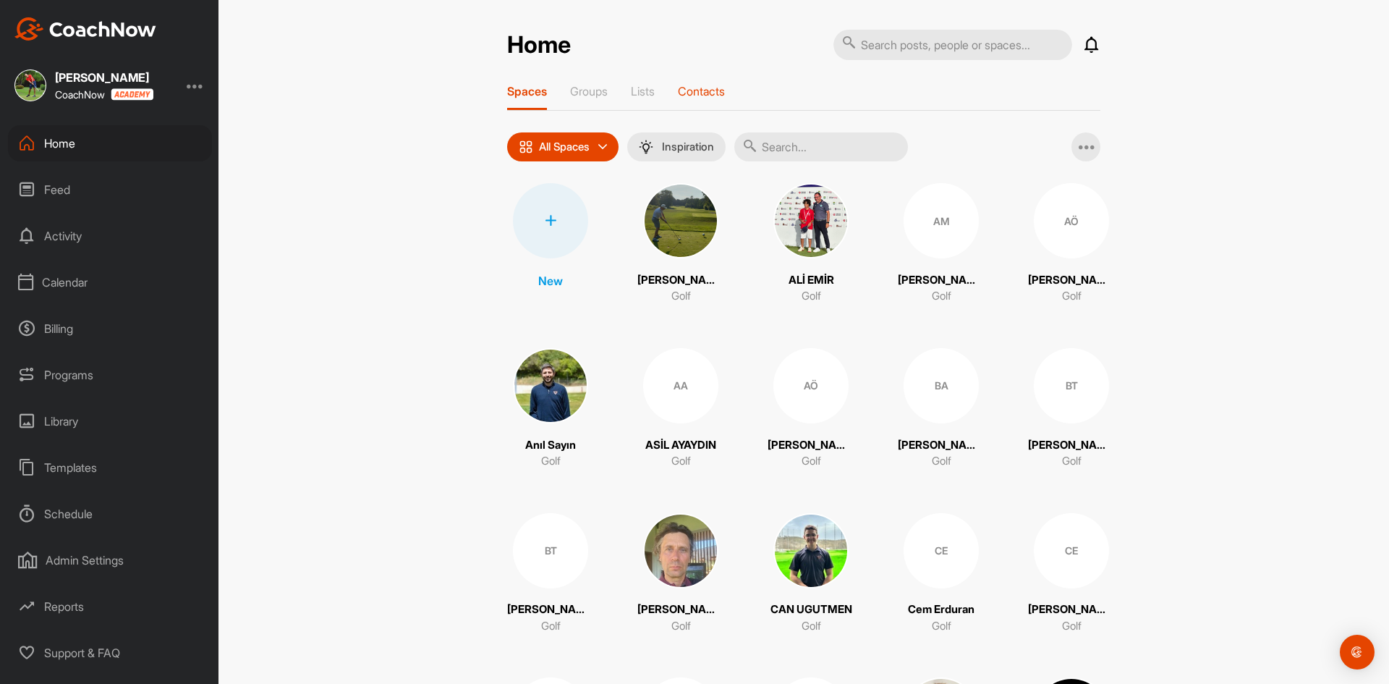
click at [692, 90] on p "Contacts" at bounding box center [701, 91] width 47 height 14
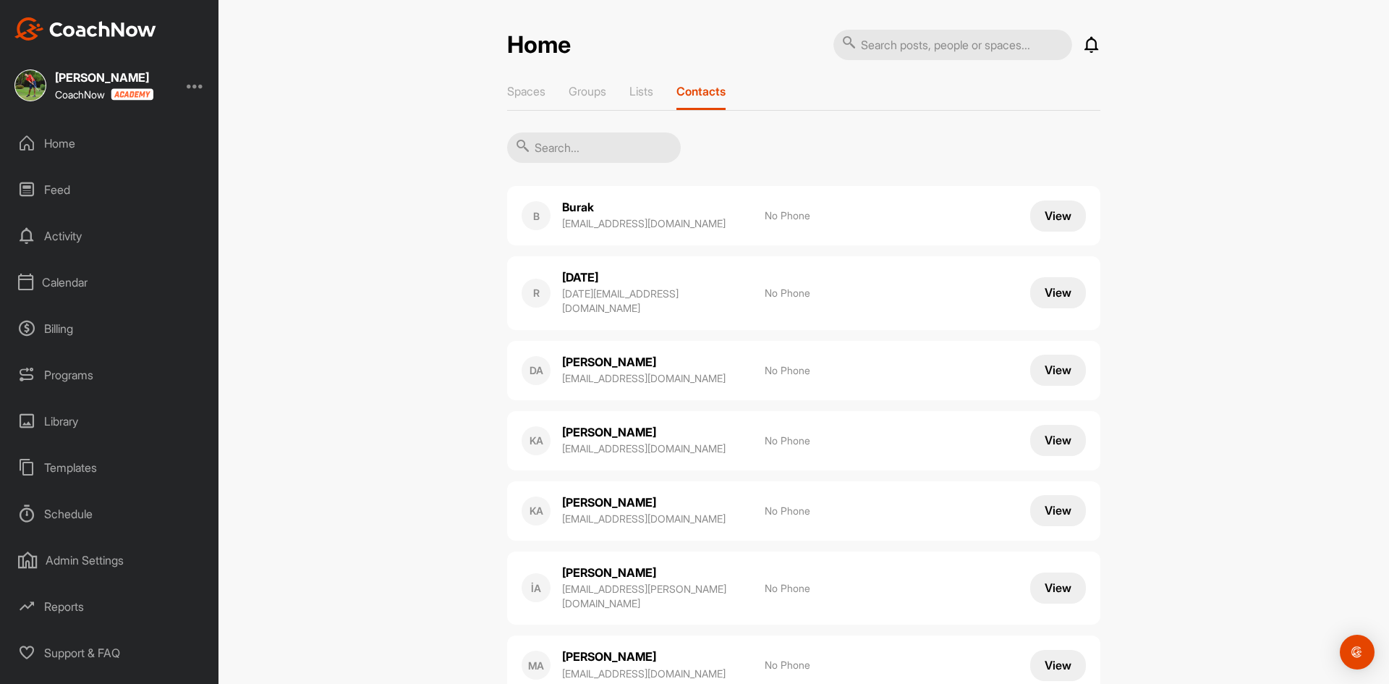
click at [615, 149] on input "text" at bounding box center [594, 147] width 174 height 30
type input "BELİ"
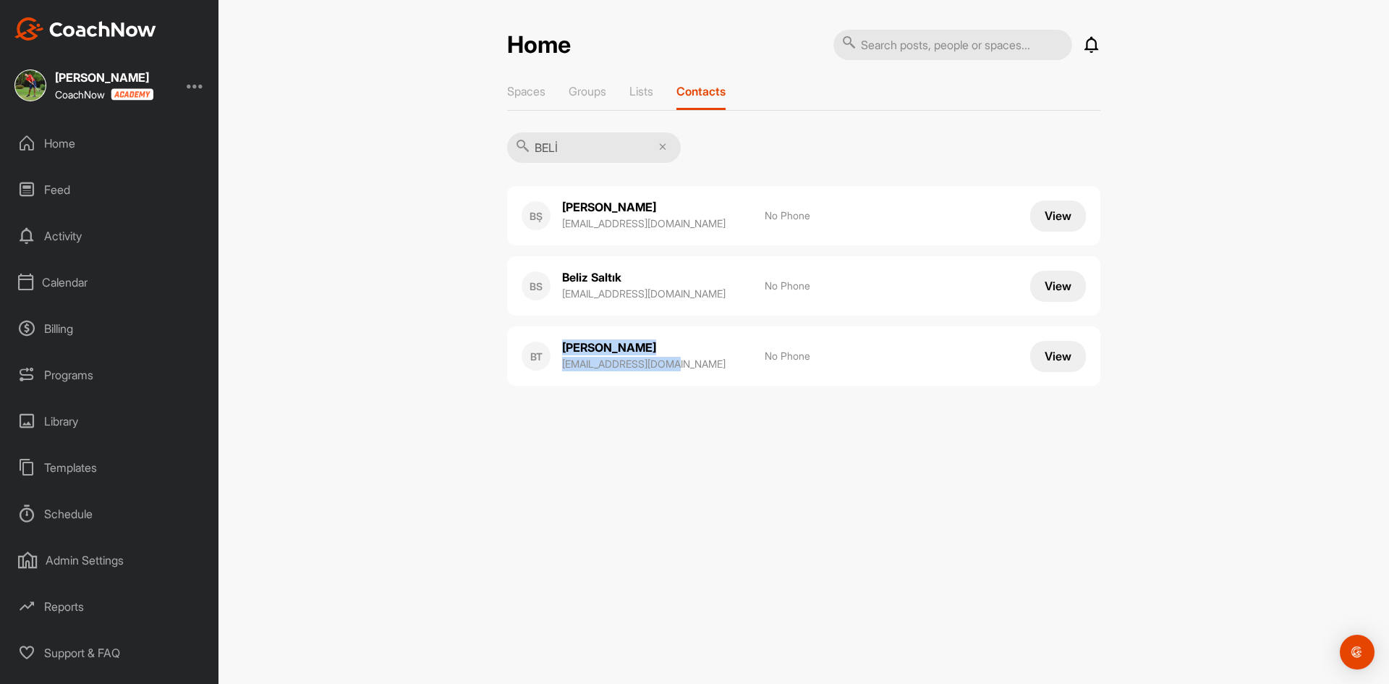
drag, startPoint x: 552, startPoint y: 366, endPoint x: 713, endPoint y: 372, distance: 160.7
click at [713, 372] on div "BT Belis Tacir tacirbelis@gmail.com" at bounding box center [636, 355] width 229 height 33
click at [713, 372] on div "Belis Tacir tacirbelis@gmail.com" at bounding box center [656, 355] width 188 height 33
drag, startPoint x: 582, startPoint y: 364, endPoint x: 774, endPoint y: 478, distance: 223.9
click at [815, 504] on div "Home Notifications Invitations This Month II ilker i. replied to a post : "yuka…" at bounding box center [804, 342] width 1171 height 684
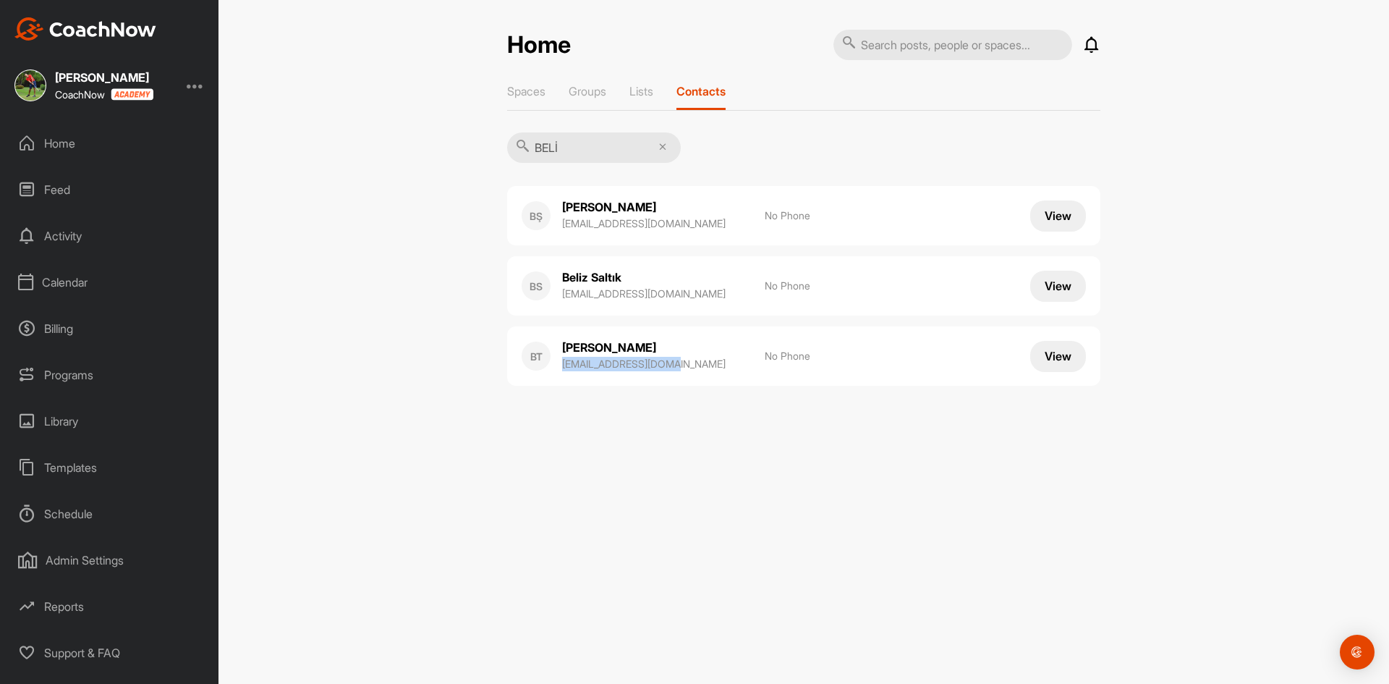
drag, startPoint x: 556, startPoint y: 365, endPoint x: 687, endPoint y: 376, distance: 130.6
click at [687, 376] on div "BT Belis Tacir tacirbelis@gmail.com No Phone View" at bounding box center [803, 355] width 593 height 59
copy p "tacirbelis@gmail.com"
click at [70, 286] on div "Calendar" at bounding box center [110, 282] width 204 height 36
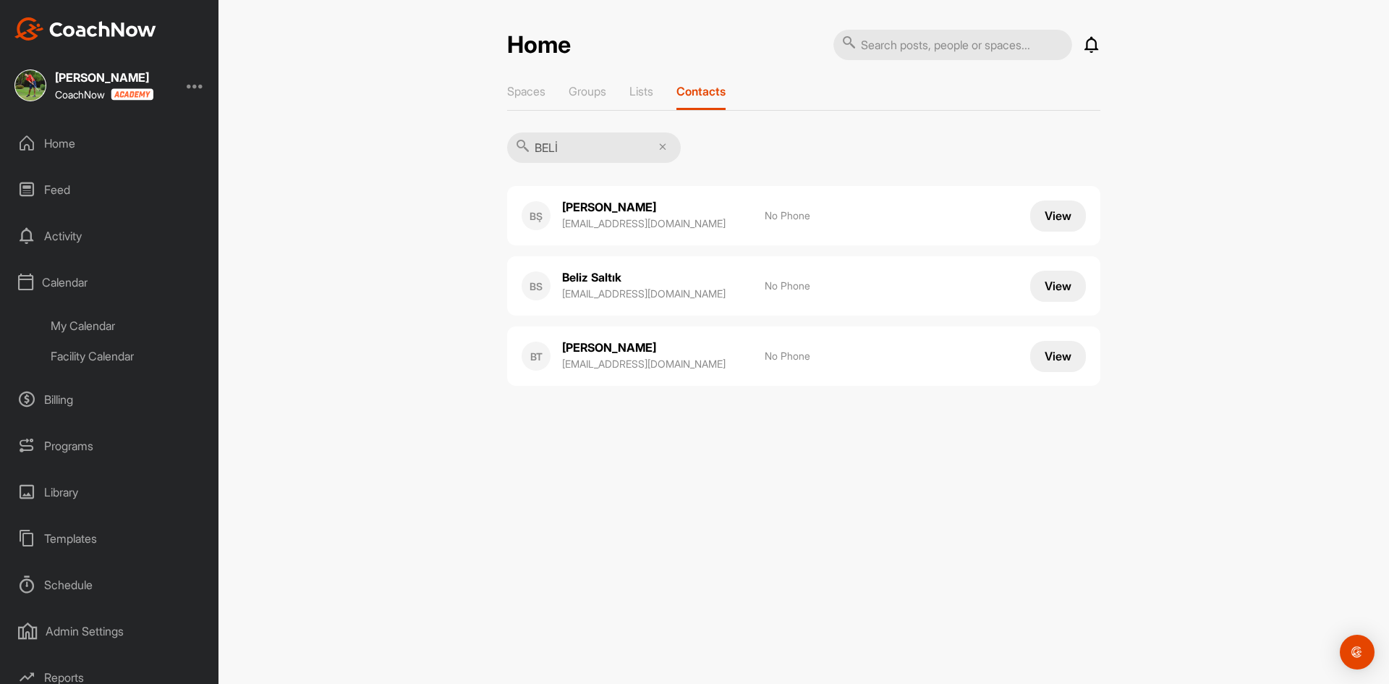
click at [120, 323] on div "My Calendar" at bounding box center [126, 325] width 171 height 30
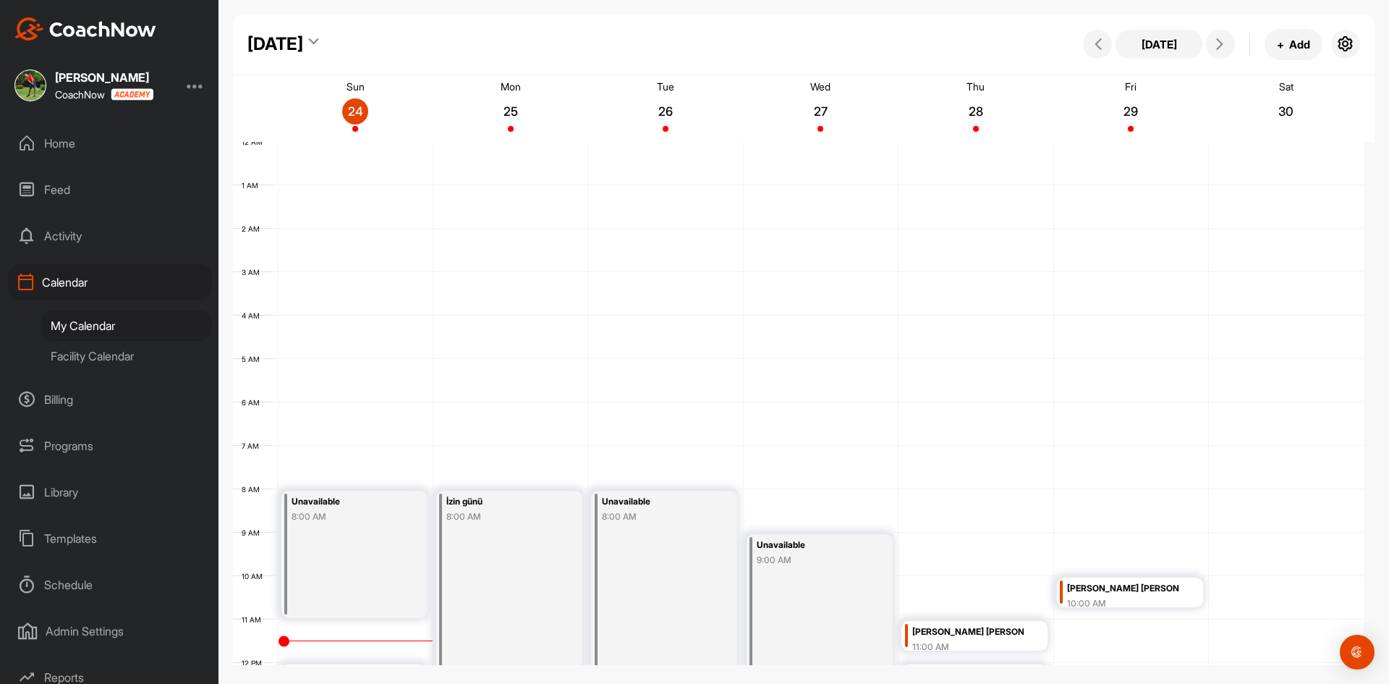
scroll to position [250, 0]
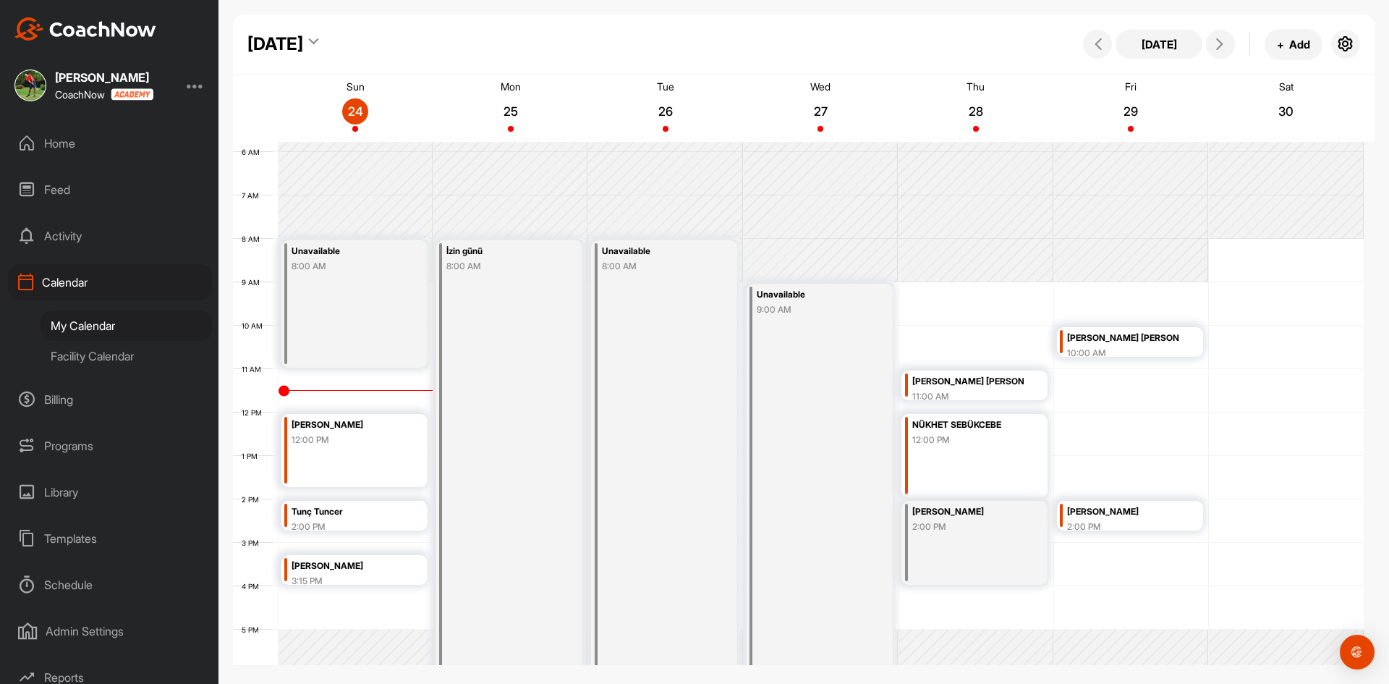
click at [375, 432] on div "[PERSON_NAME]" at bounding box center [347, 425] width 111 height 17
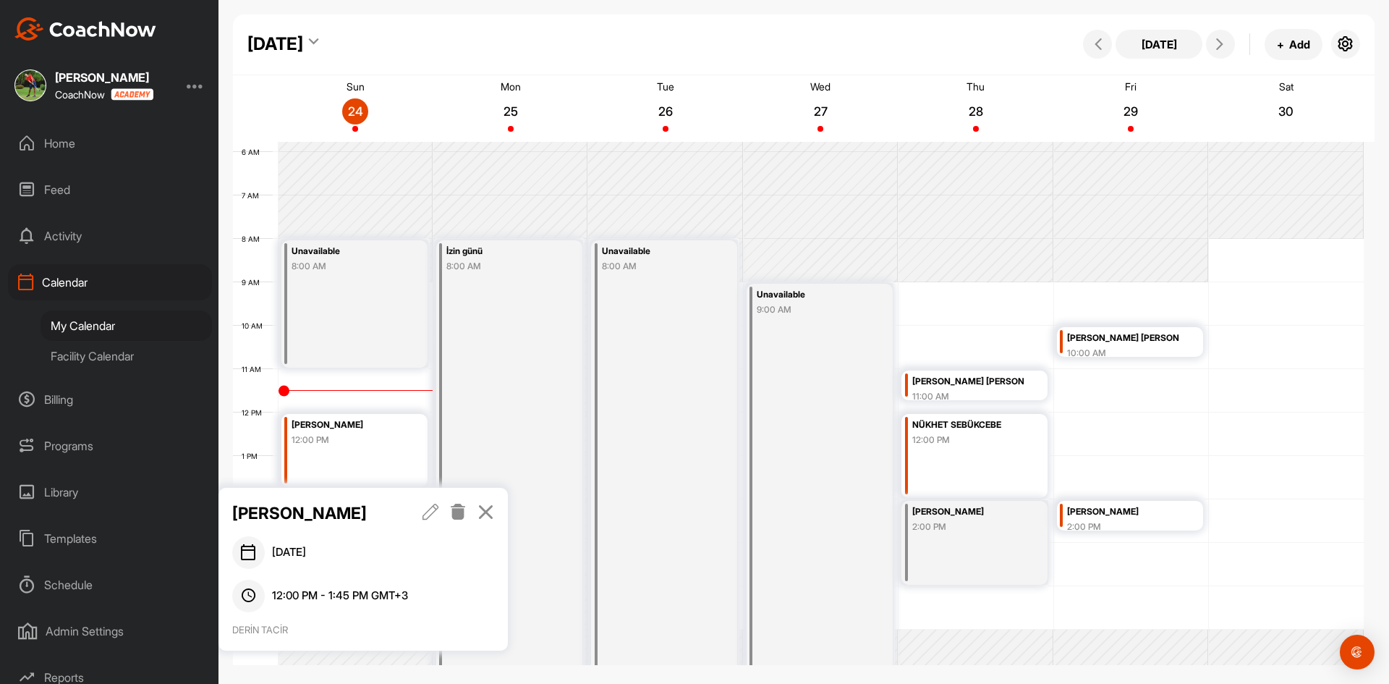
click at [434, 509] on icon at bounding box center [431, 512] width 17 height 16
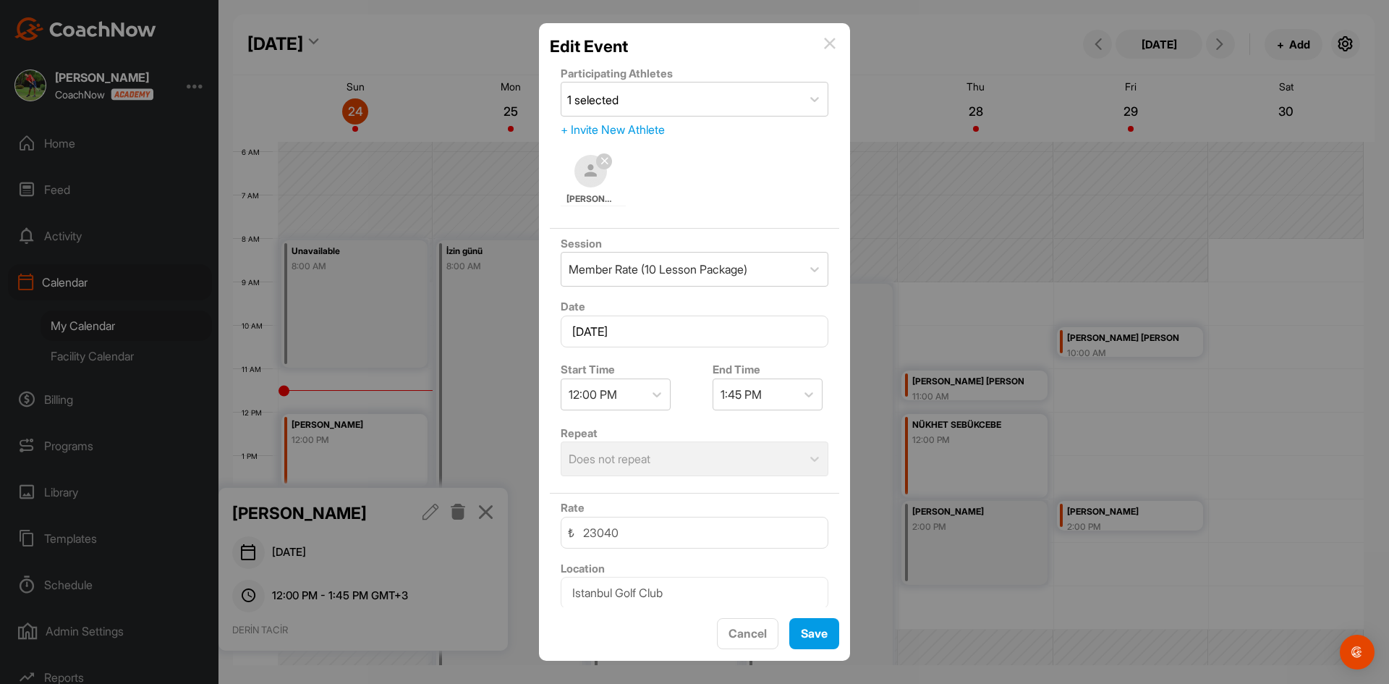
click at [654, 128] on div "+ Invite New Athlete" at bounding box center [695, 129] width 268 height 17
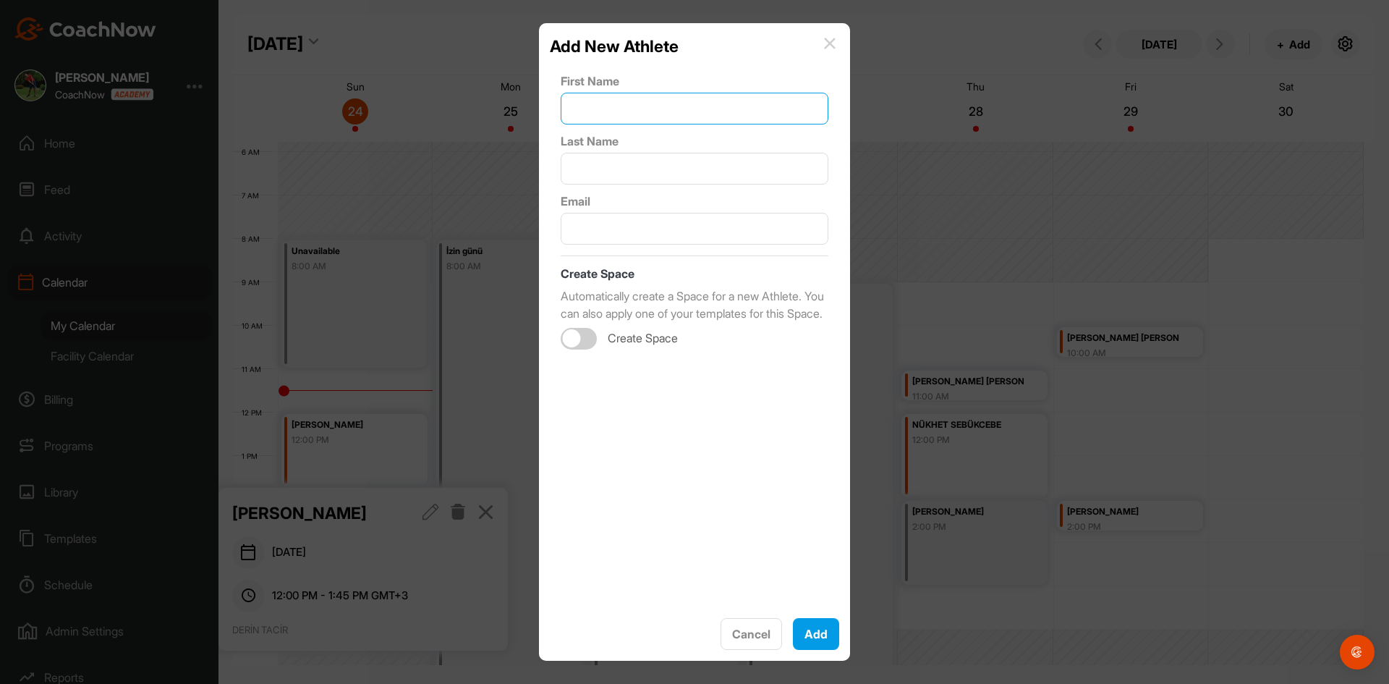
click at [648, 112] on input "text" at bounding box center [695, 109] width 268 height 32
paste input "tacirbelis@gmail.com"
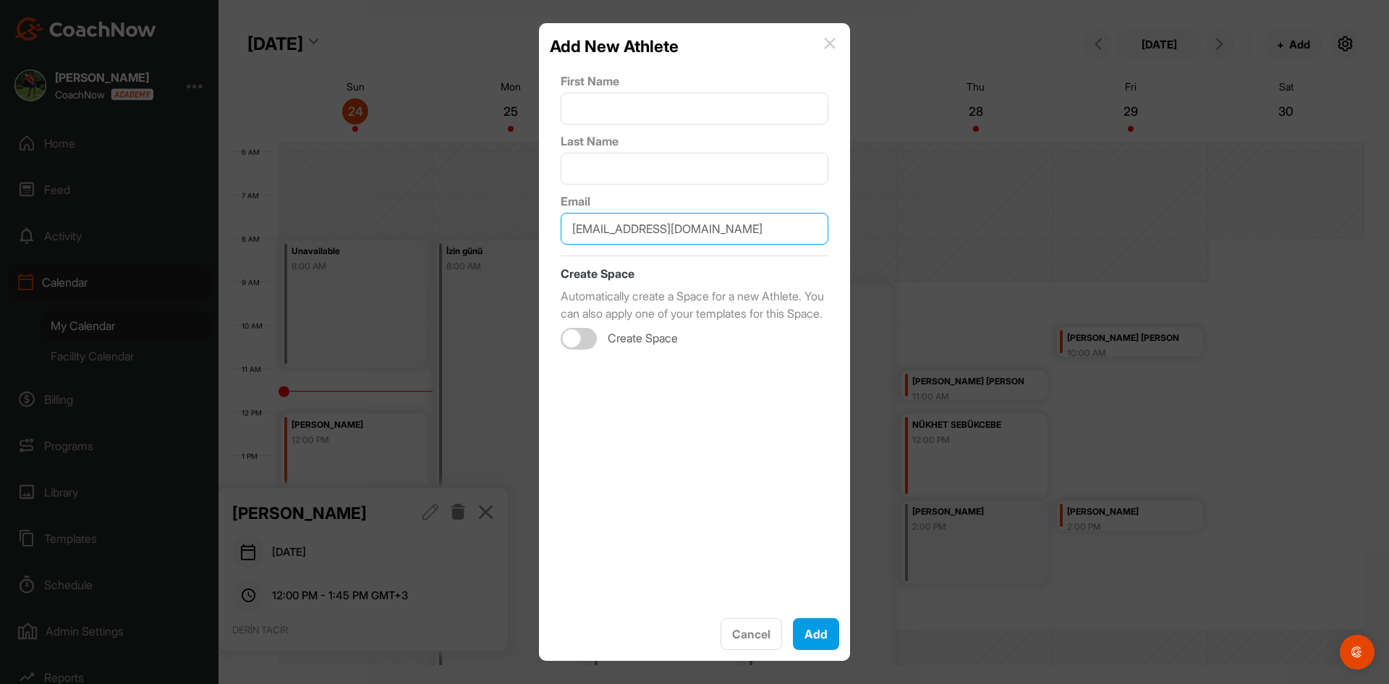
type input "tacirbelis@gmail.com"
click at [622, 104] on input "text" at bounding box center [695, 109] width 268 height 32
type input "DERİN"
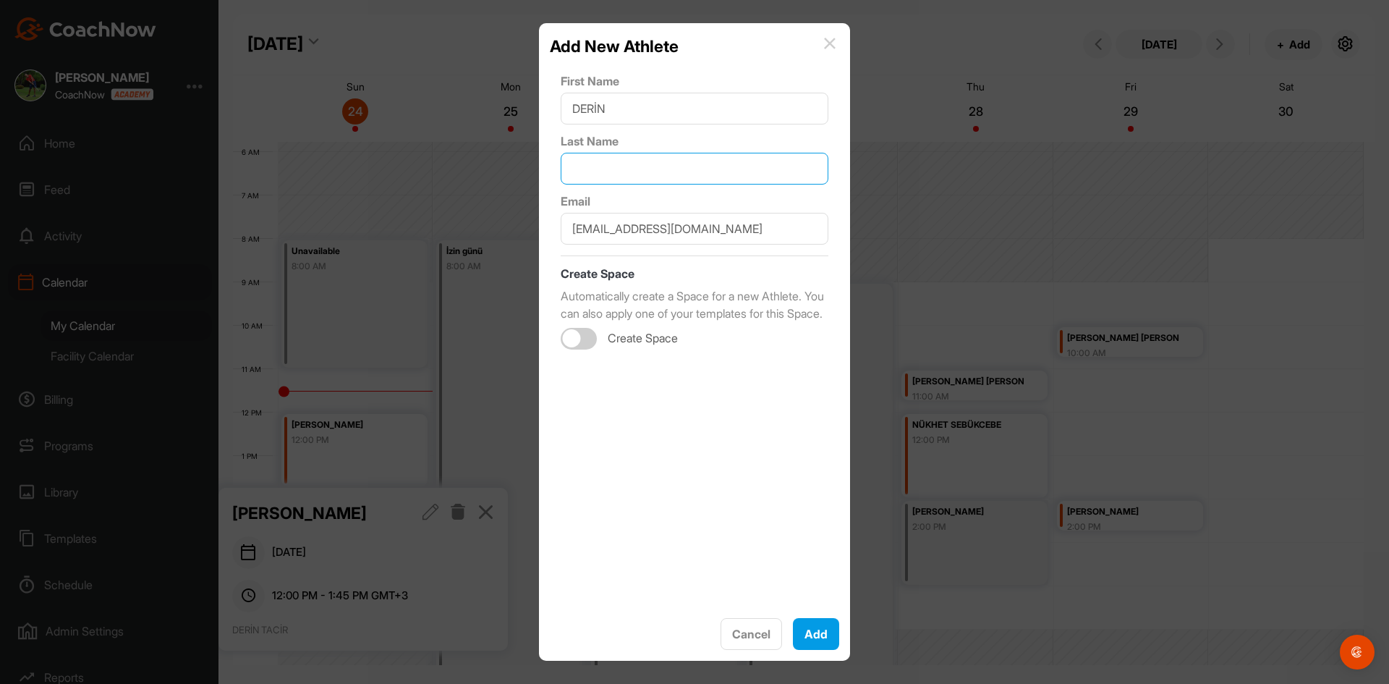
click at [606, 171] on input "text" at bounding box center [695, 169] width 268 height 32
type input "TACİR"
click at [810, 631] on button "Add" at bounding box center [816, 634] width 46 height 32
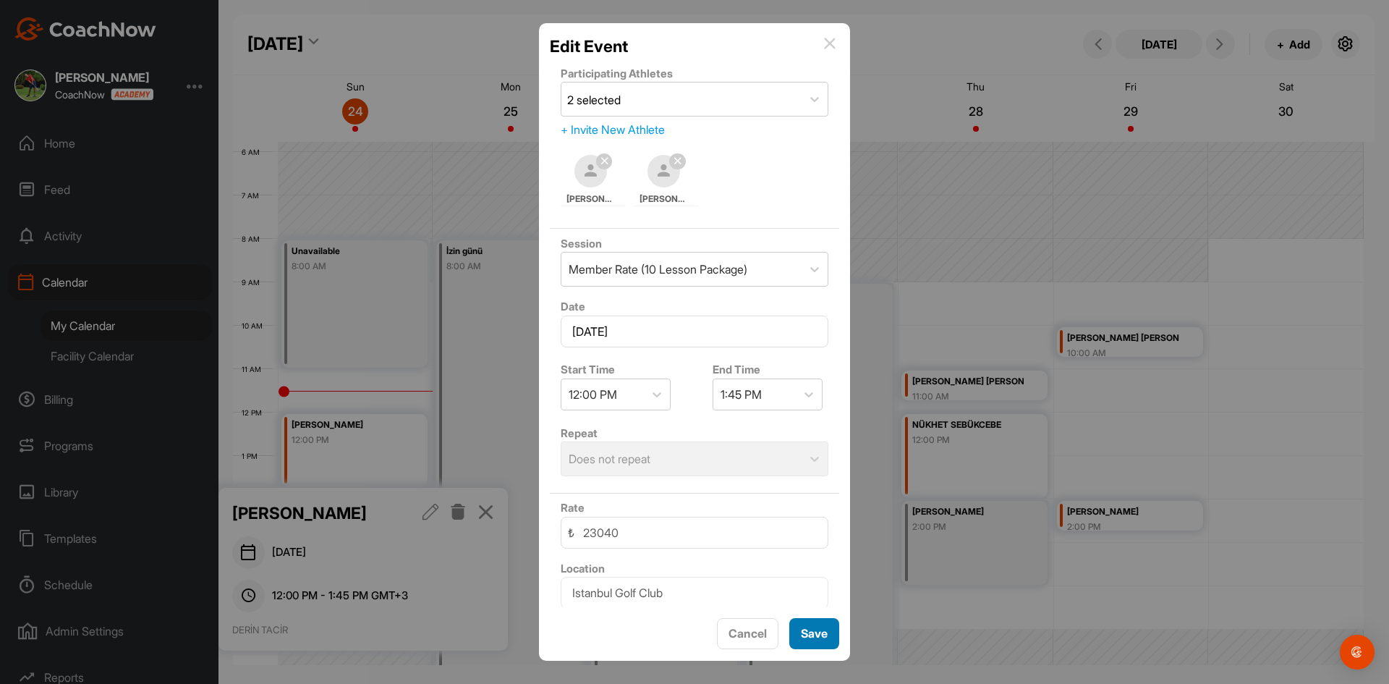
click at [813, 636] on button "Save" at bounding box center [814, 633] width 50 height 31
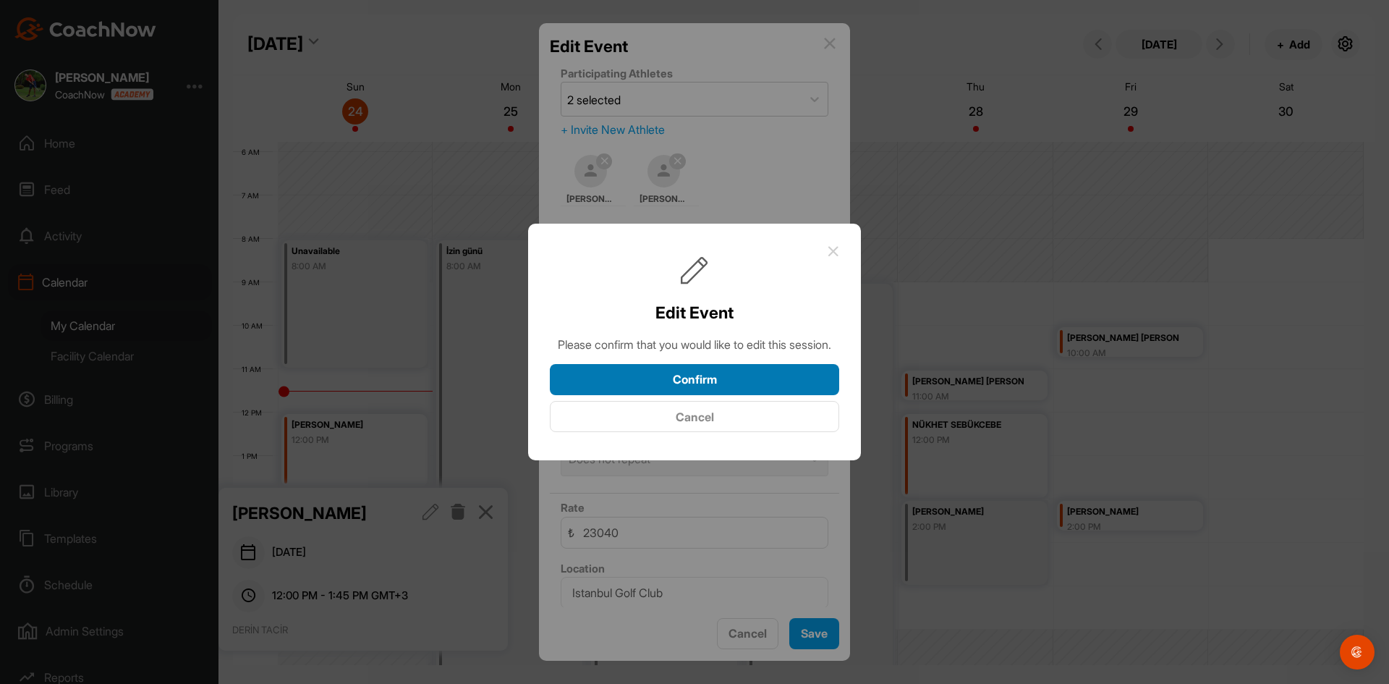
click at [729, 381] on button "Confirm" at bounding box center [694, 379] width 289 height 31
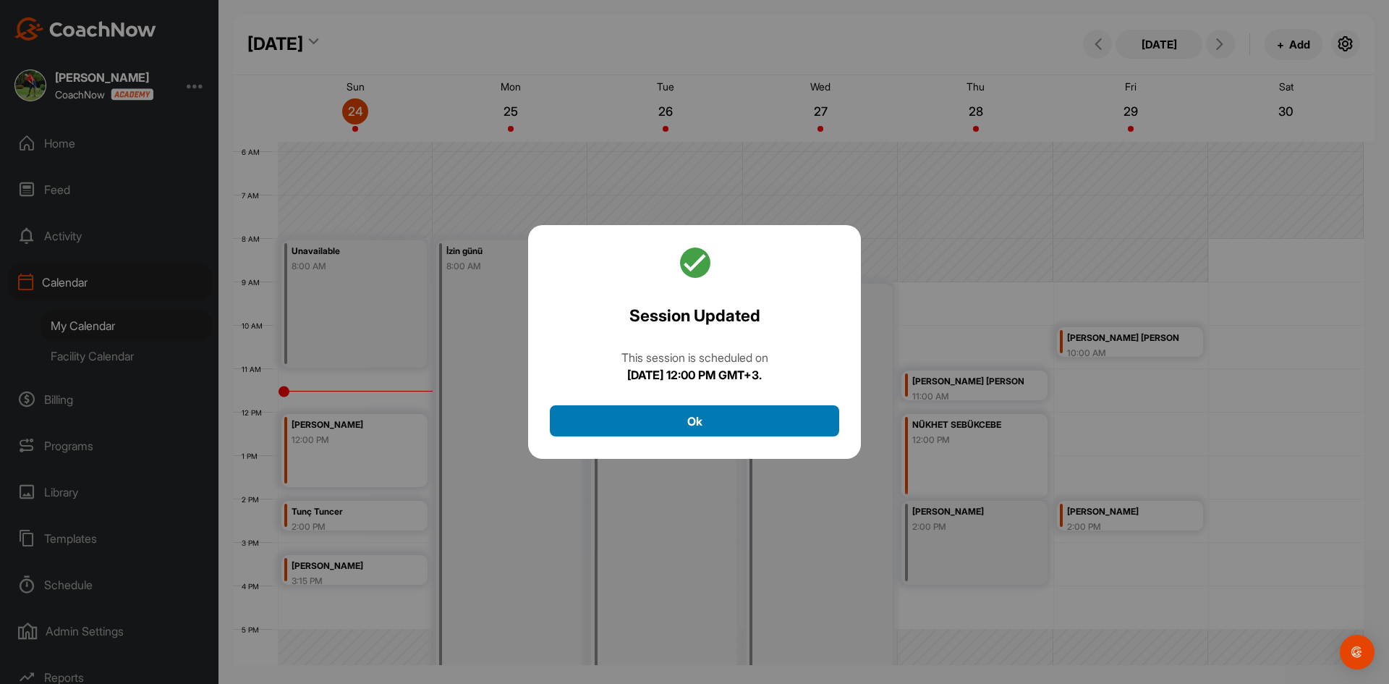
click at [708, 420] on button "Ok" at bounding box center [694, 420] width 289 height 31
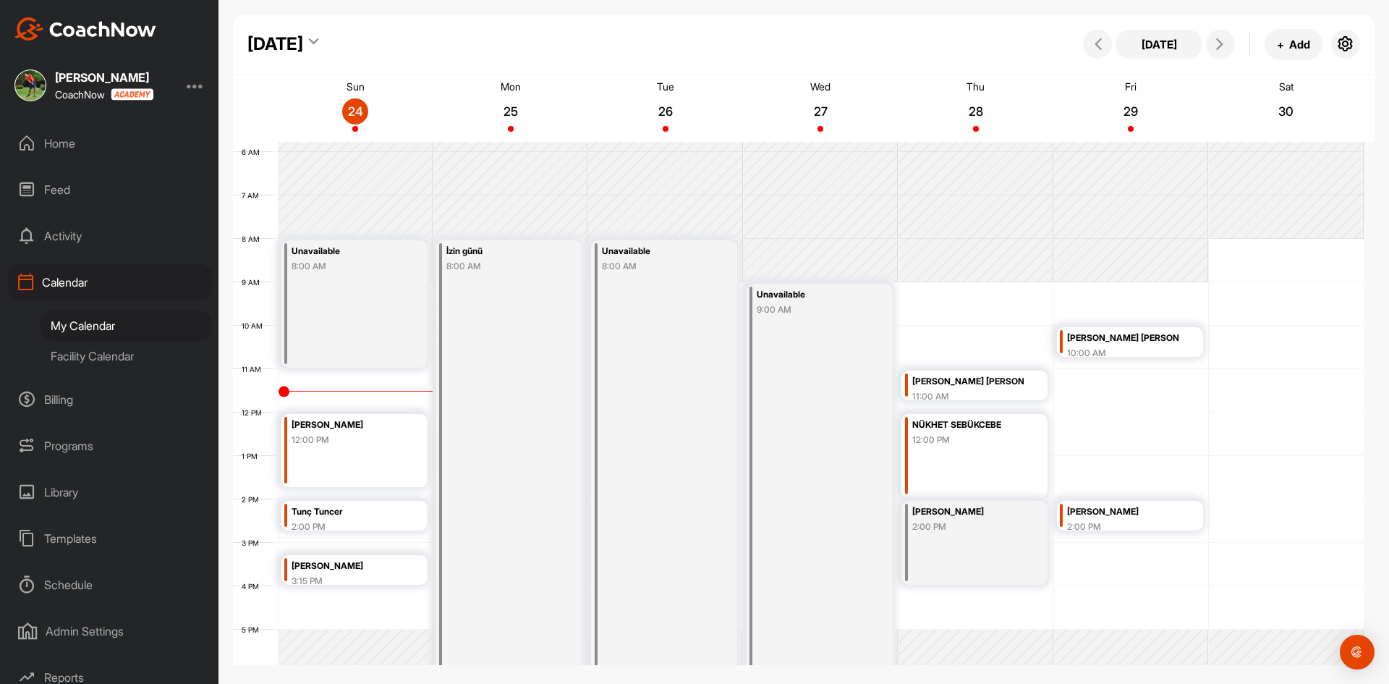
click at [352, 449] on div "Belis Tacir 12:00 PM" at bounding box center [354, 450] width 146 height 73
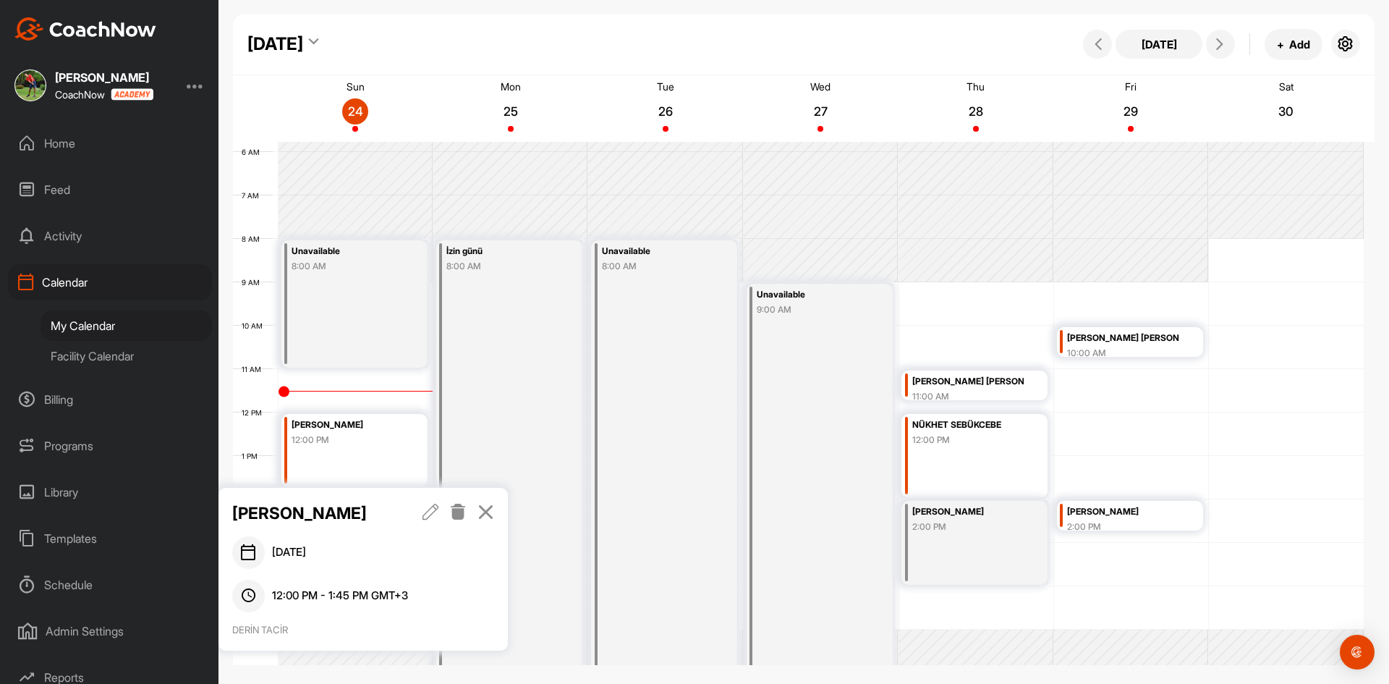
click at [480, 512] on icon at bounding box center [486, 512] width 17 height 16
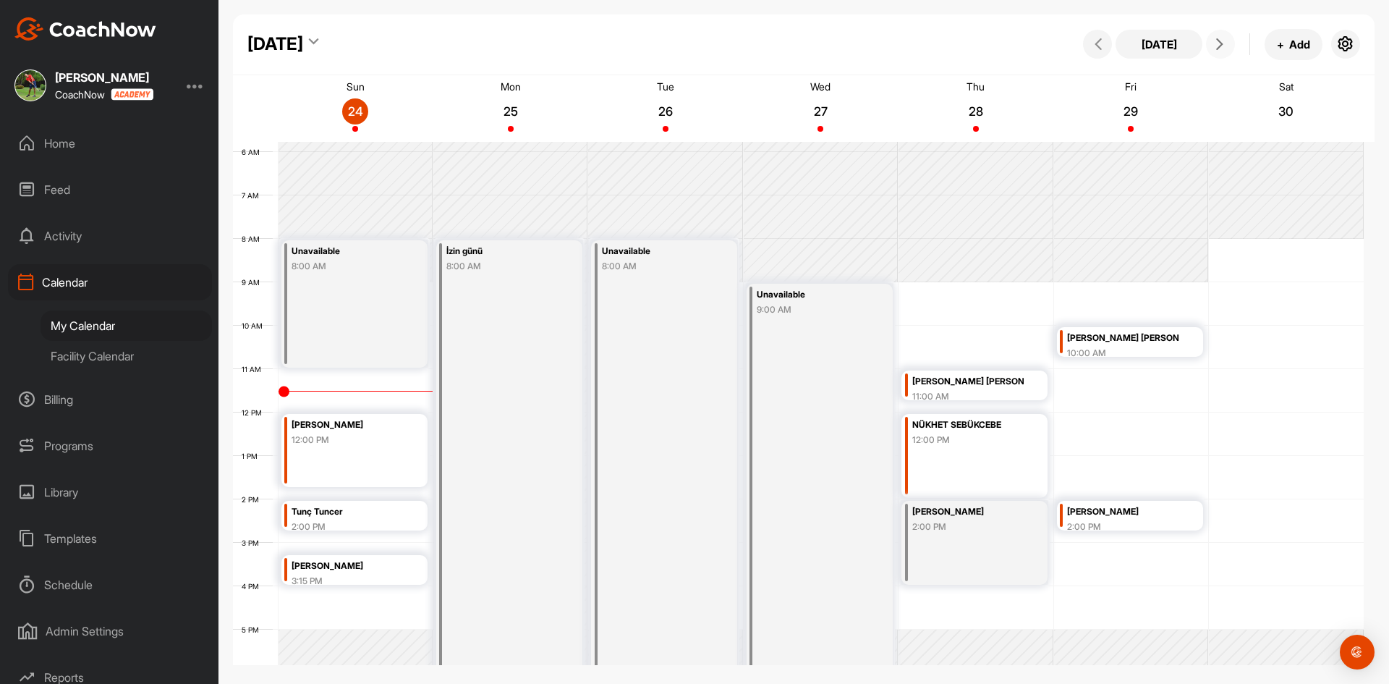
click at [1222, 41] on icon at bounding box center [1220, 44] width 12 height 12
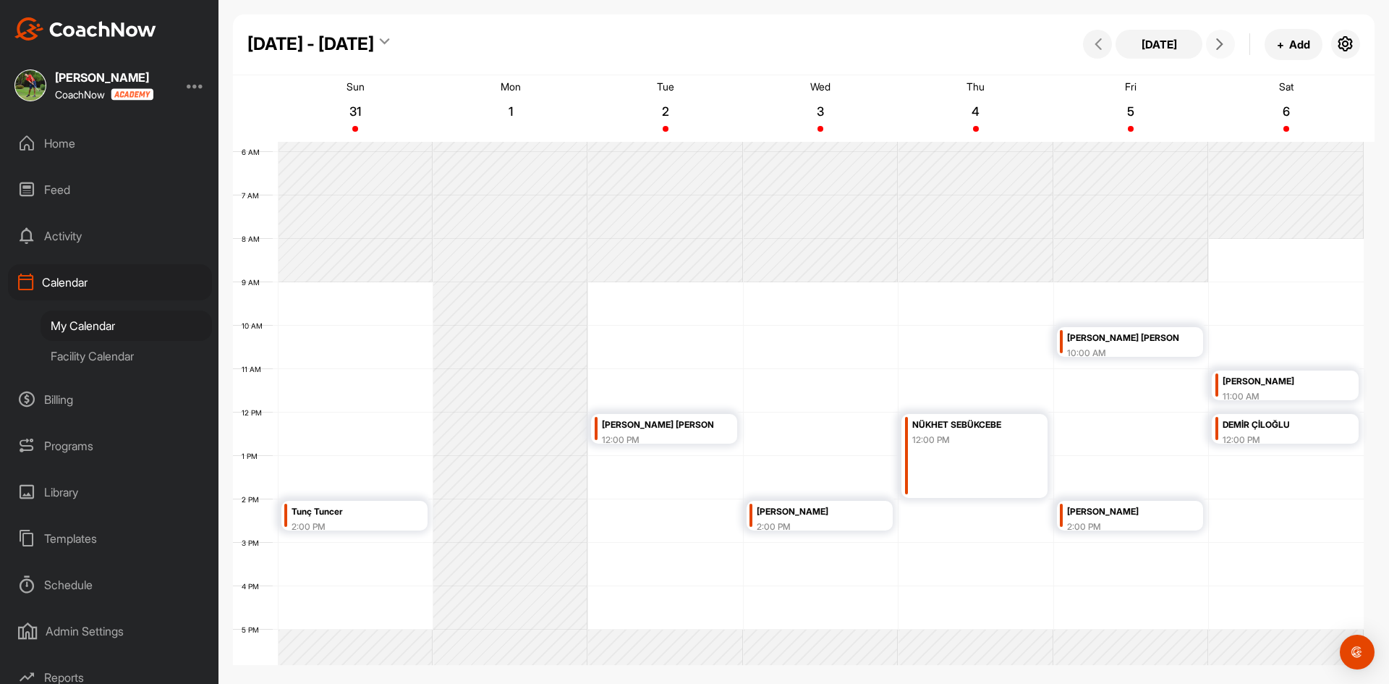
click at [1221, 46] on icon at bounding box center [1220, 44] width 12 height 12
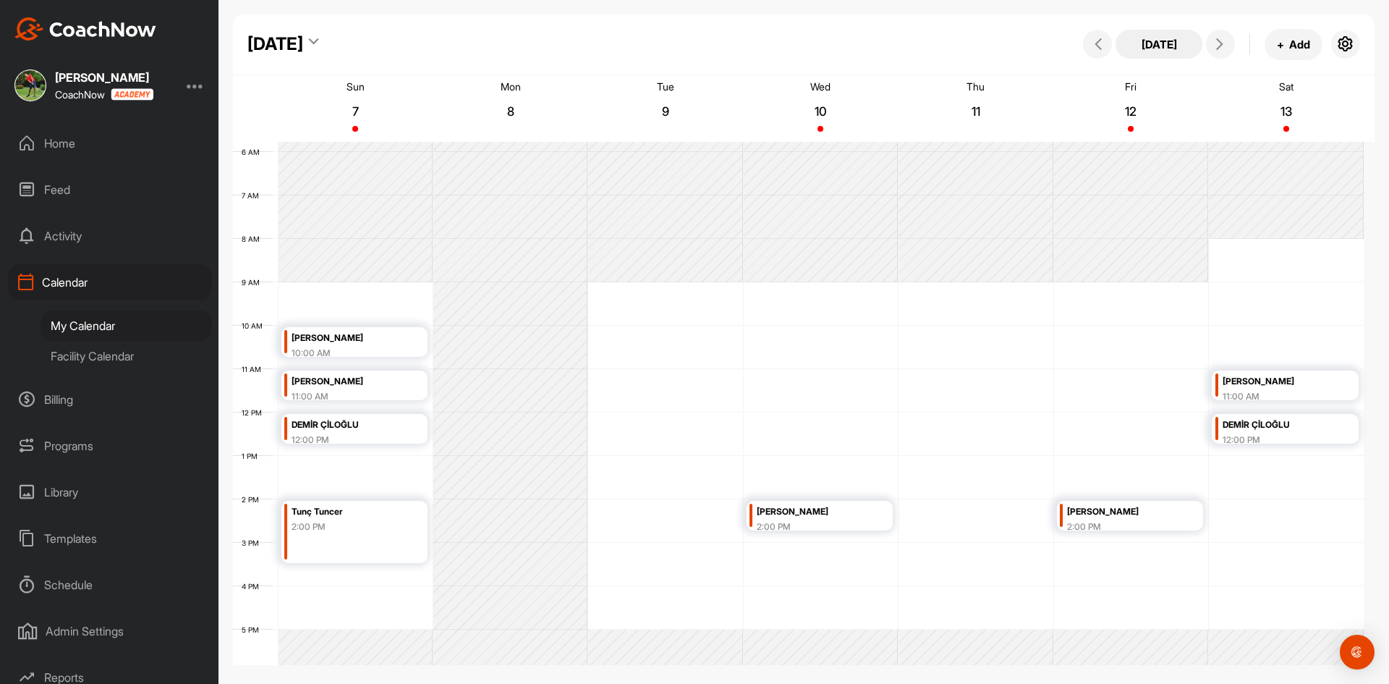
click at [1176, 44] on button "[DATE]" at bounding box center [1159, 44] width 87 height 29
